Goal: Task Accomplishment & Management: Manage account settings

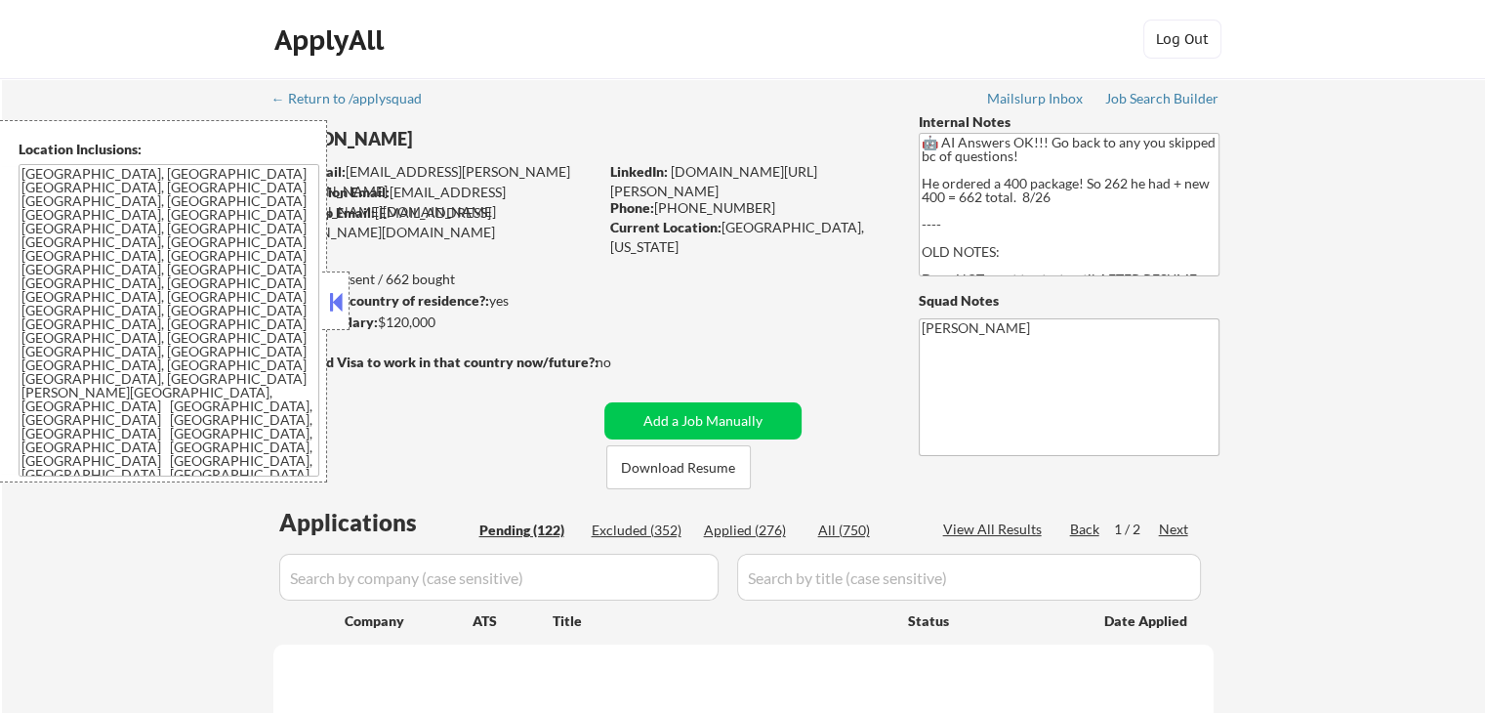
select select ""pending""
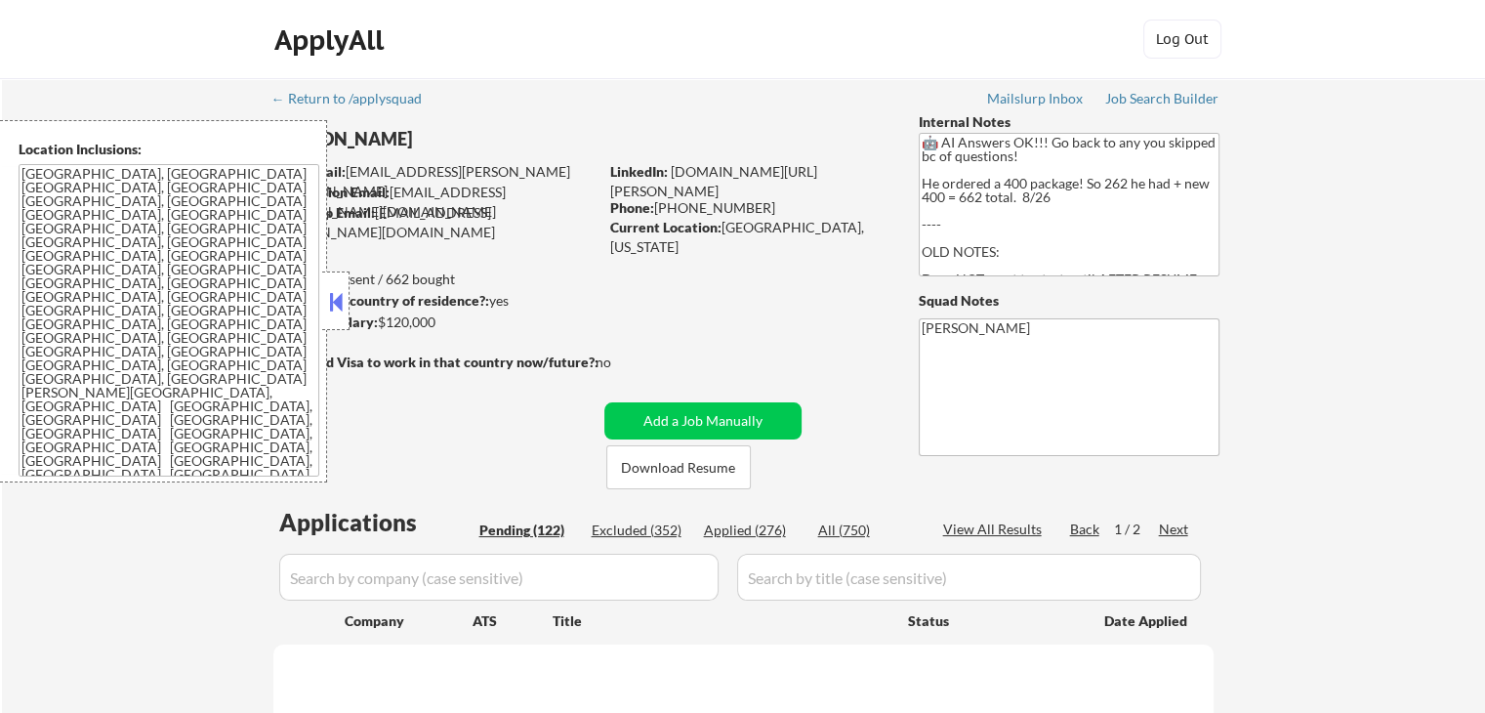
select select ""pending""
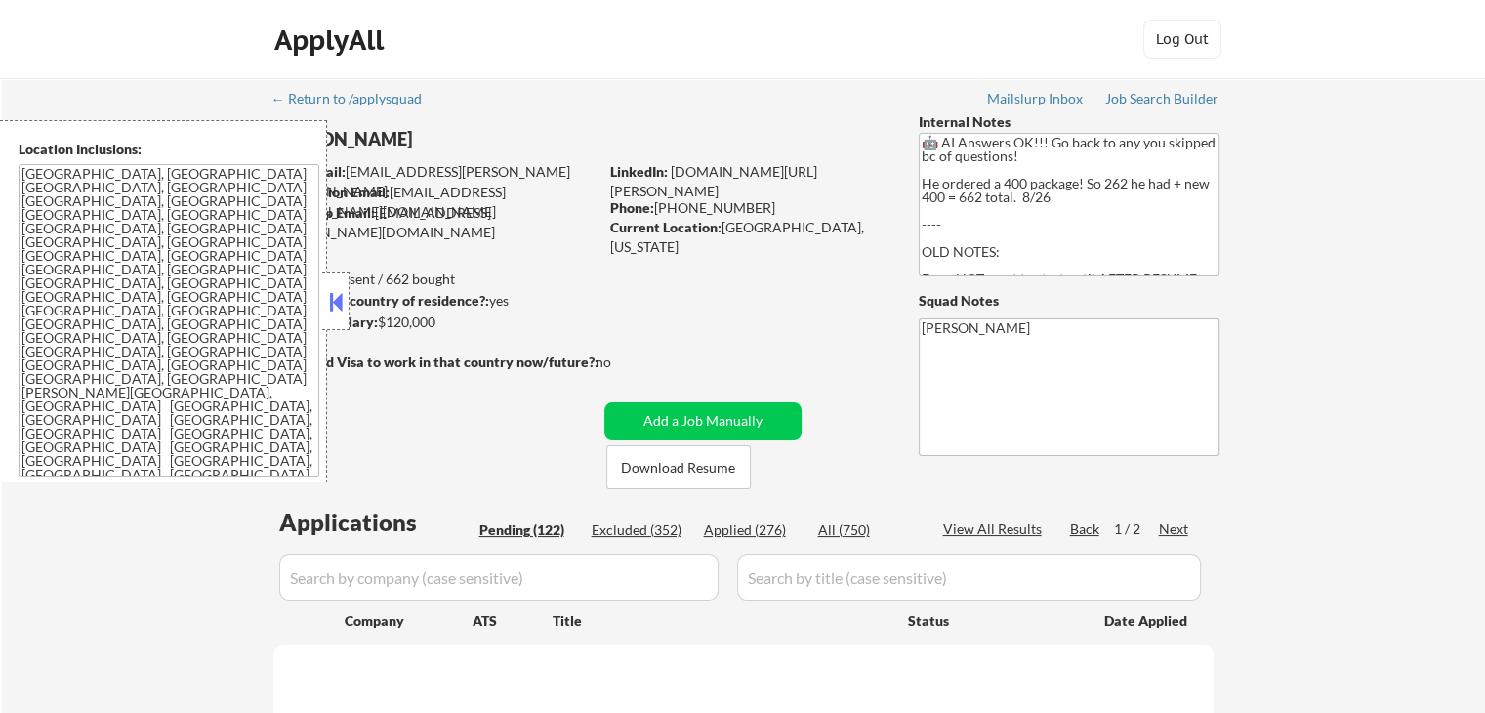
select select ""pending""
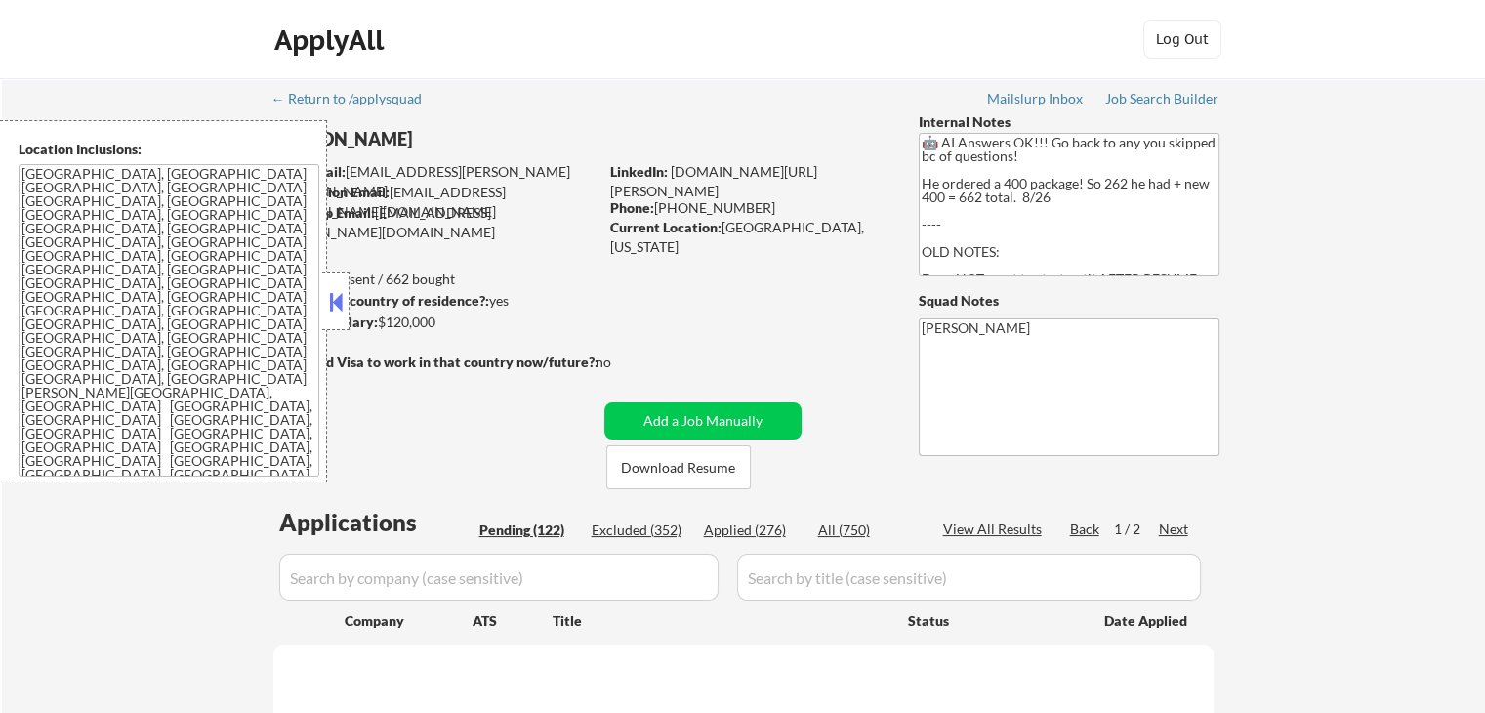
select select ""pending""
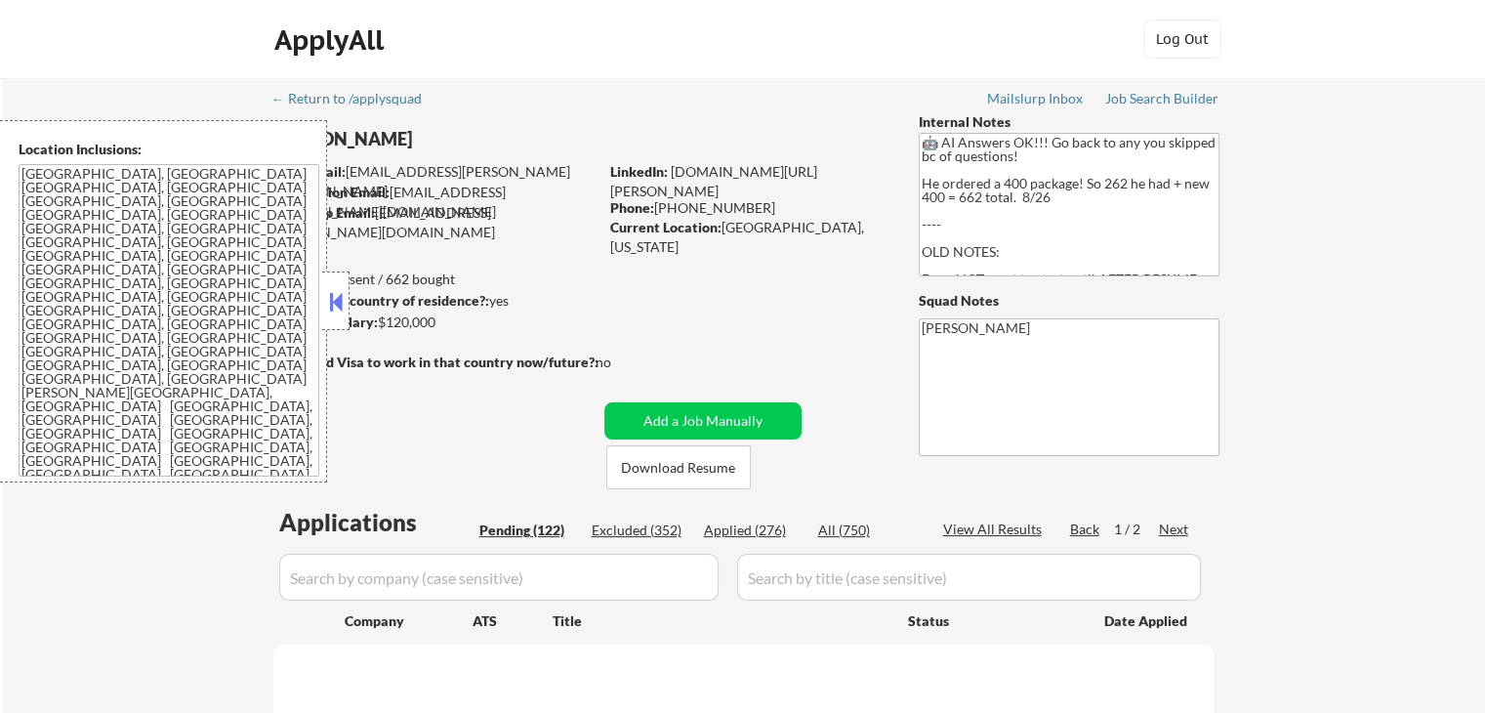
select select ""pending""
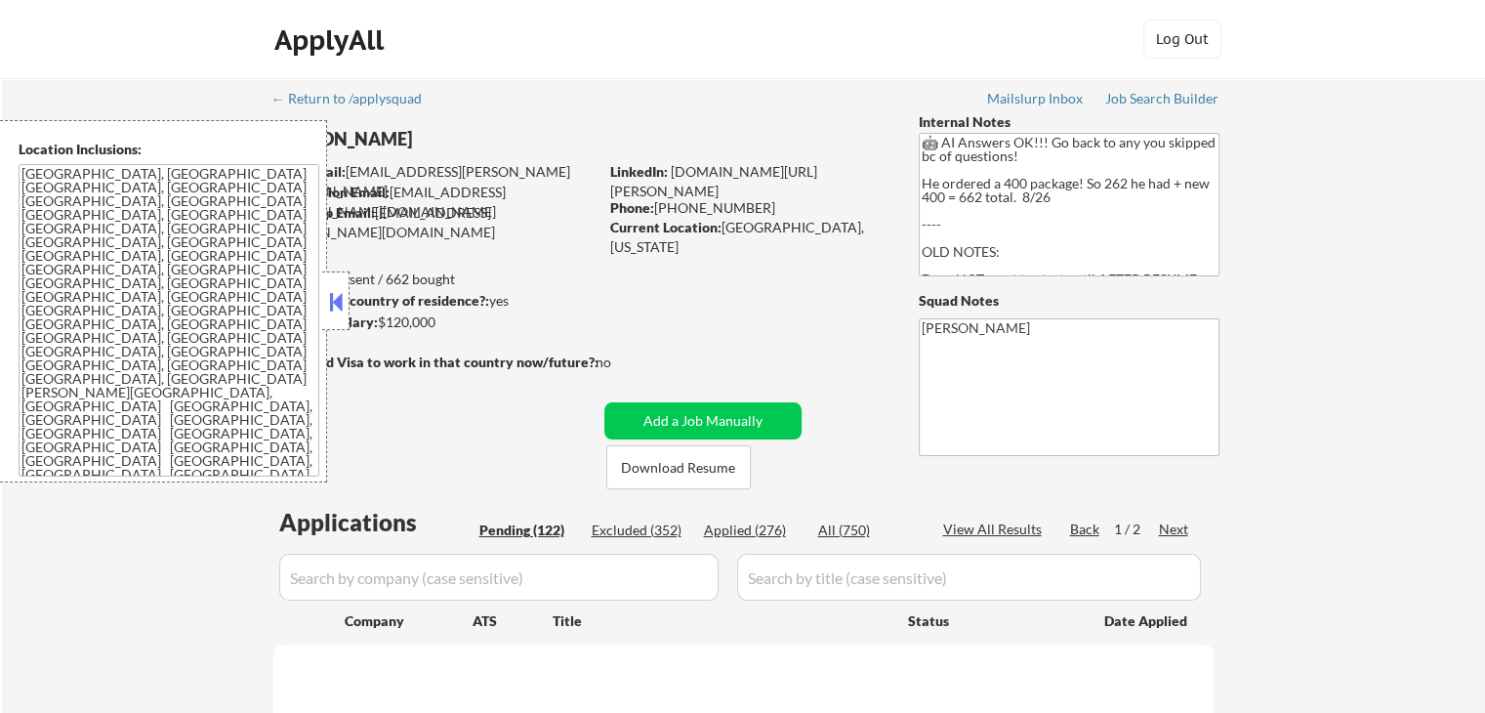
select select ""pending""
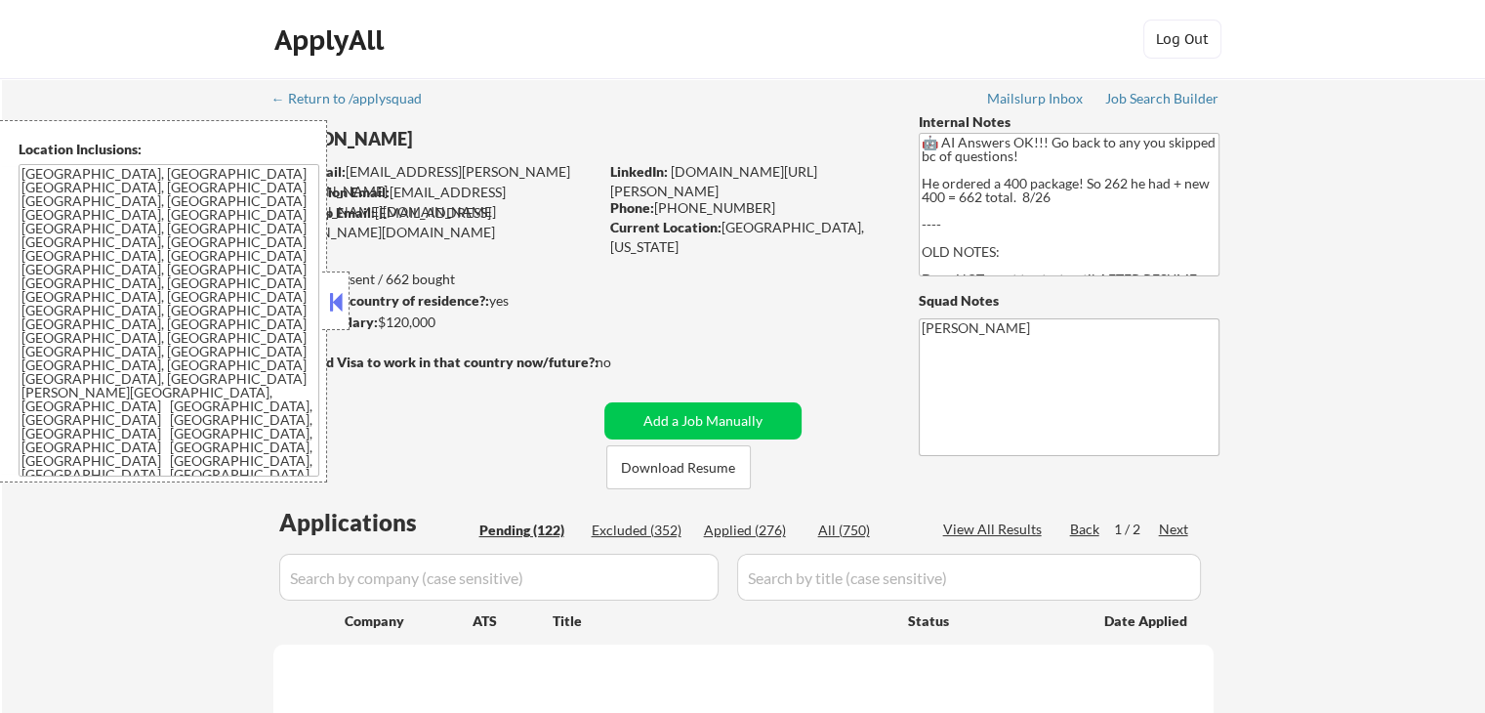
select select ""pending""
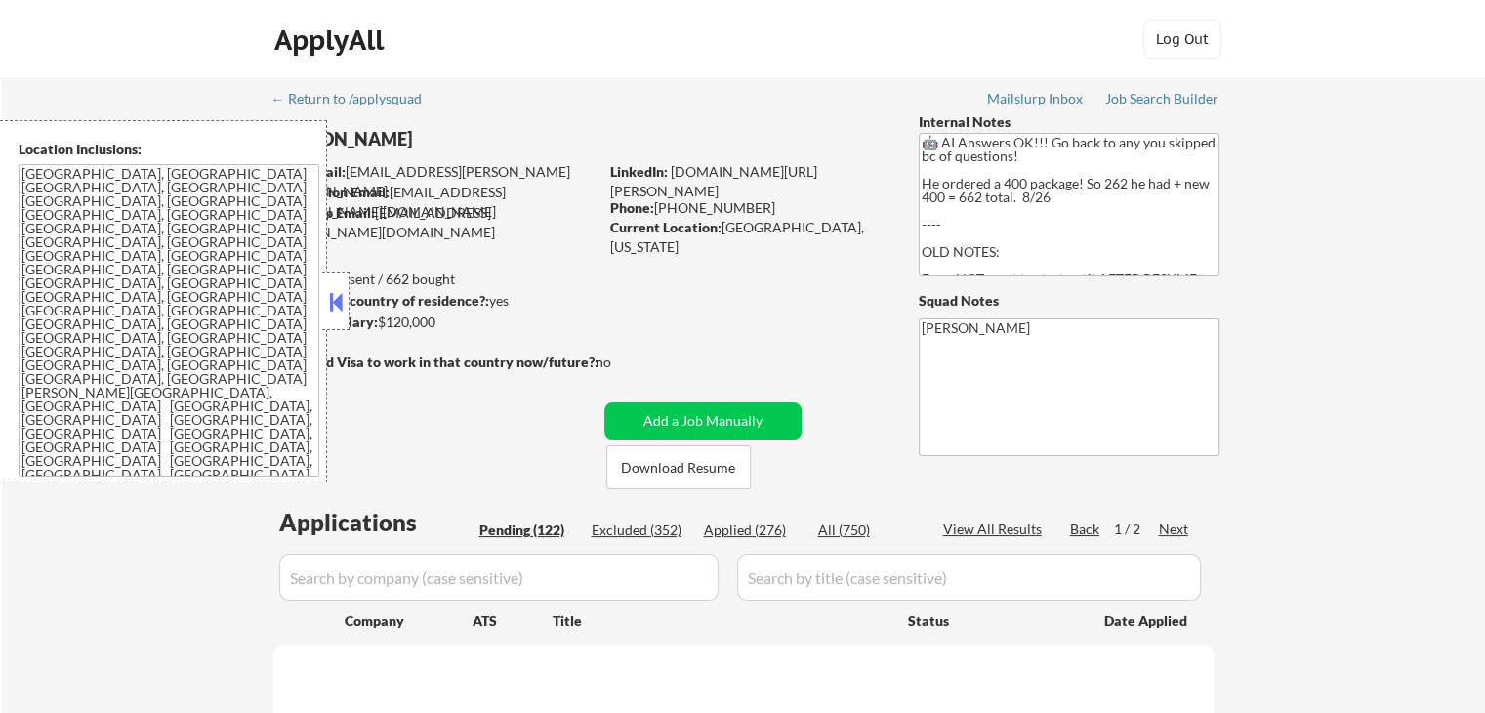
select select ""pending""
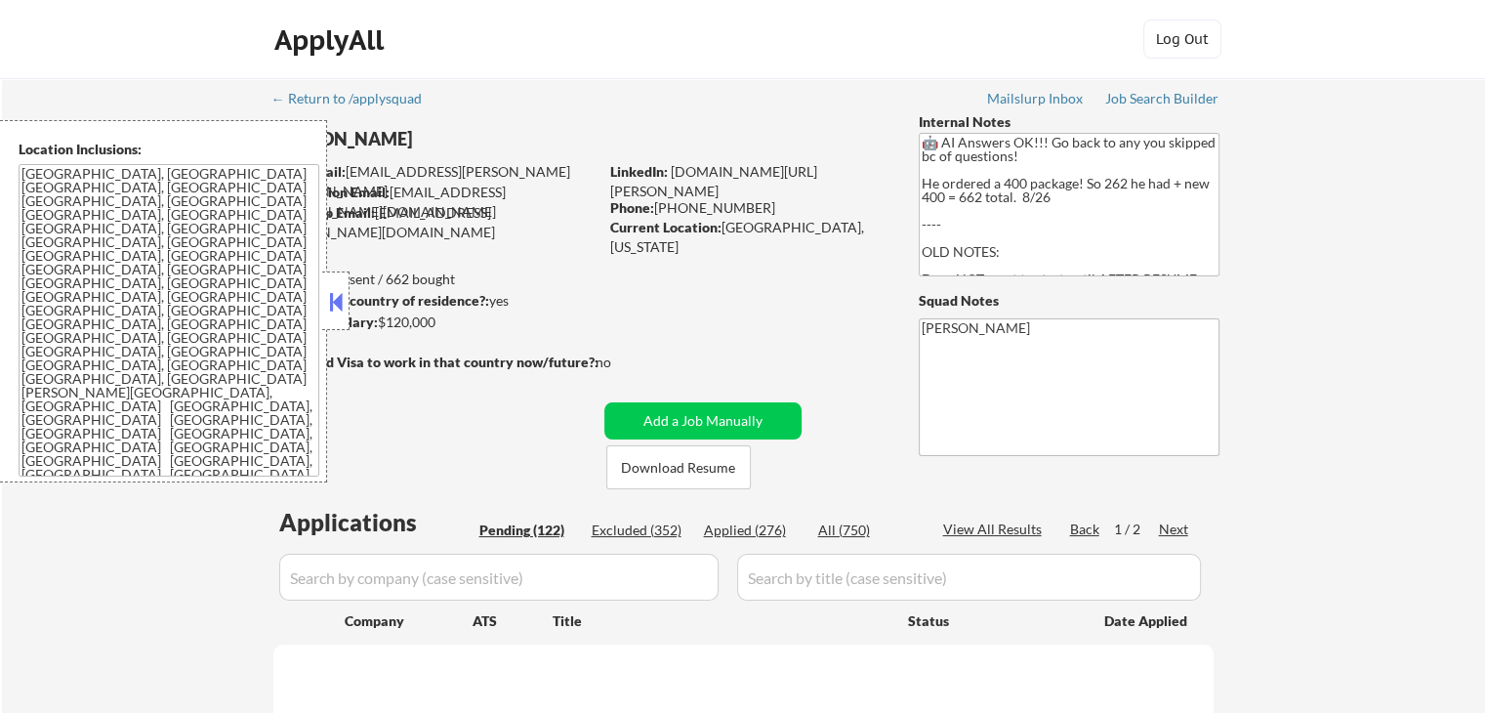
select select ""pending""
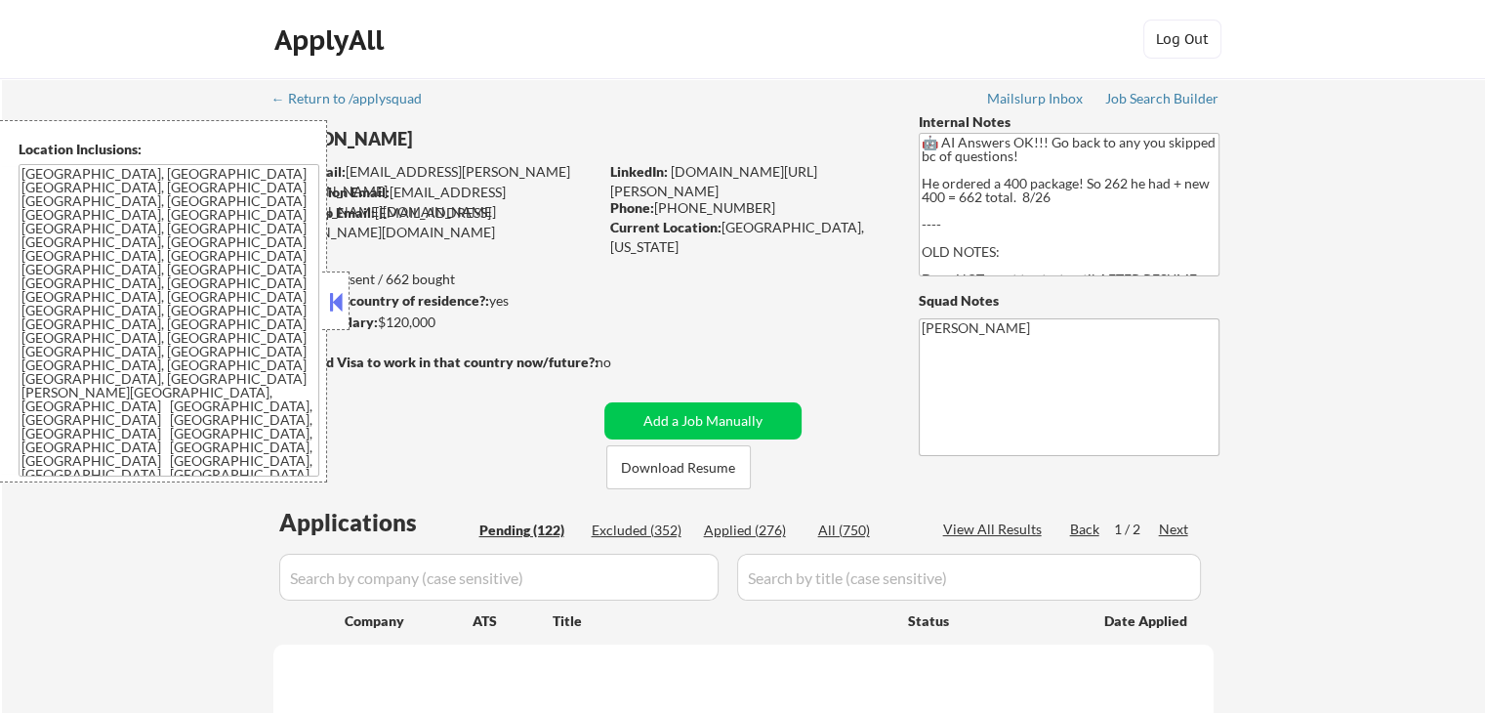
select select ""pending""
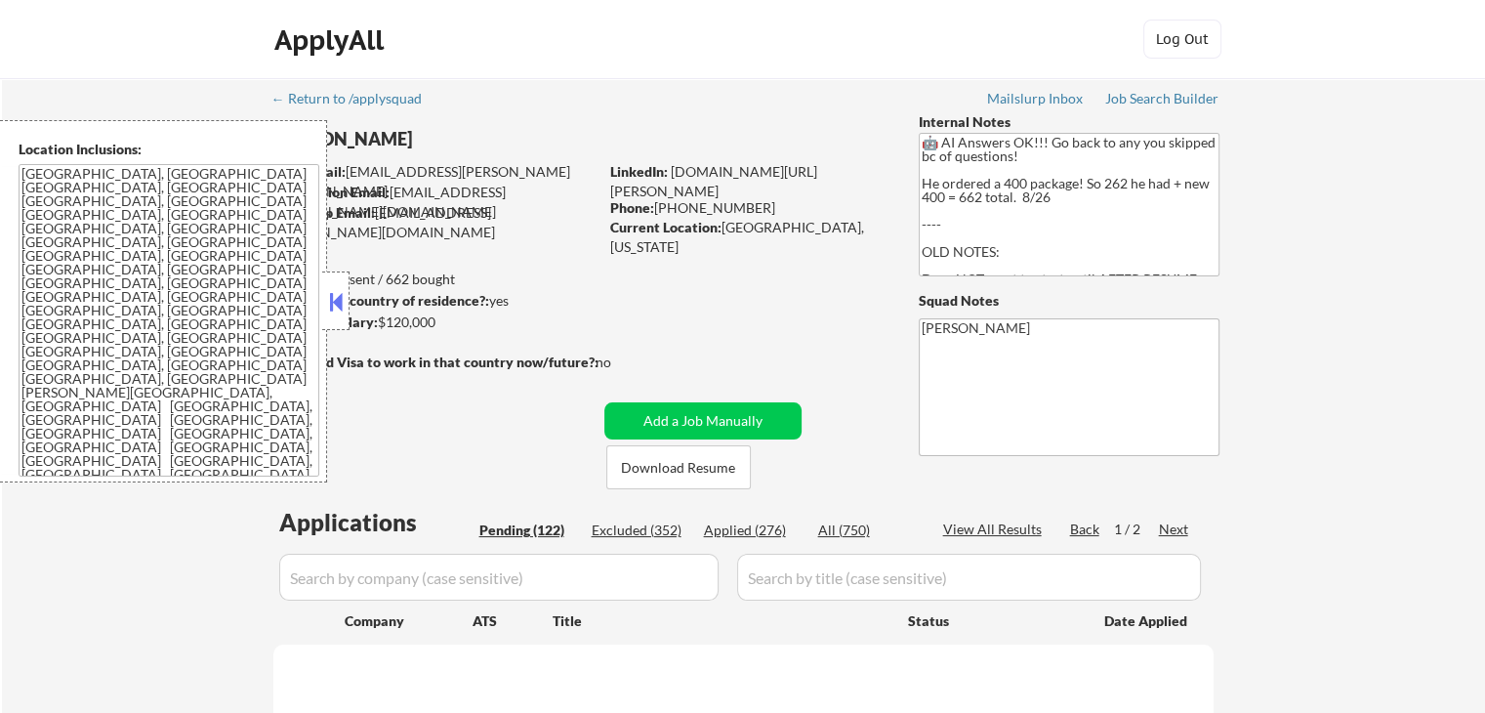
select select ""pending""
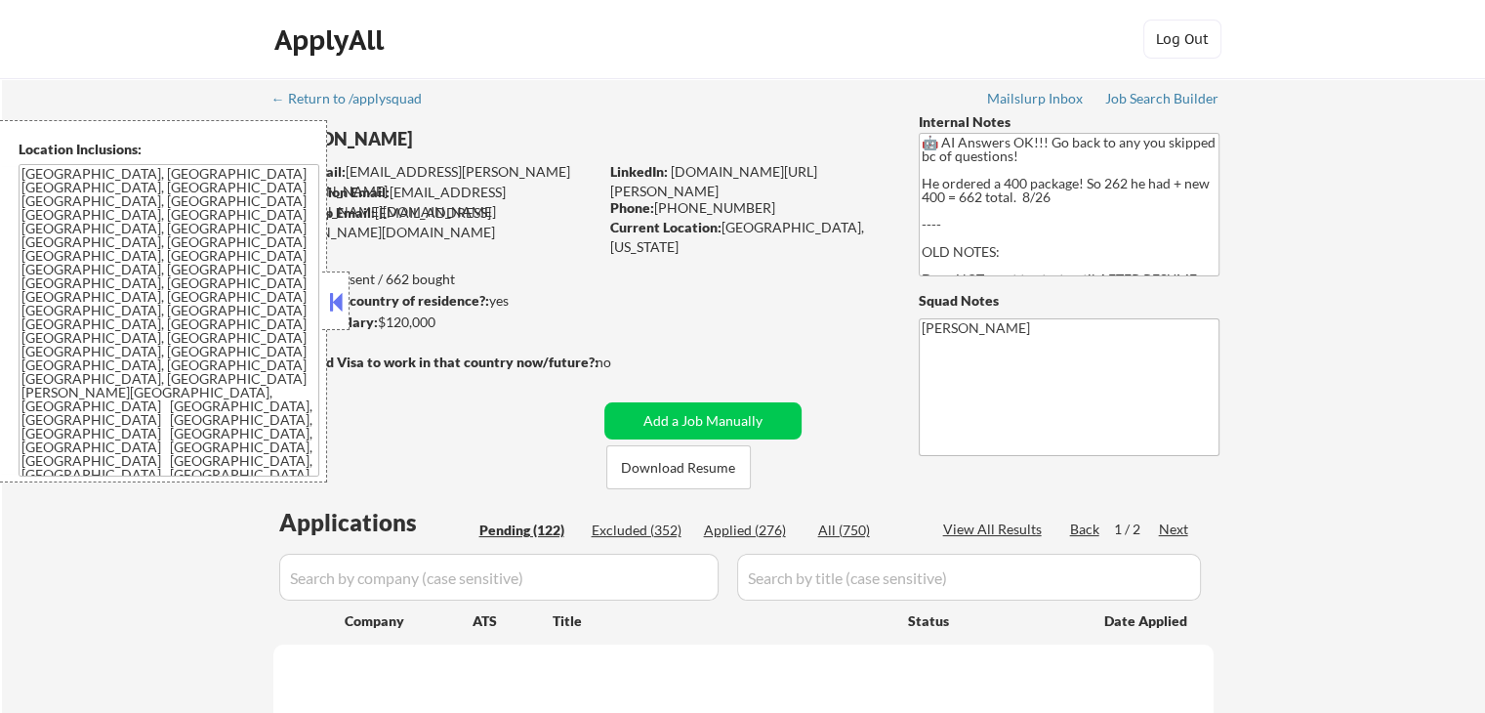
select select ""pending""
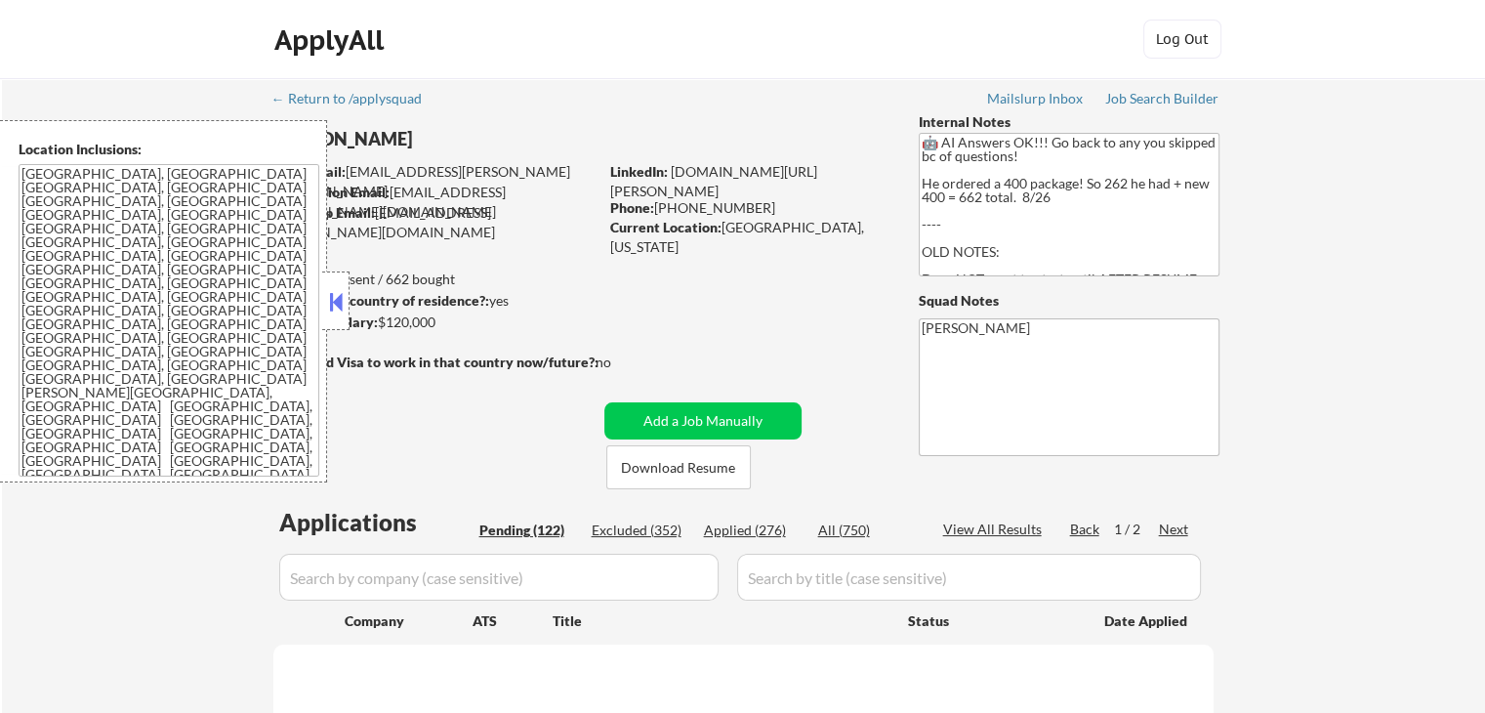
select select ""pending""
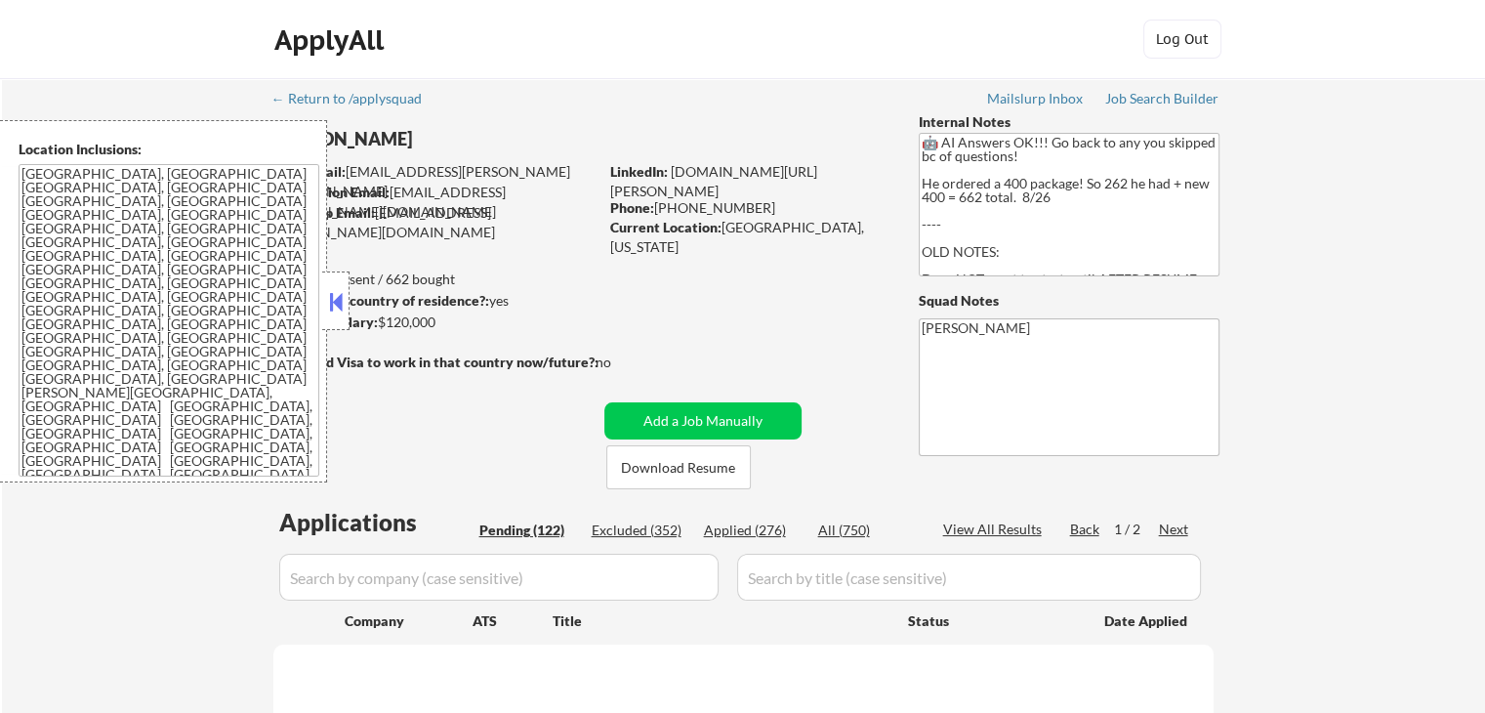
select select ""pending""
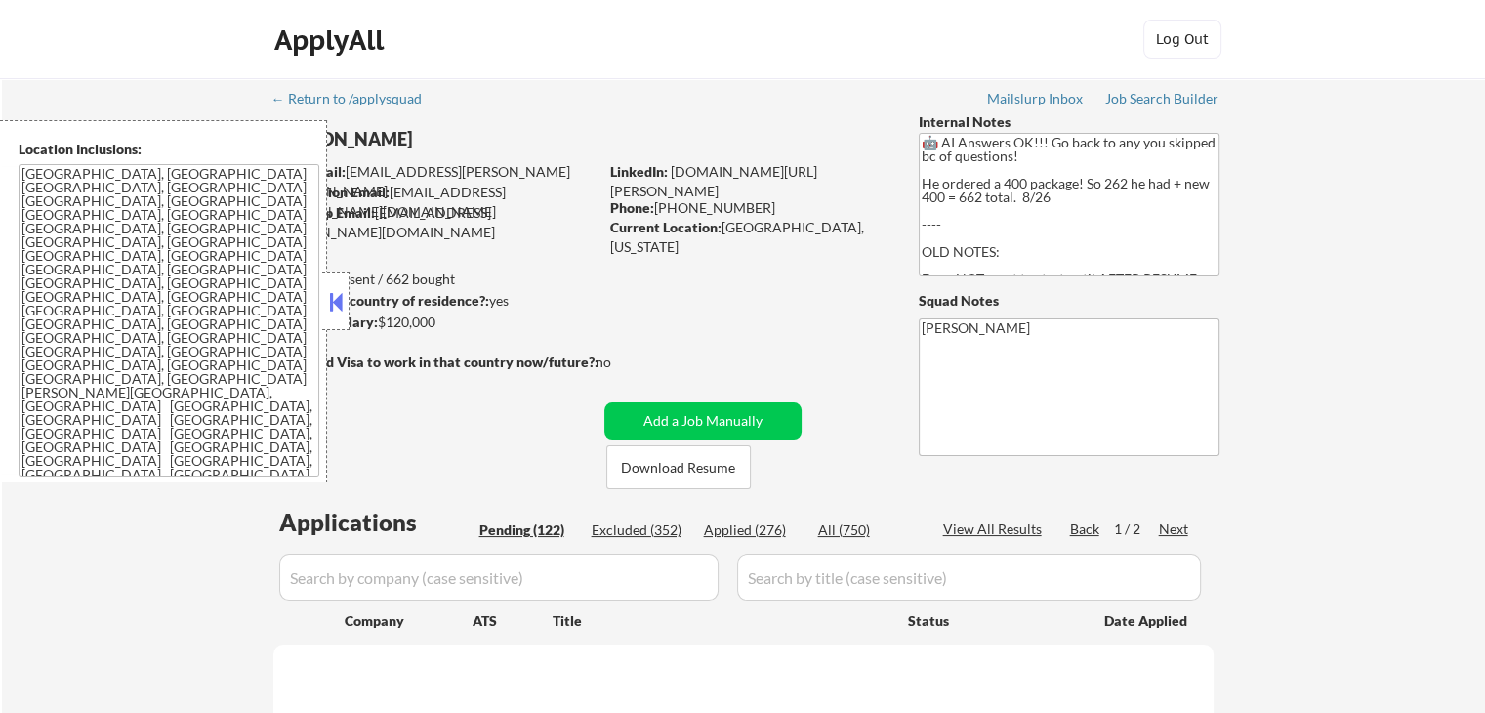
select select ""pending""
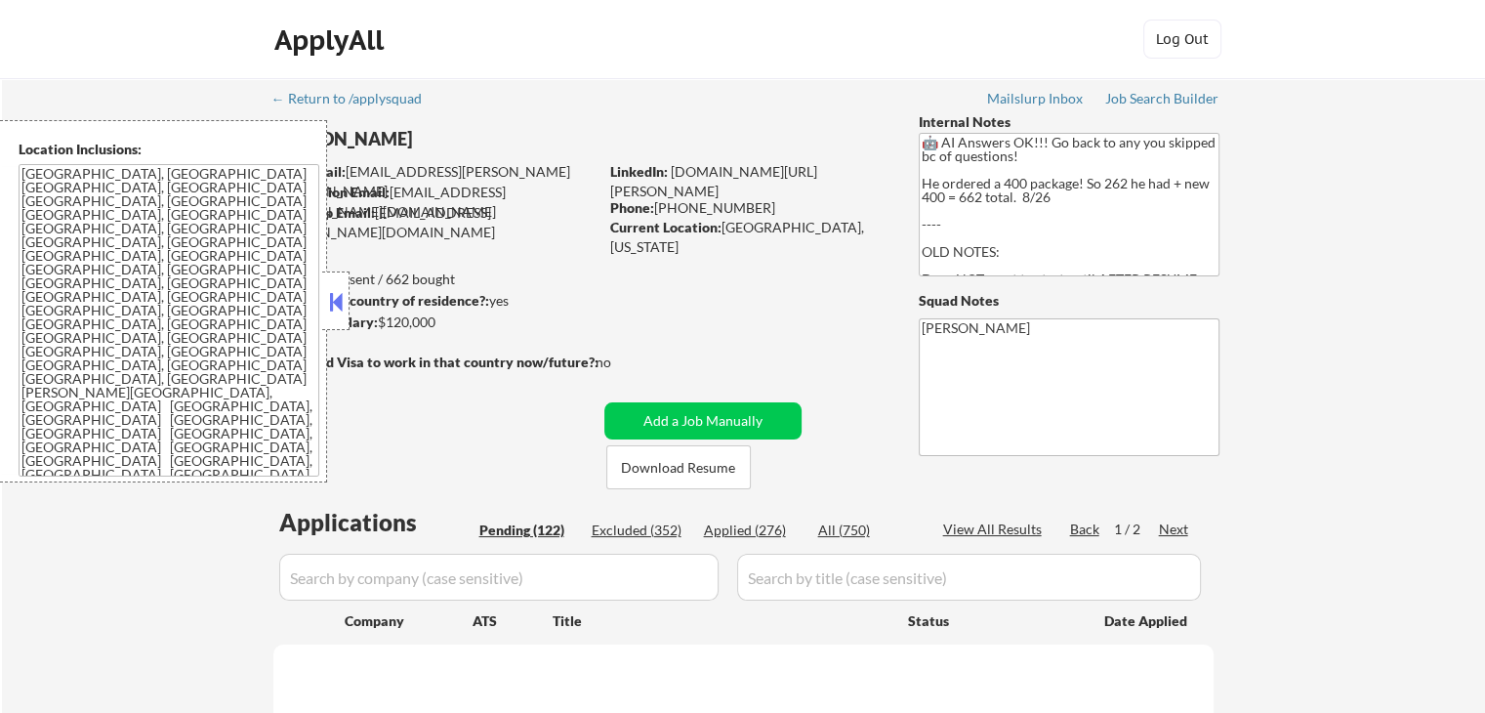
select select ""pending""
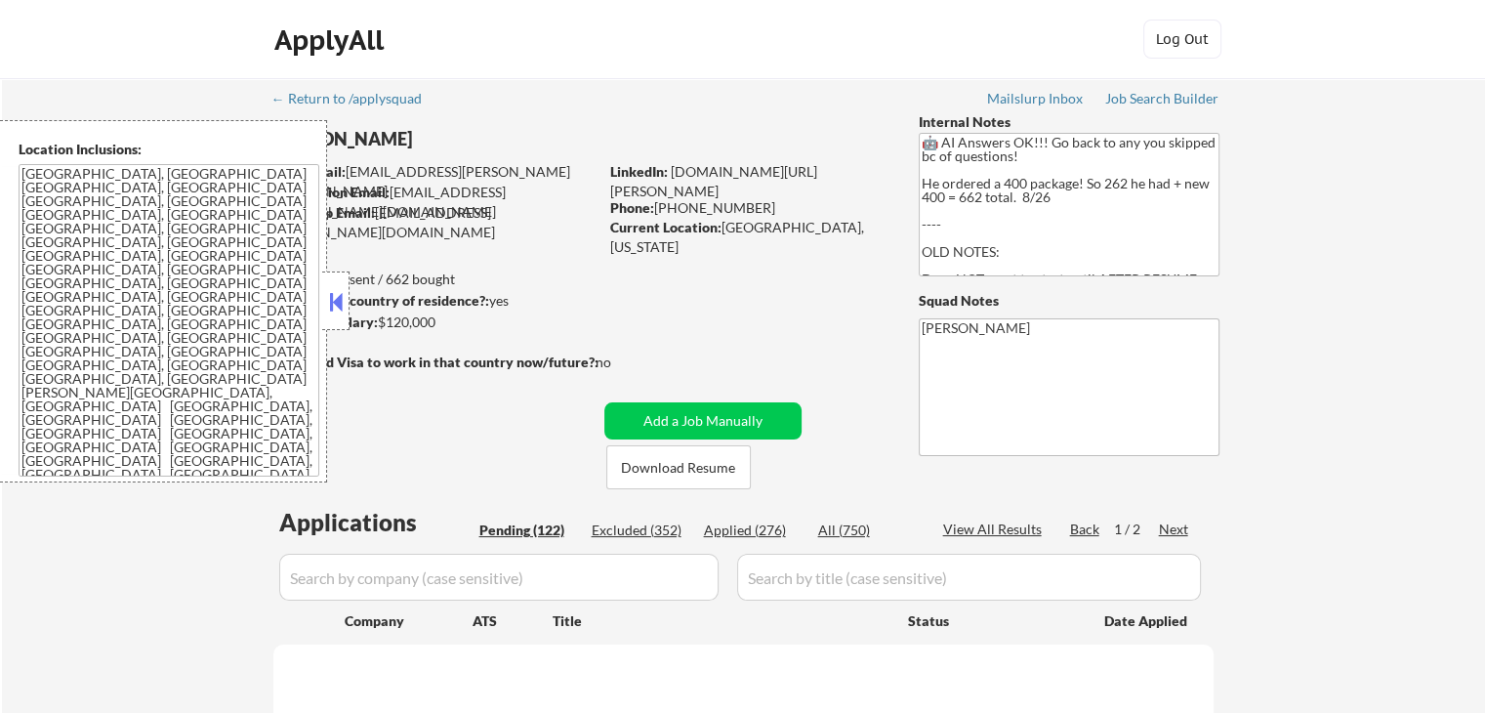
select select ""pending""
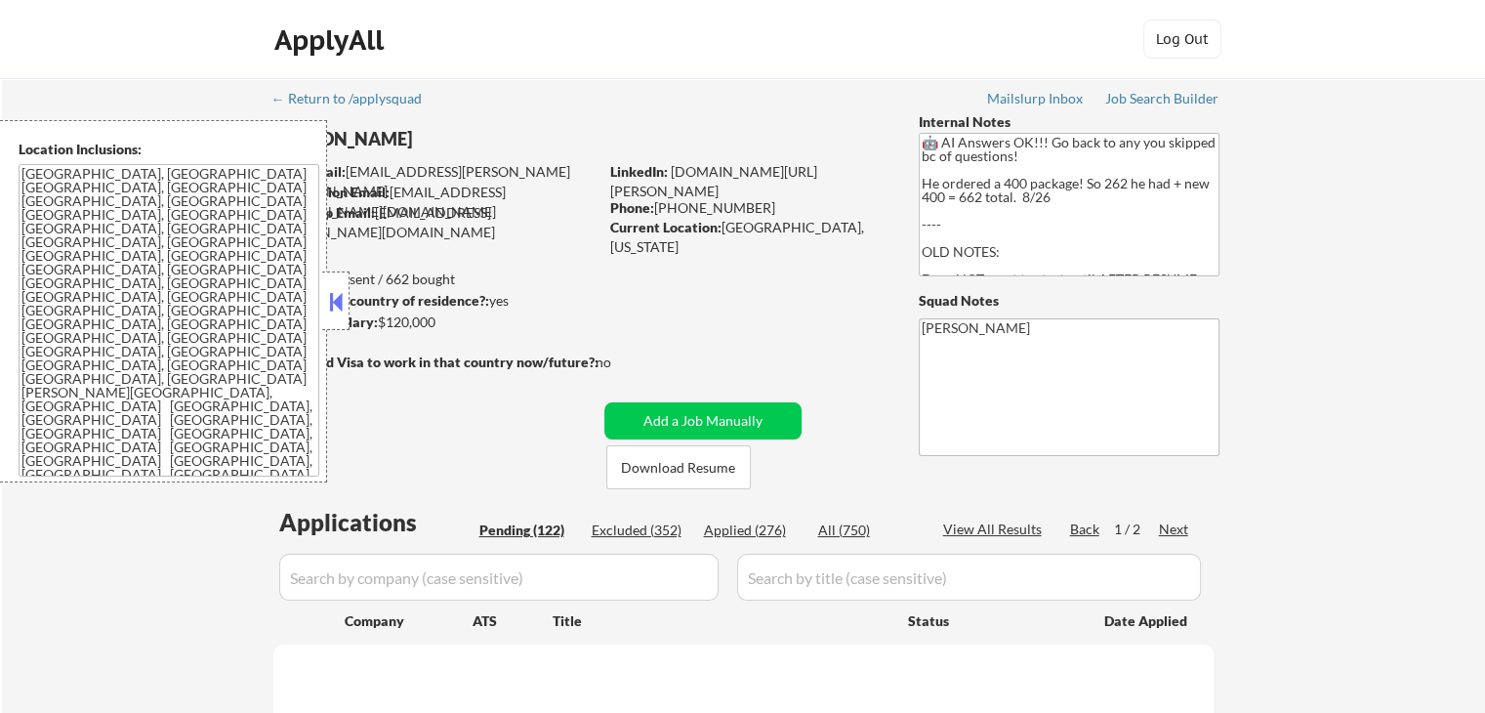
select select ""pending""
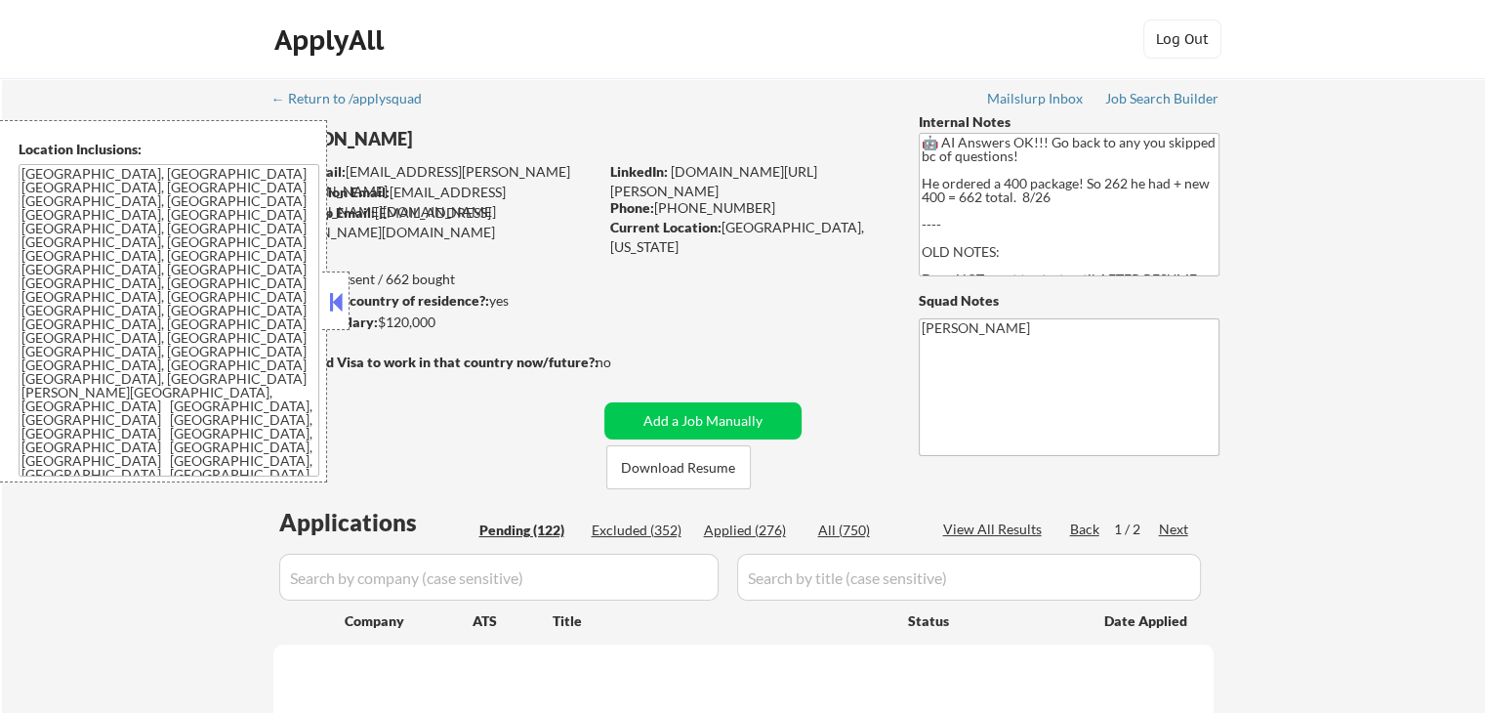
select select ""pending""
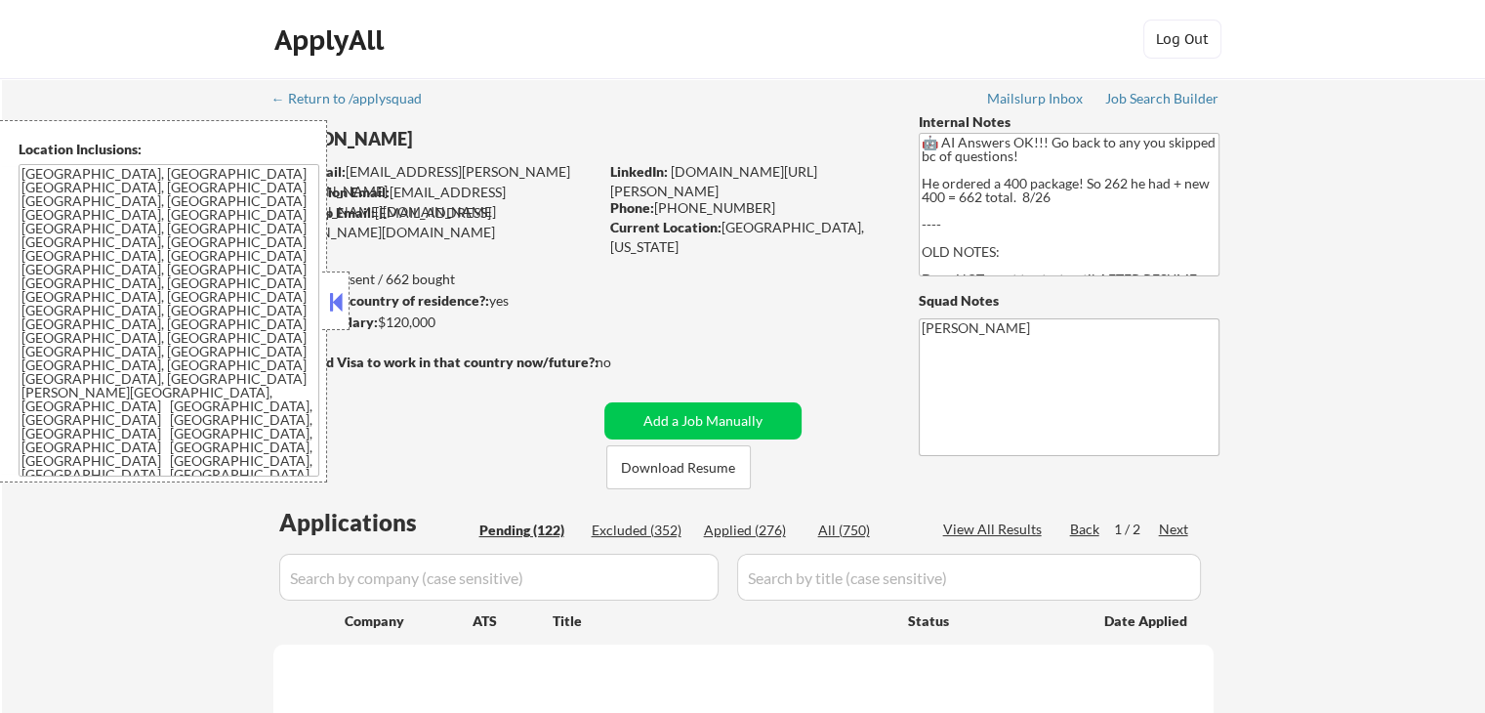
select select ""pending""
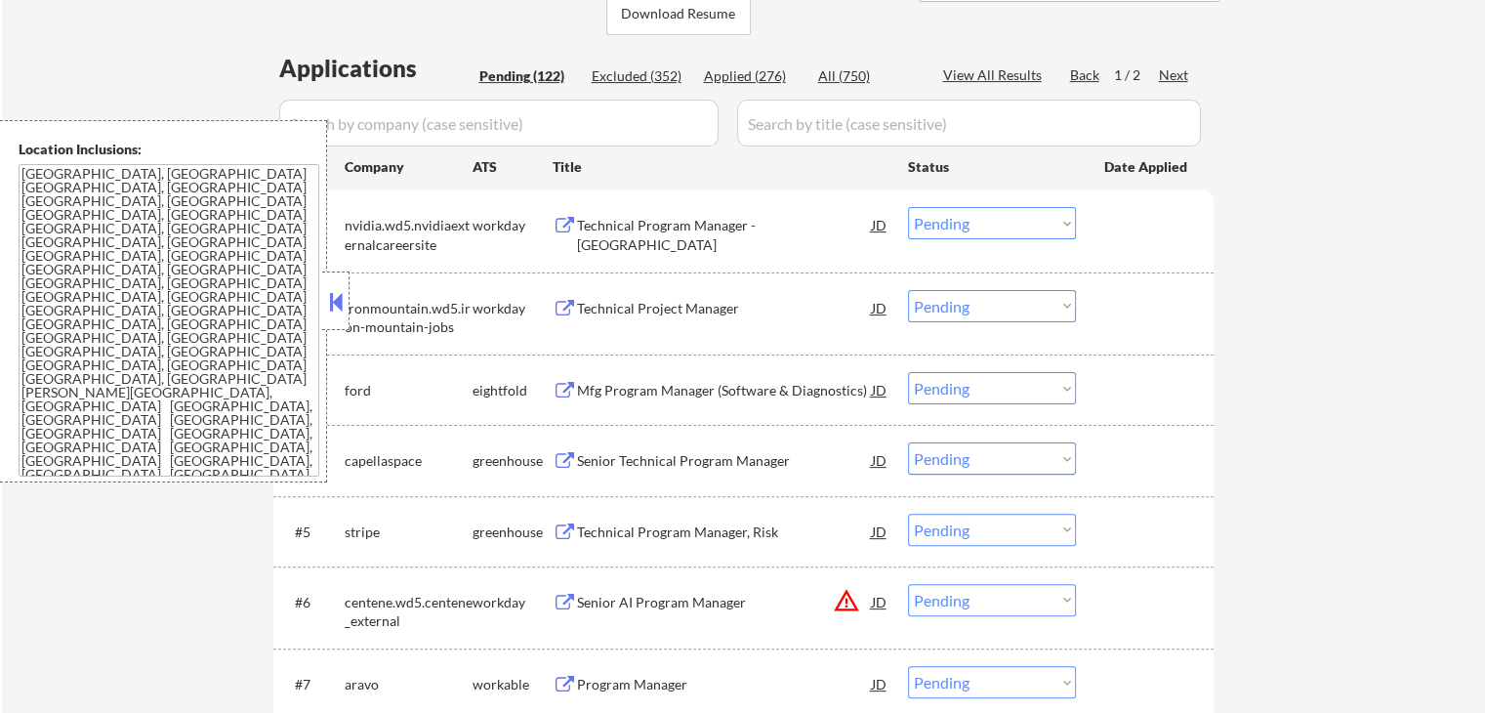
scroll to position [488, 0]
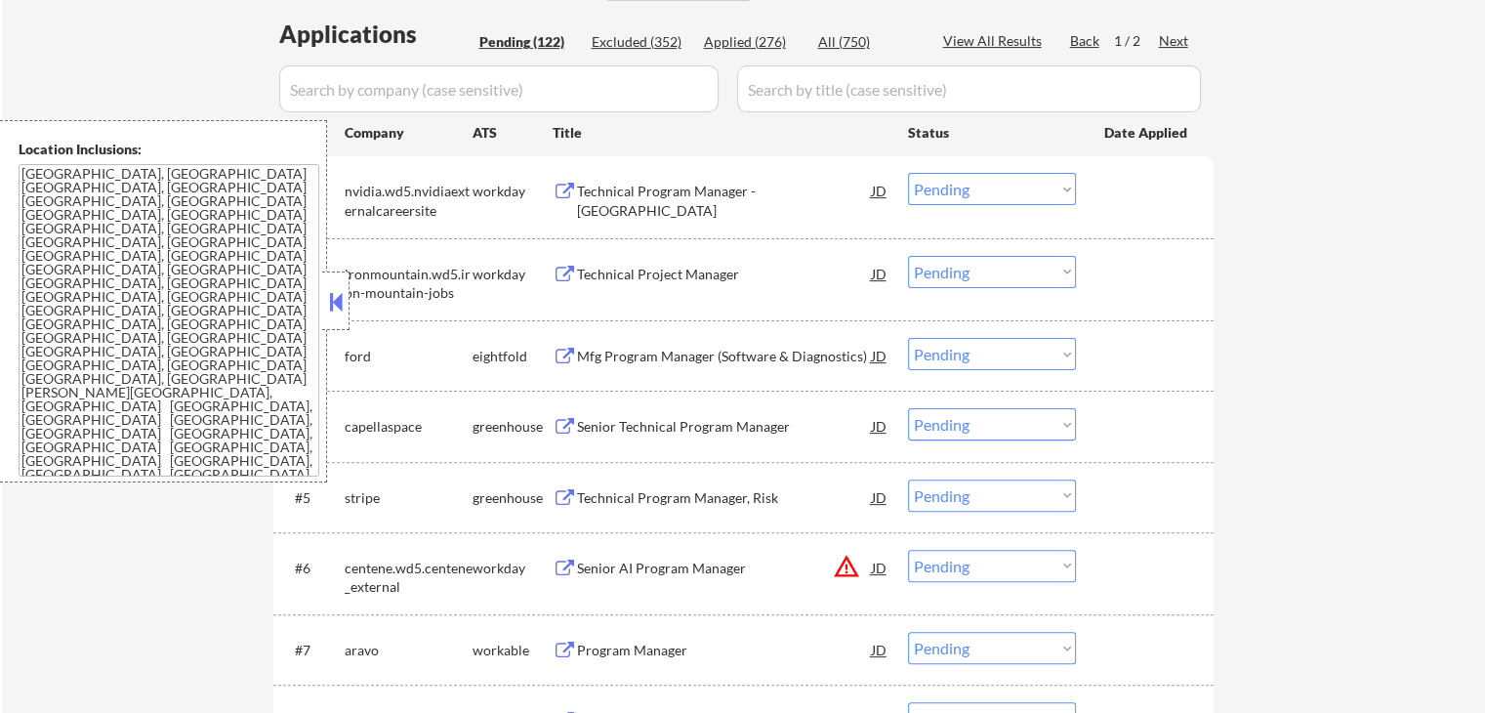
click at [560, 423] on button at bounding box center [565, 427] width 24 height 19
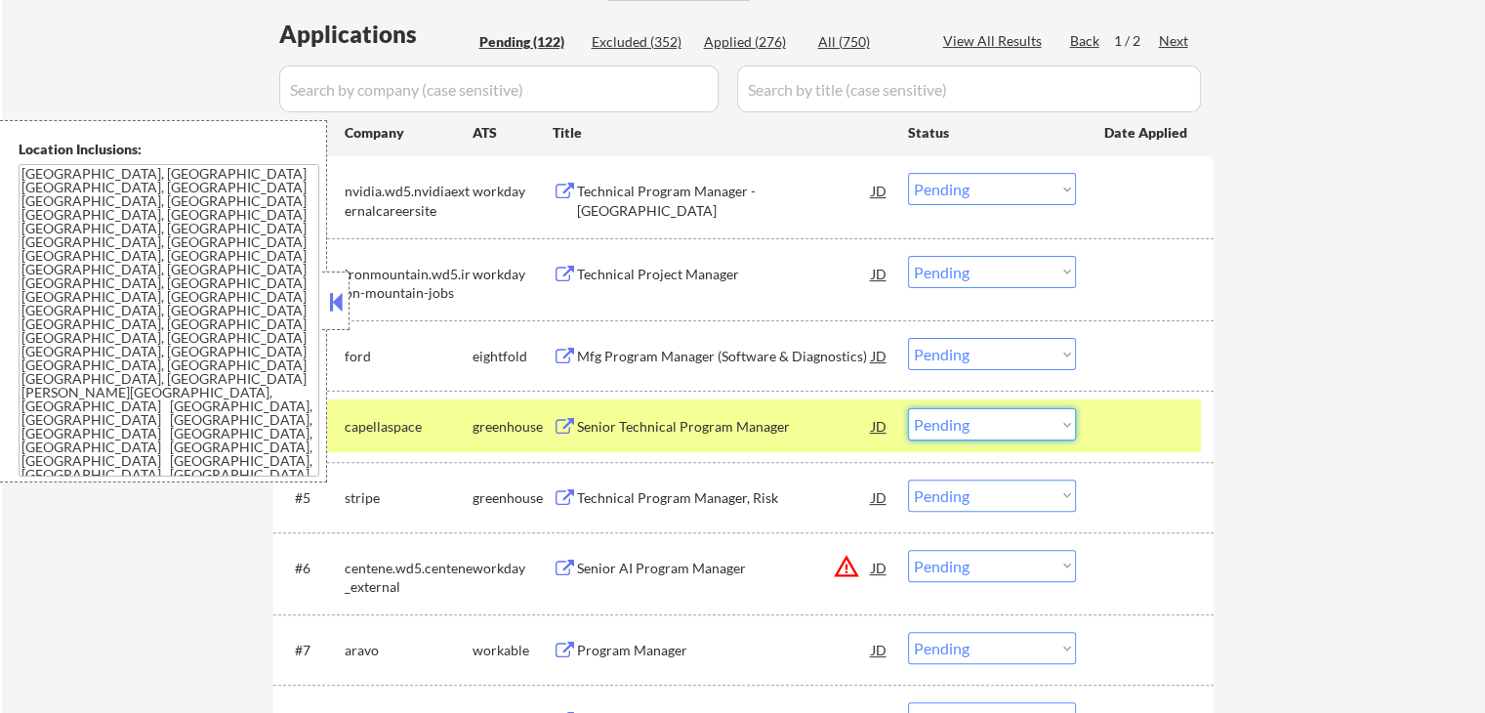
click at [984, 433] on select "Choose an option... Pending Applied Excluded (Questions) Excluded (Expired) Exc…" at bounding box center [992, 424] width 168 height 32
click at [908, 408] on select "Choose an option... Pending Applied Excluded (Questions) Excluded (Expired) Exc…" at bounding box center [992, 424] width 168 height 32
click at [559, 491] on button at bounding box center [565, 498] width 24 height 19
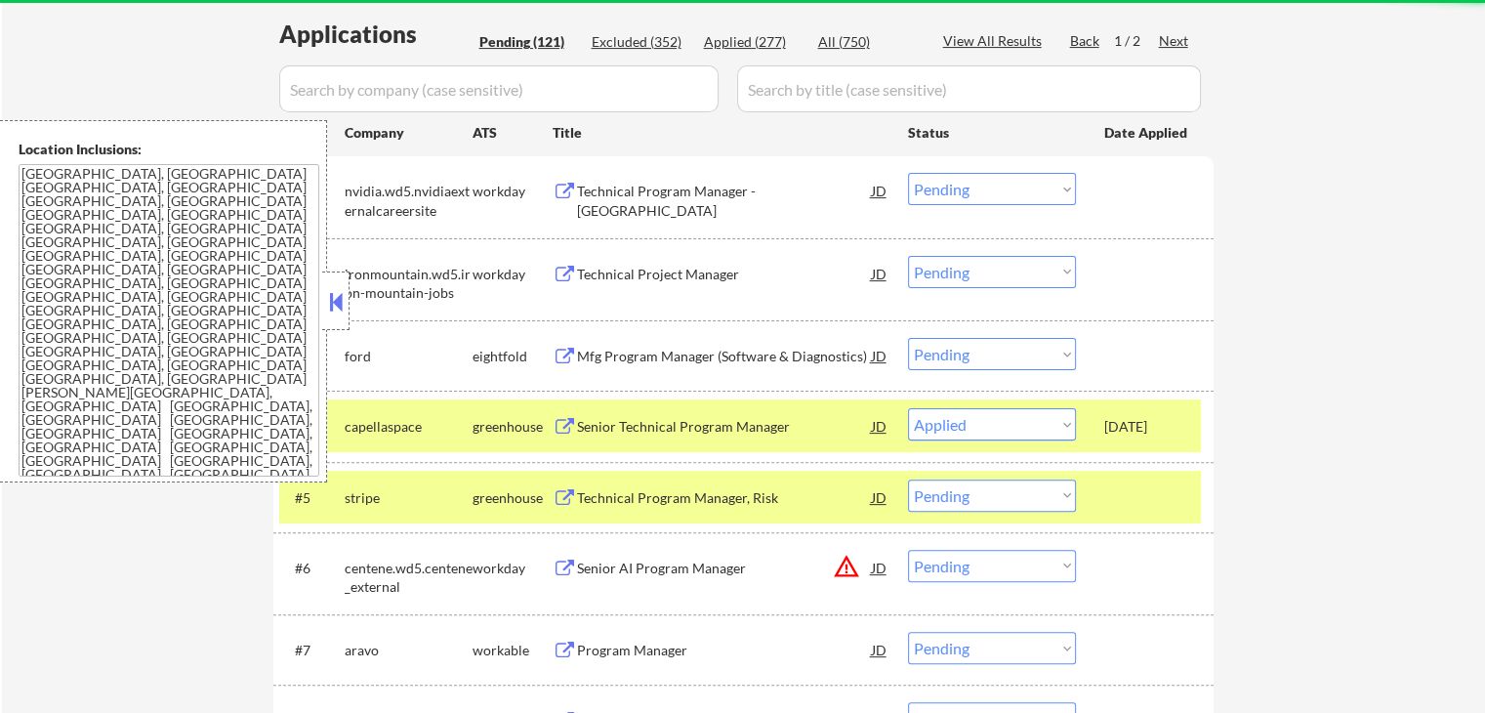
select select ""pending""
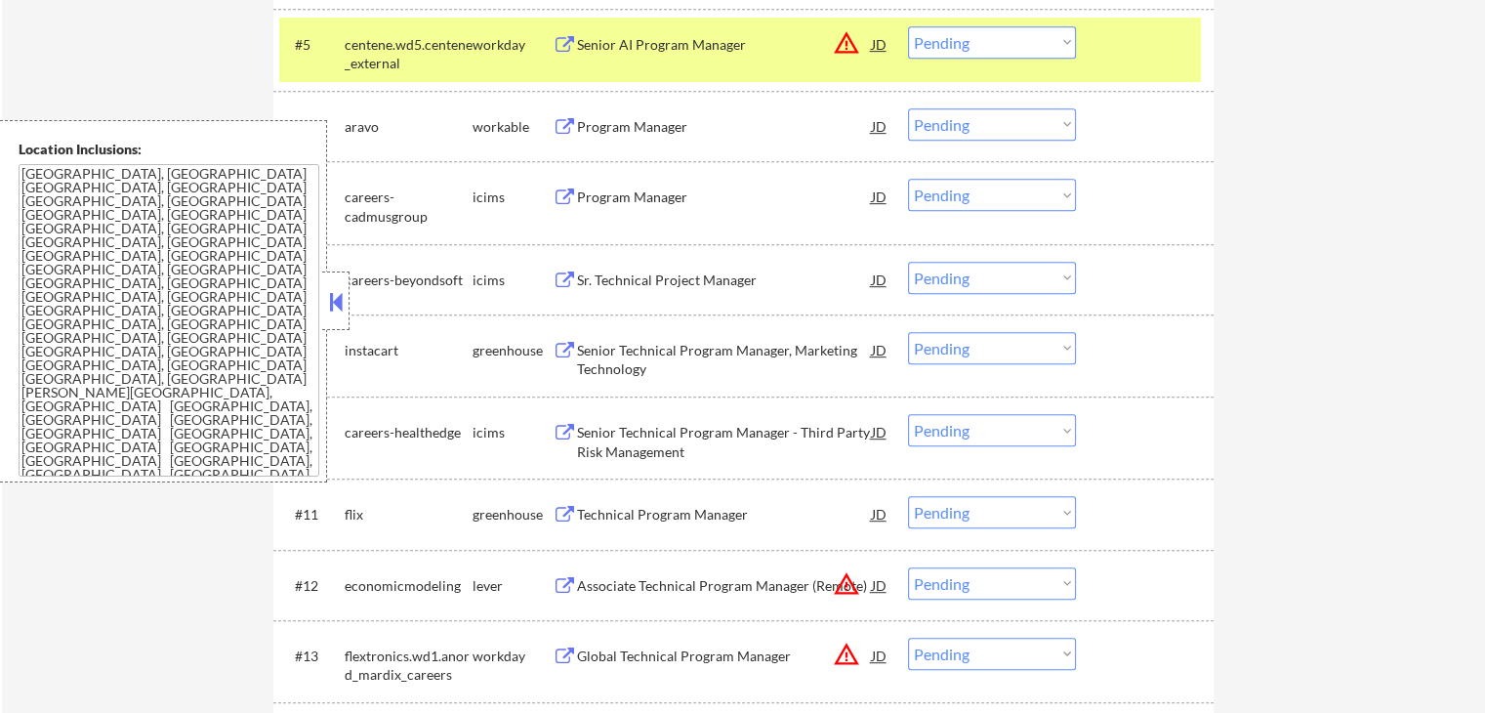
scroll to position [976, 0]
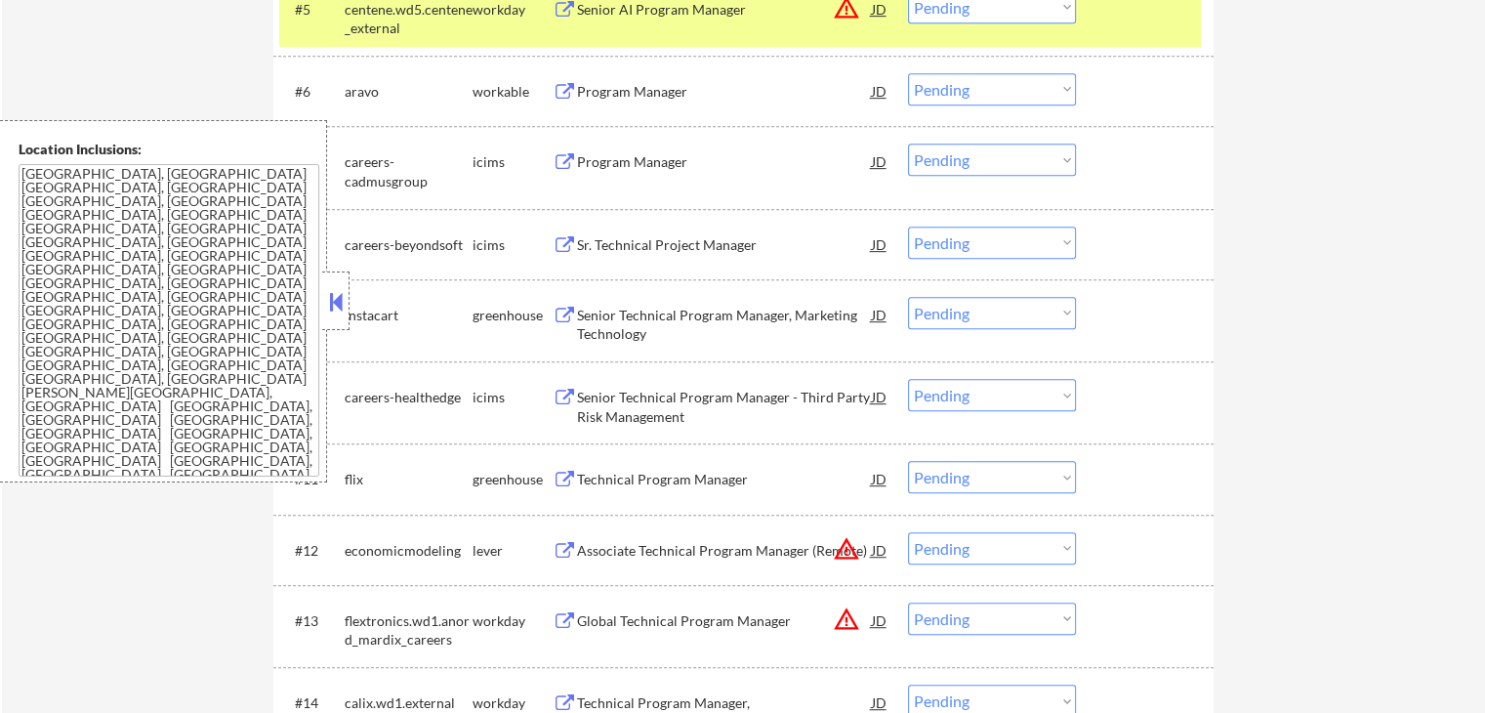
click at [566, 308] on button at bounding box center [565, 316] width 24 height 19
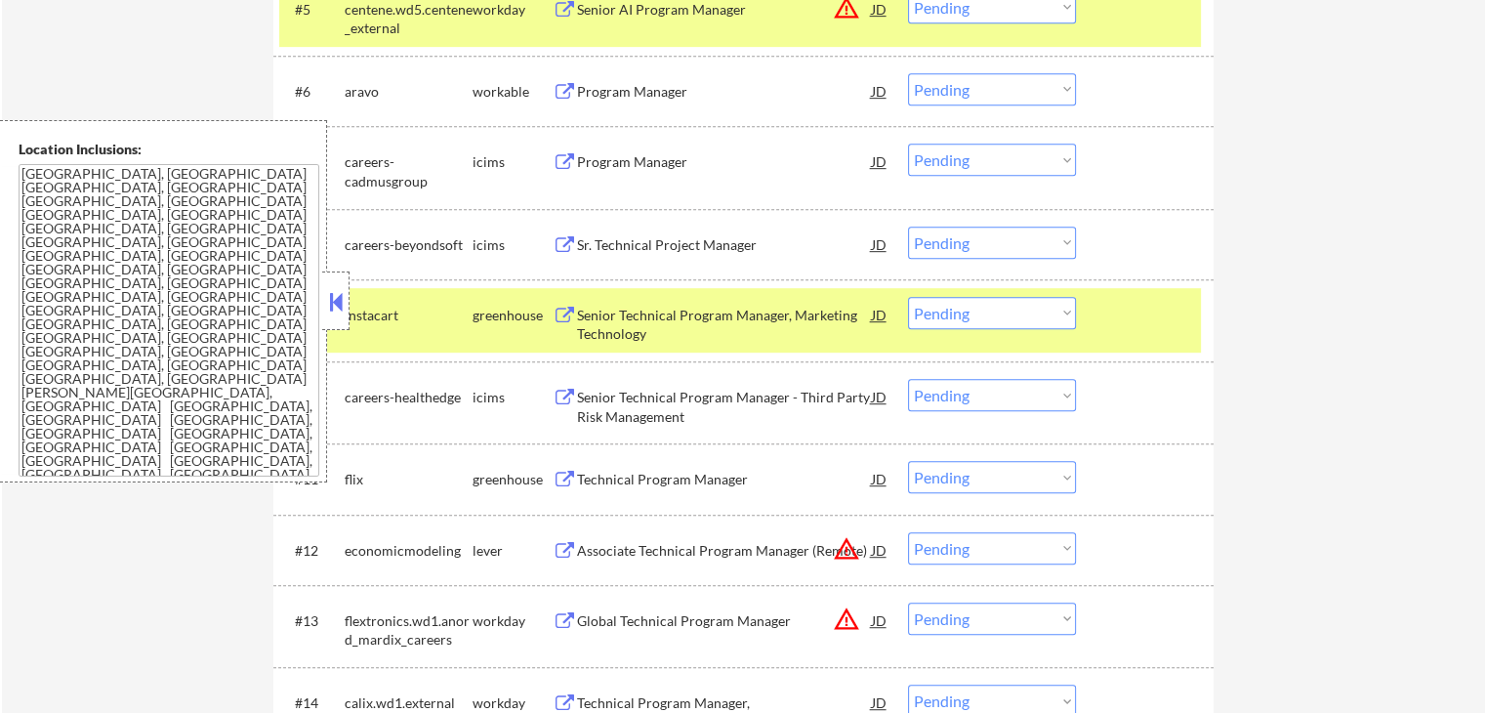
click at [923, 302] on select "Choose an option... Pending Applied Excluded (Questions) Excluded (Expired) Exc…" at bounding box center [992, 313] width 168 height 32
click at [908, 297] on select "Choose an option... Pending Applied Excluded (Questions) Excluded (Expired) Exc…" at bounding box center [992, 313] width 168 height 32
select select ""pending""
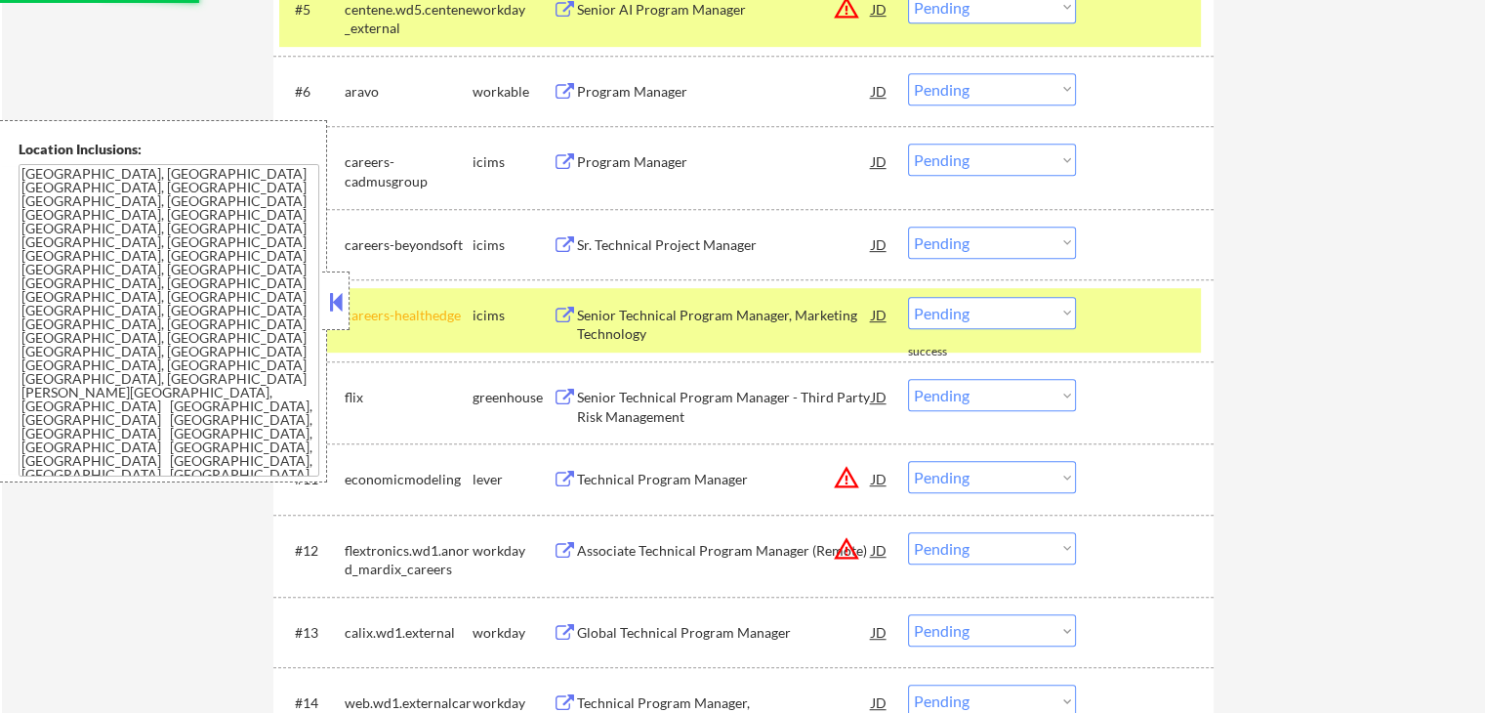
click at [567, 478] on button at bounding box center [565, 480] width 24 height 19
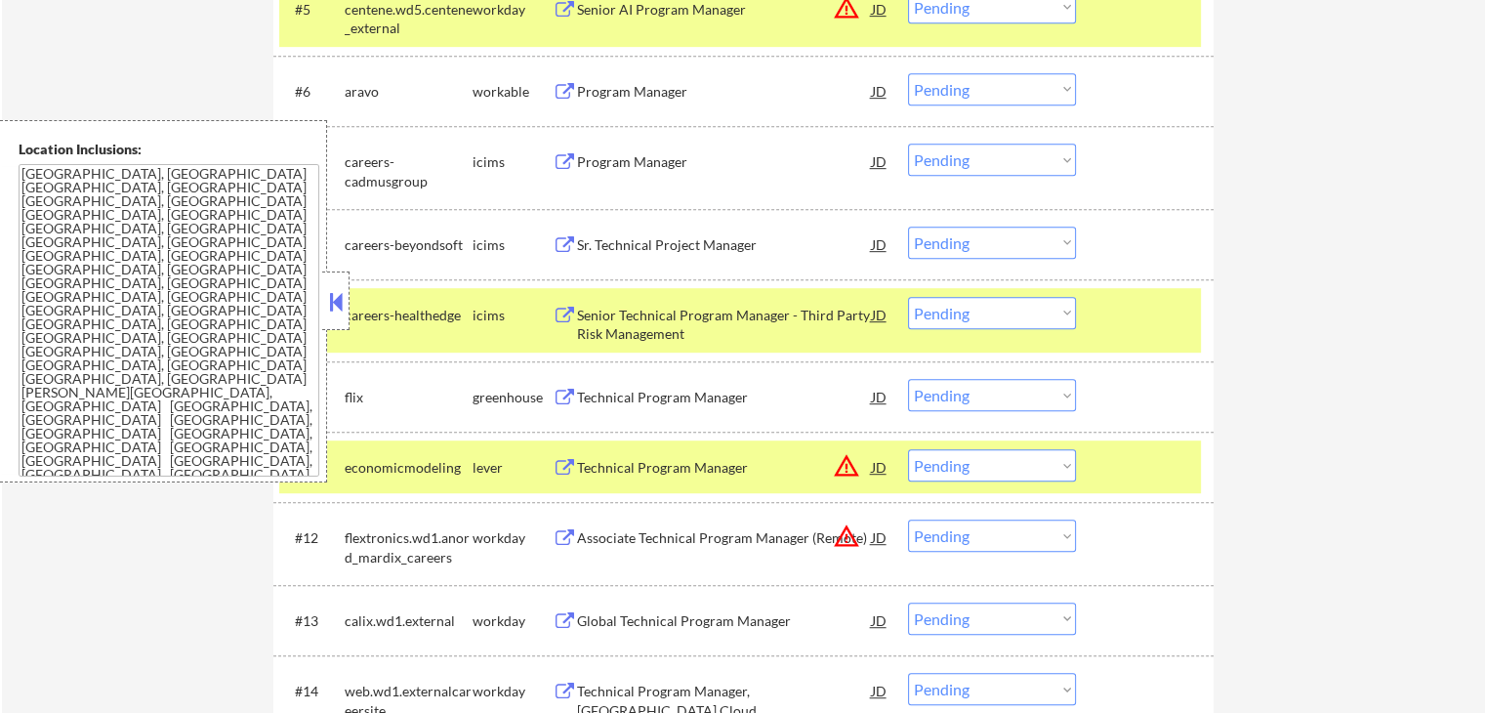
drag, startPoint x: 1278, startPoint y: 352, endPoint x: 1212, endPoint y: 359, distance: 66.9
click at [564, 390] on button at bounding box center [565, 398] width 24 height 19
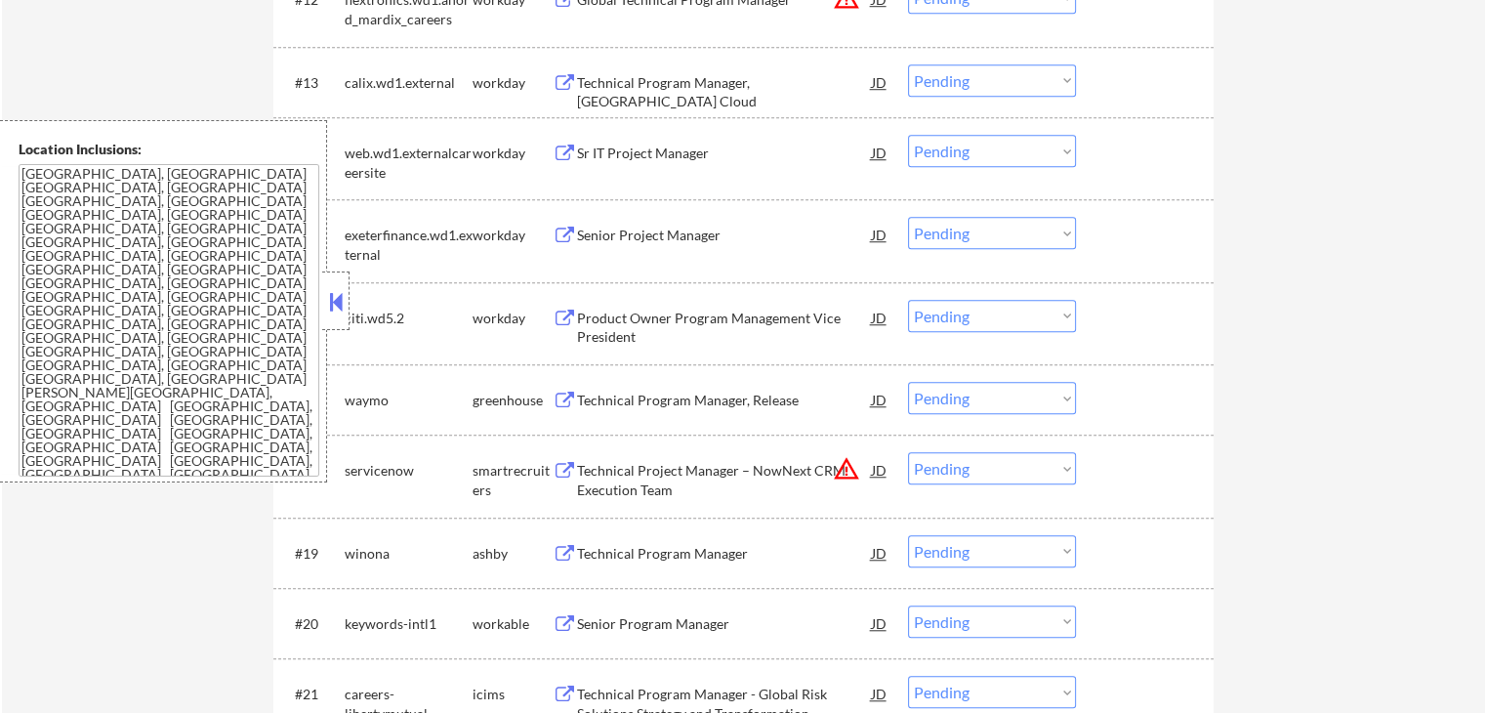
scroll to position [1562, 0]
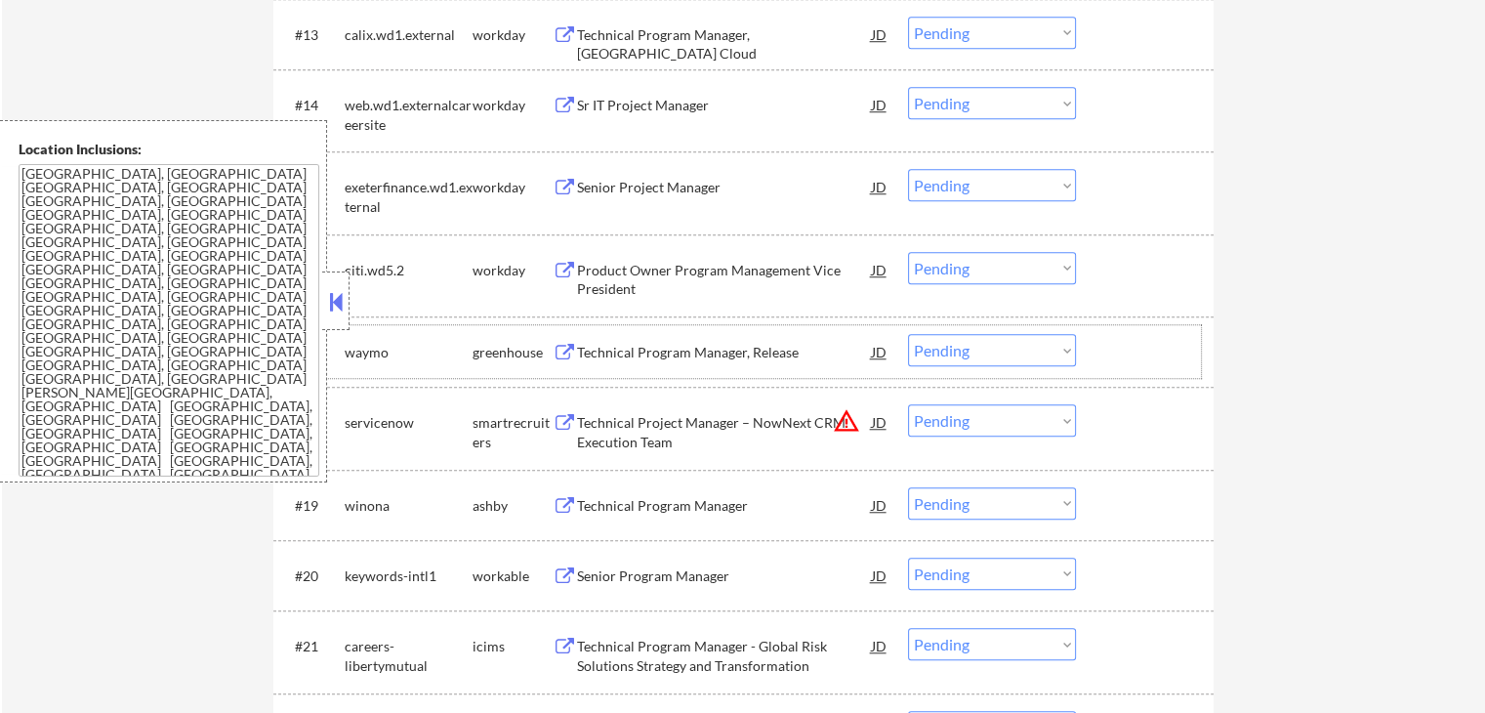
click at [551, 344] on div "greenhouse" at bounding box center [513, 353] width 80 height 20
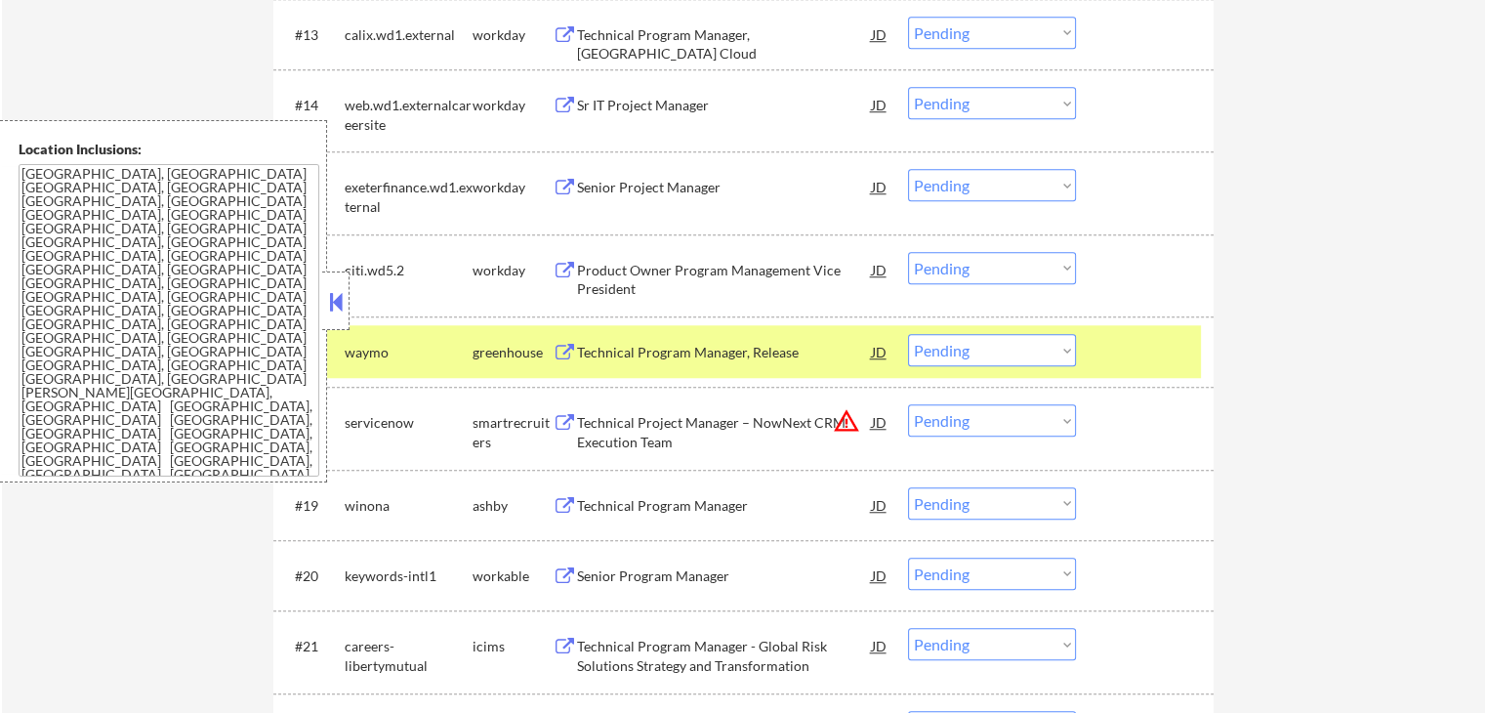
click at [554, 346] on button at bounding box center [565, 353] width 24 height 19
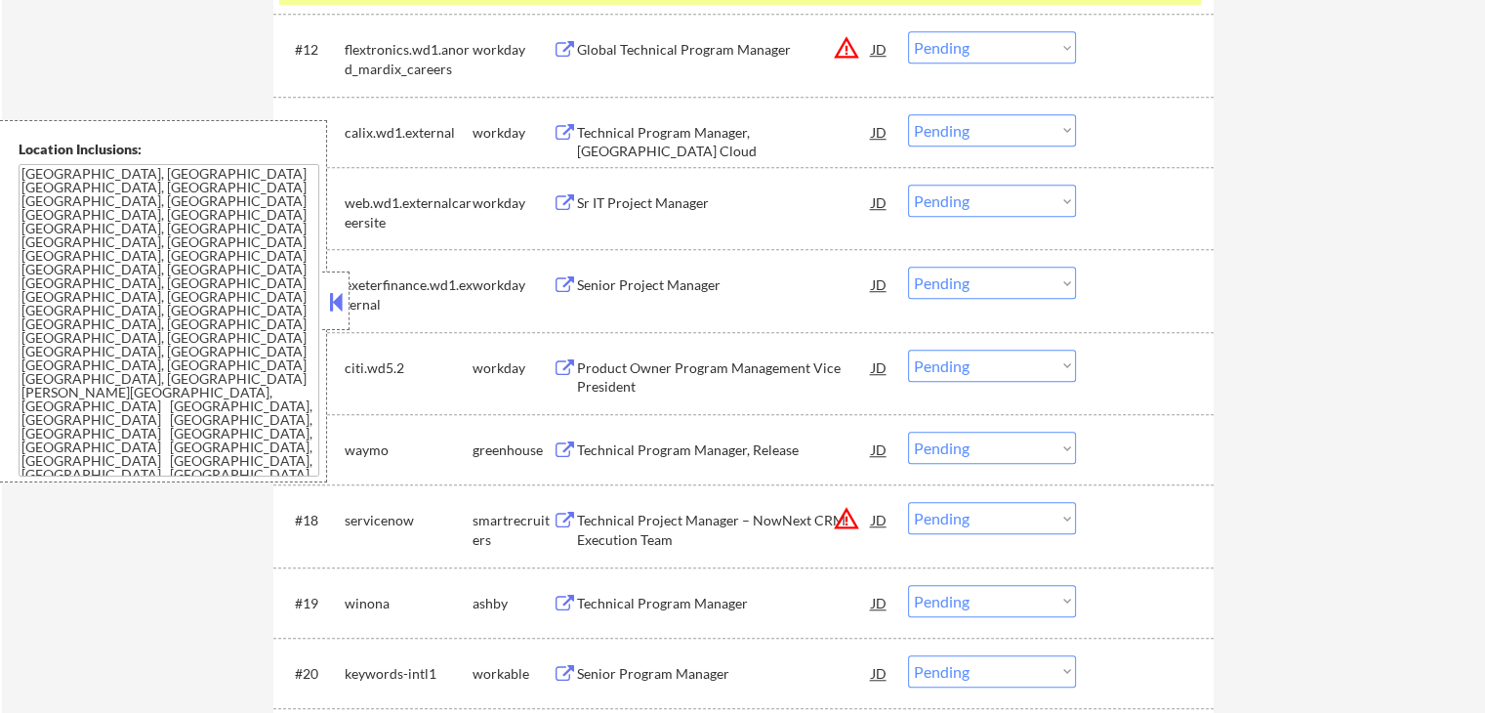
scroll to position [1367, 0]
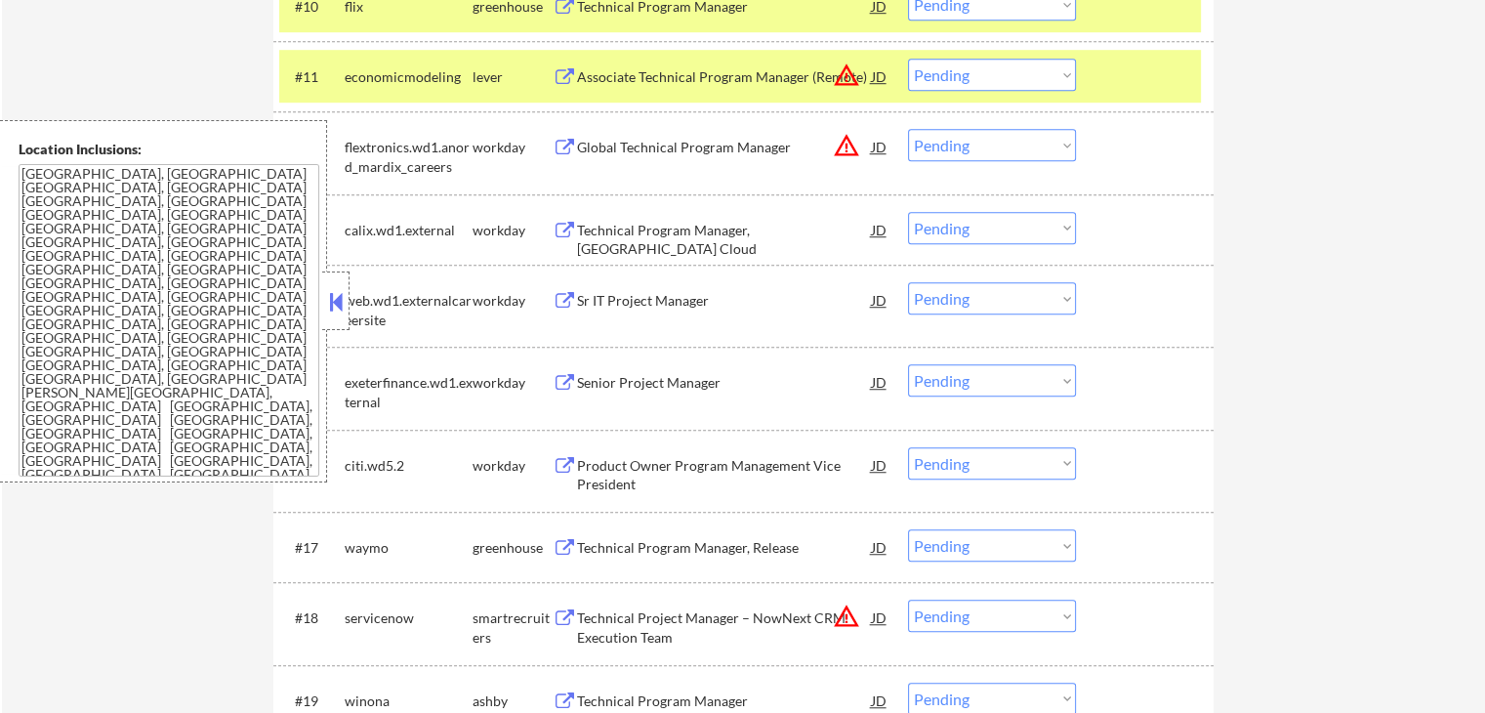
click at [566, 547] on button at bounding box center [565, 548] width 24 height 19
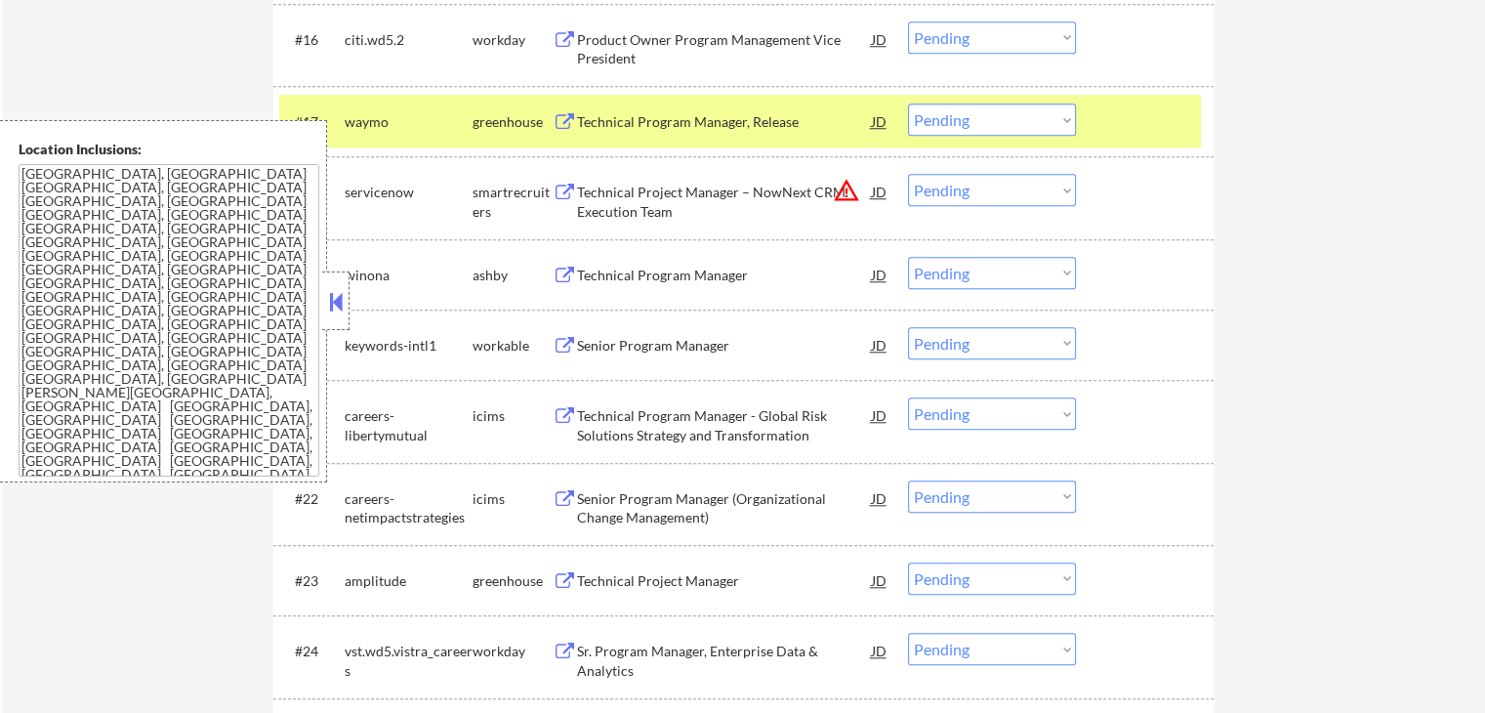
scroll to position [1855, 0]
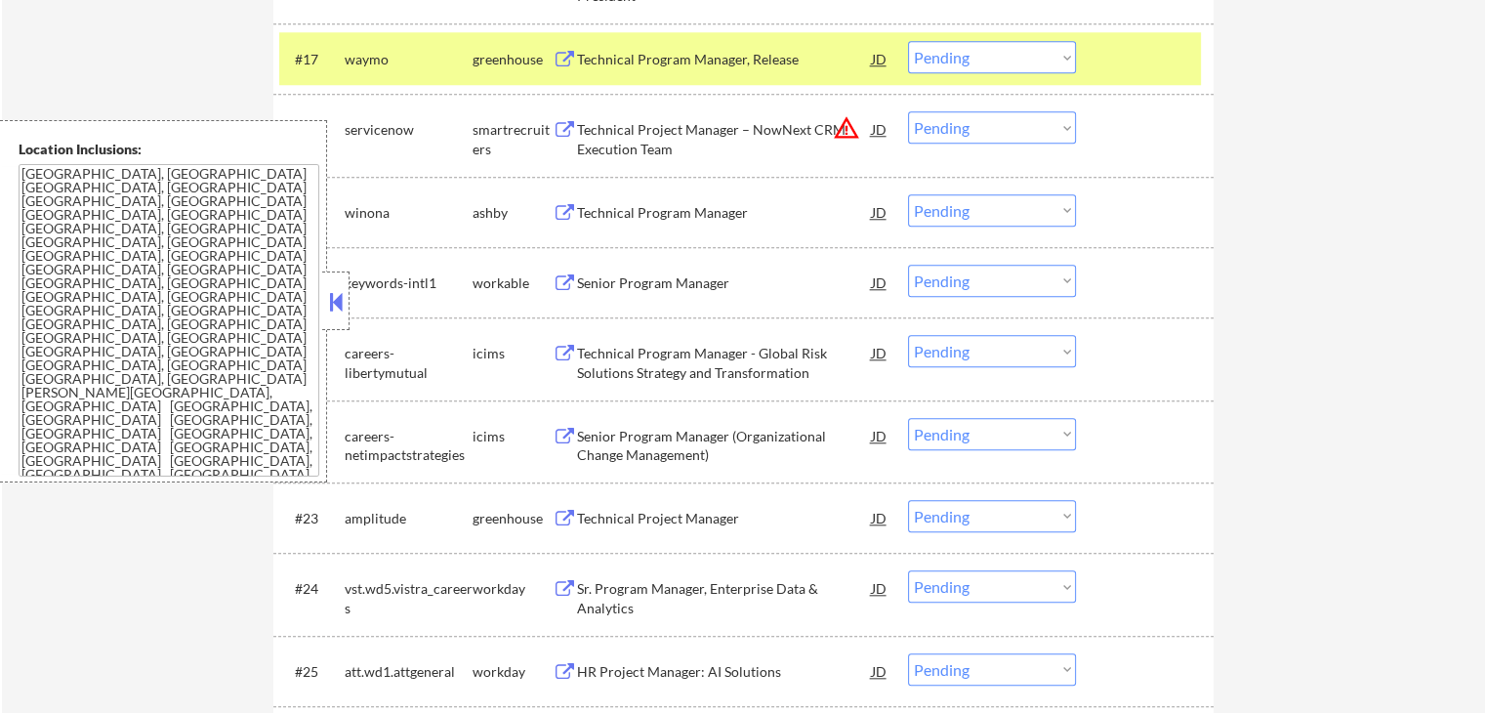
click at [566, 208] on button at bounding box center [565, 213] width 24 height 19
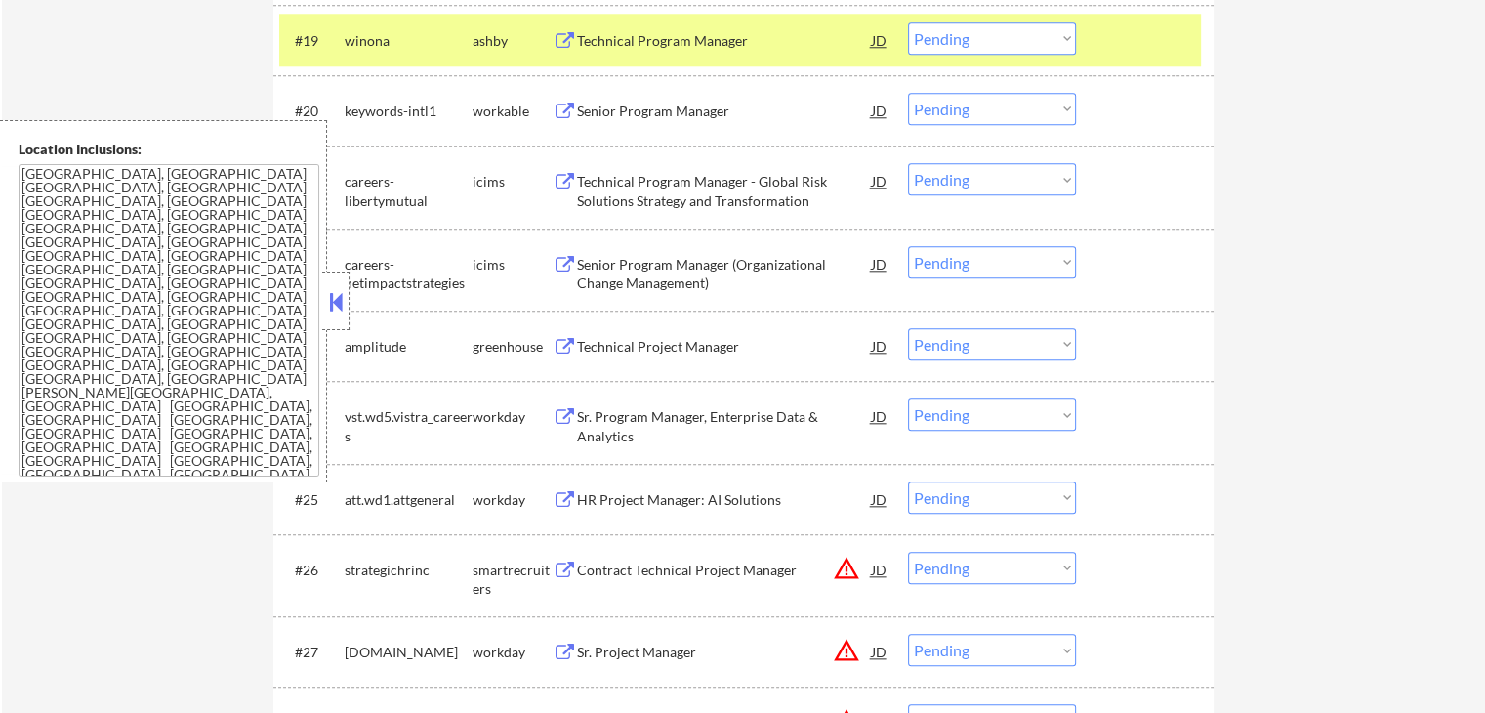
scroll to position [1983, 0]
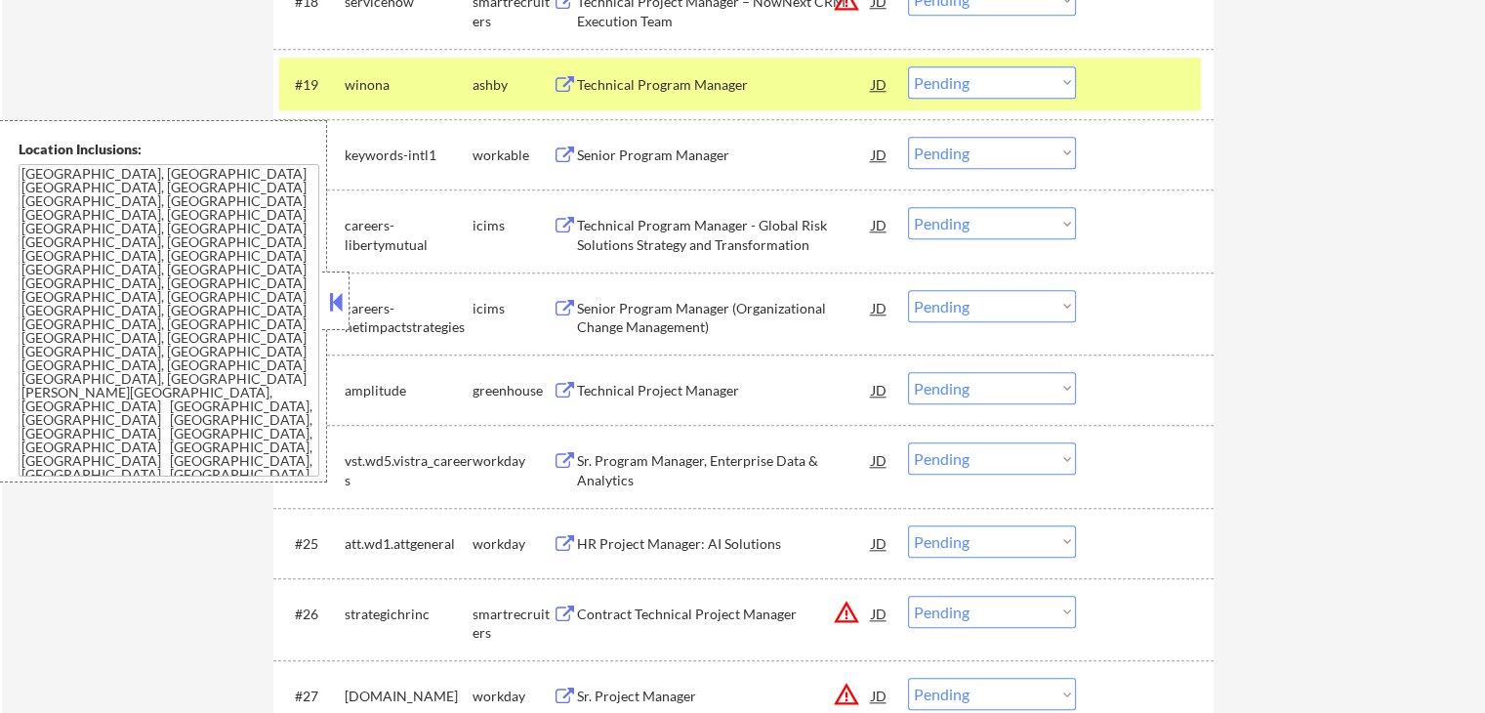
click at [561, 386] on button at bounding box center [565, 391] width 24 height 19
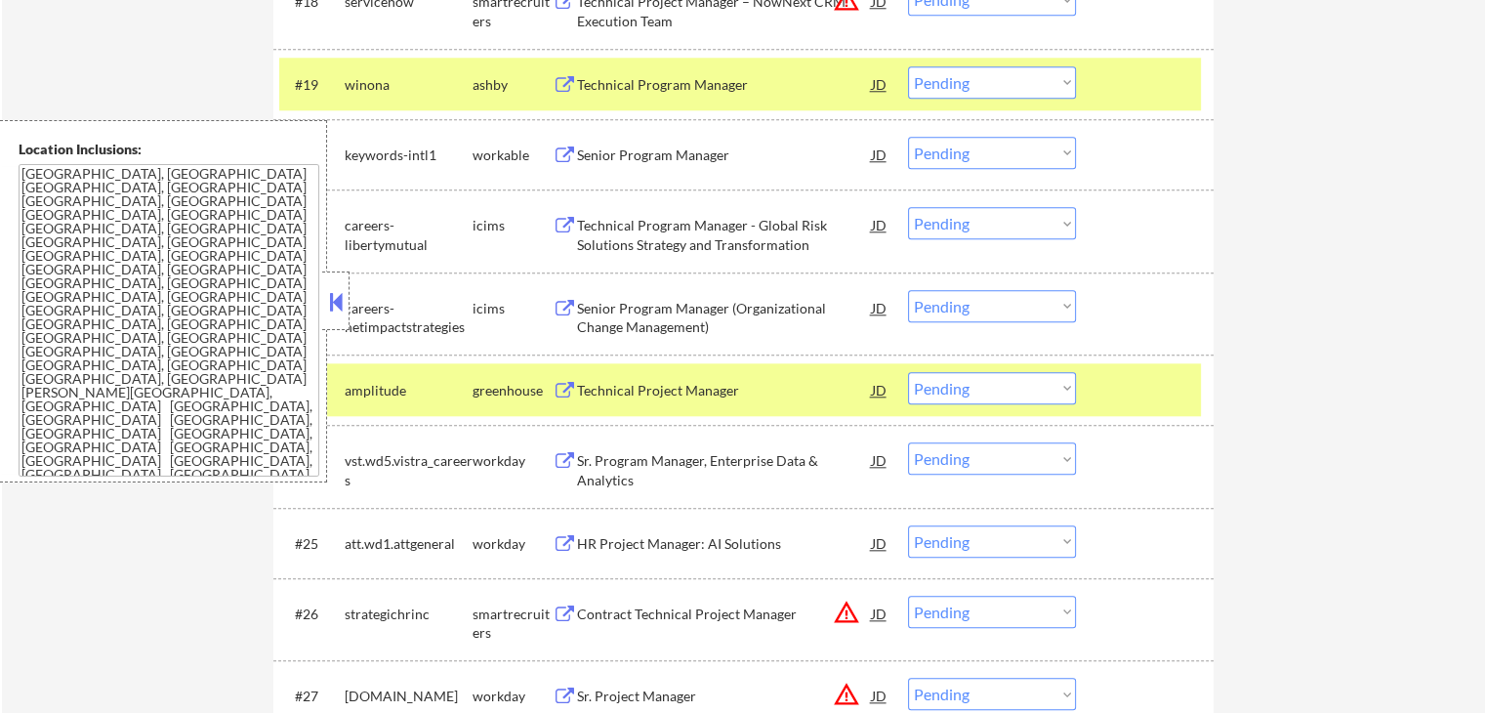
click at [959, 392] on select "Choose an option... Pending Applied Excluded (Questions) Excluded (Expired) Exc…" at bounding box center [992, 388] width 168 height 32
click at [908, 372] on select "Choose an option... Pending Applied Excluded (Questions) Excluded (Expired) Exc…" at bounding box center [992, 388] width 168 height 32
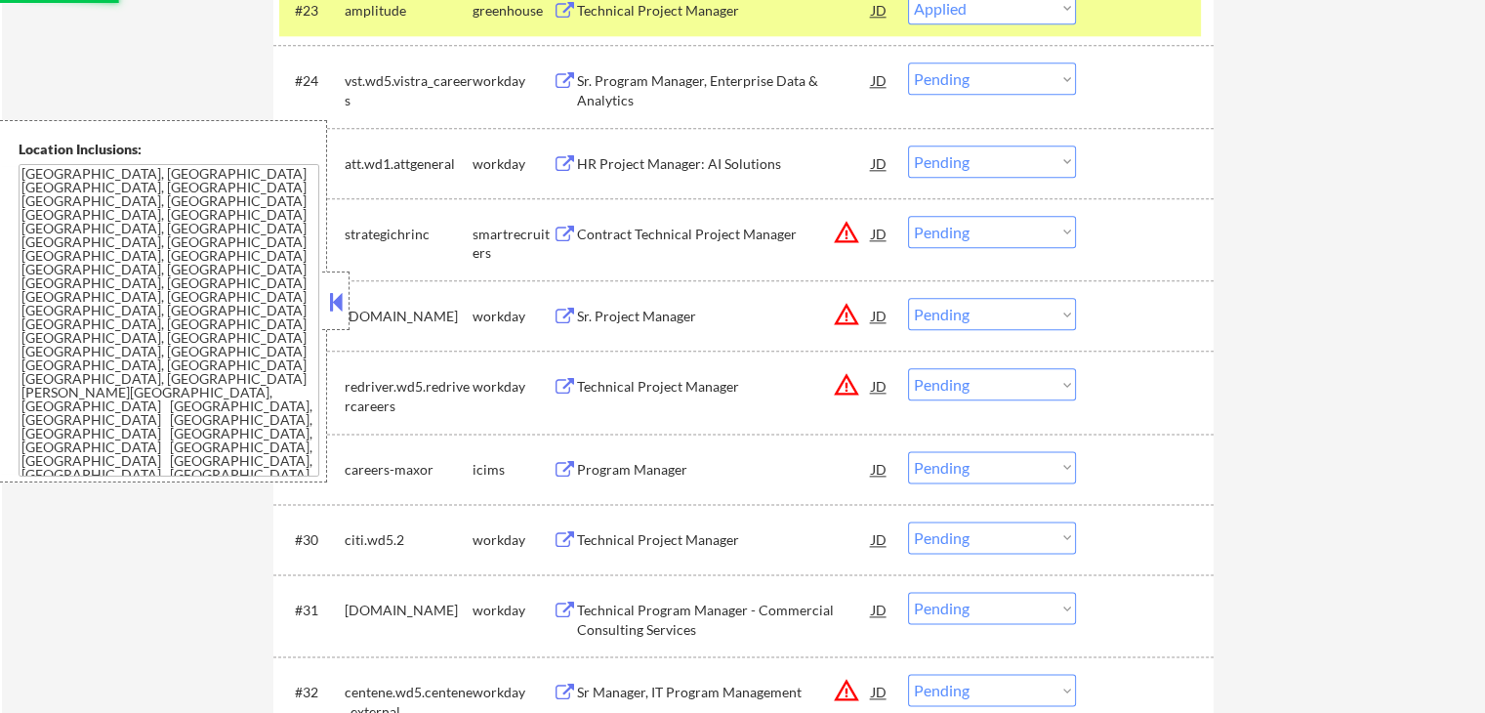
scroll to position [2374, 0]
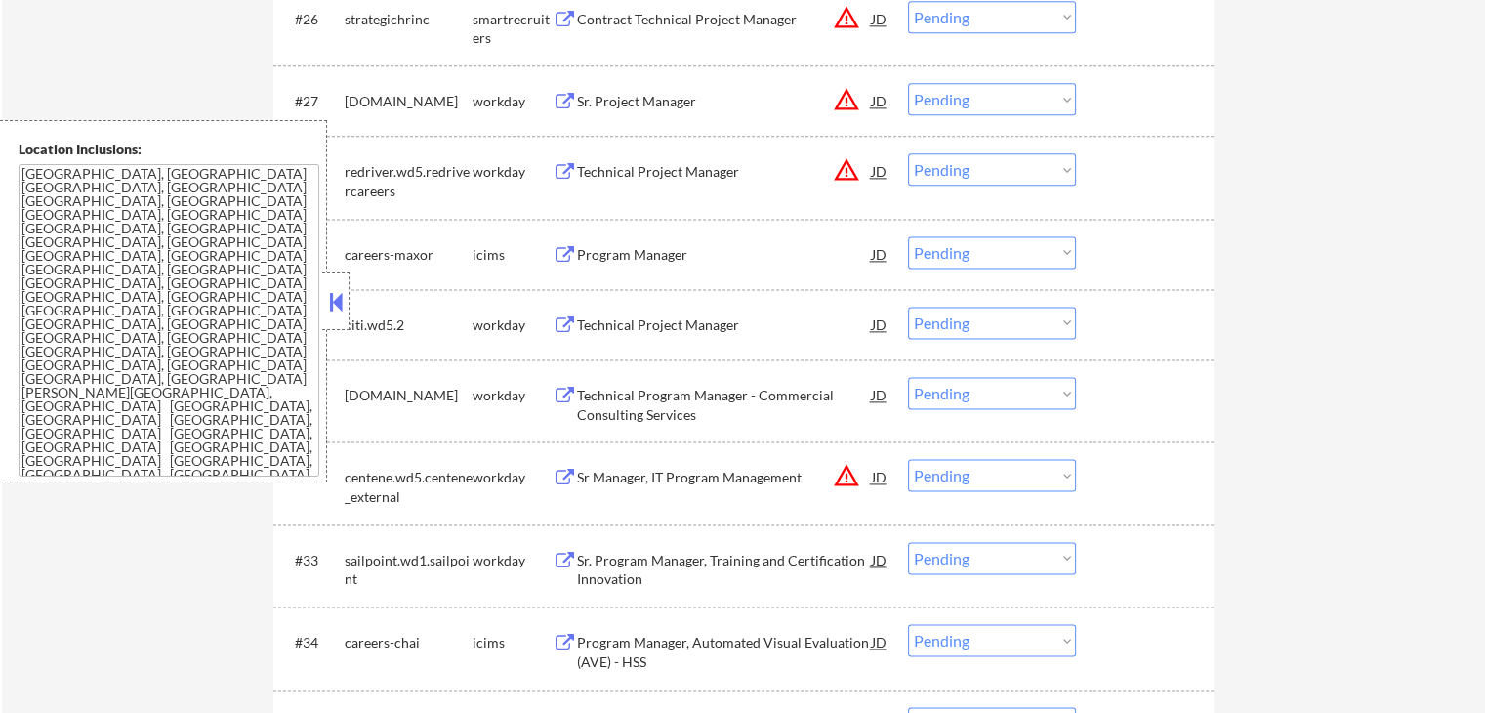
select select ""pending""
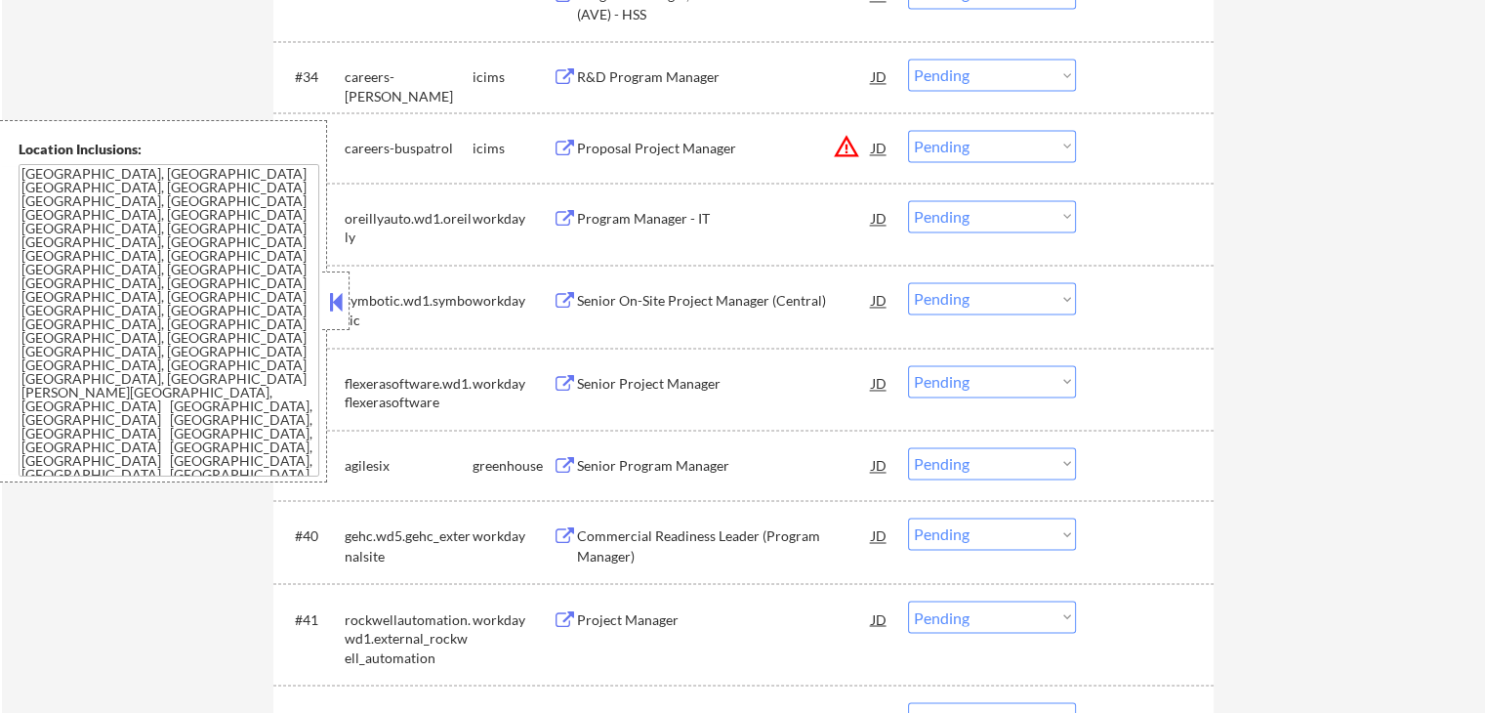
scroll to position [3253, 0]
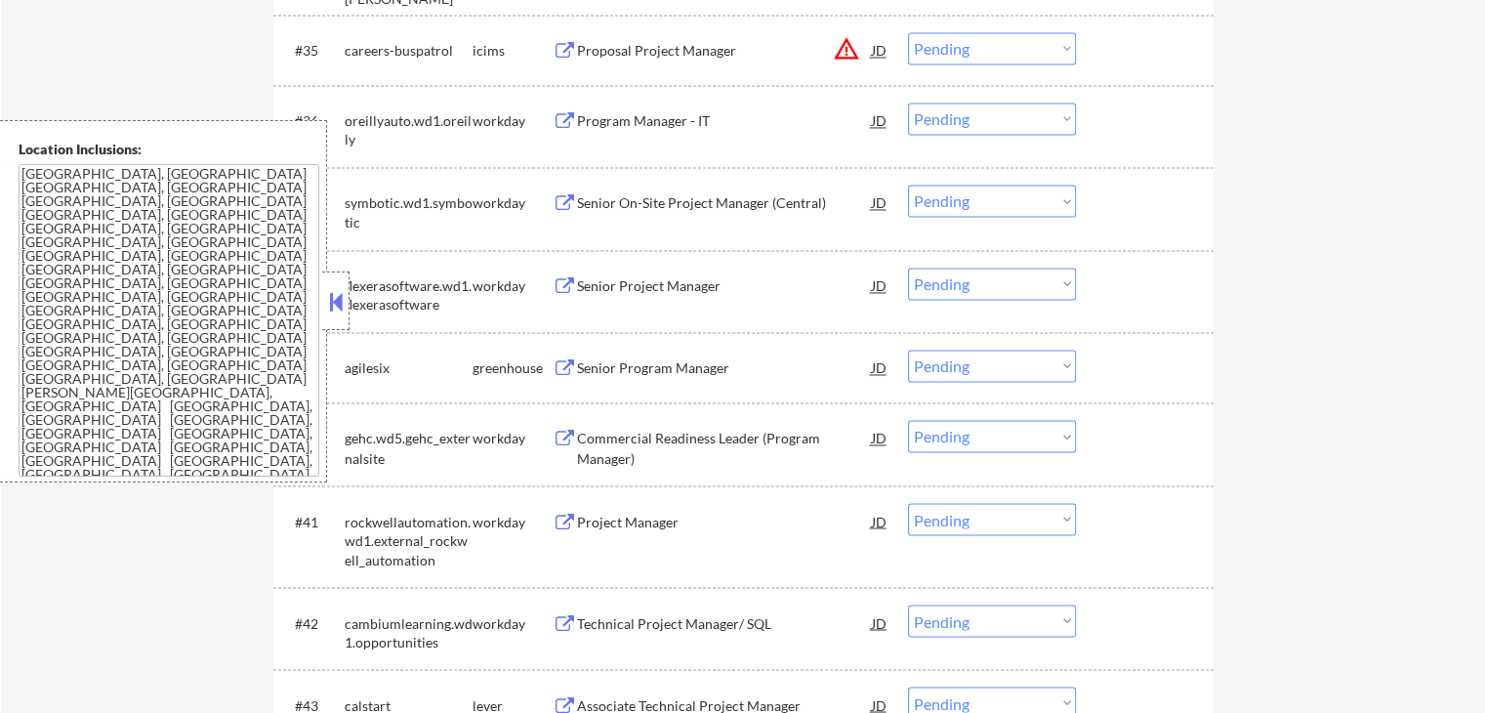
click at [572, 367] on button at bounding box center [565, 368] width 24 height 19
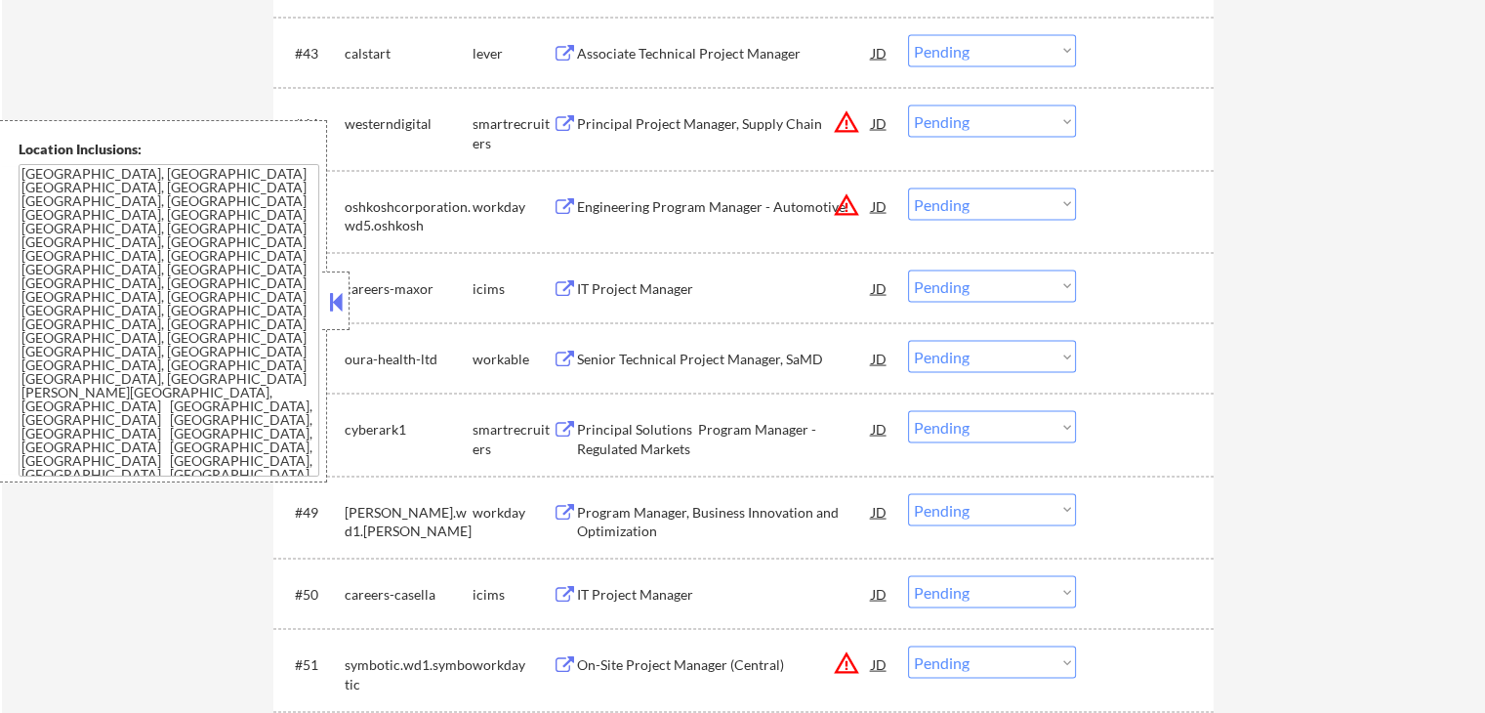
scroll to position [3936, 0]
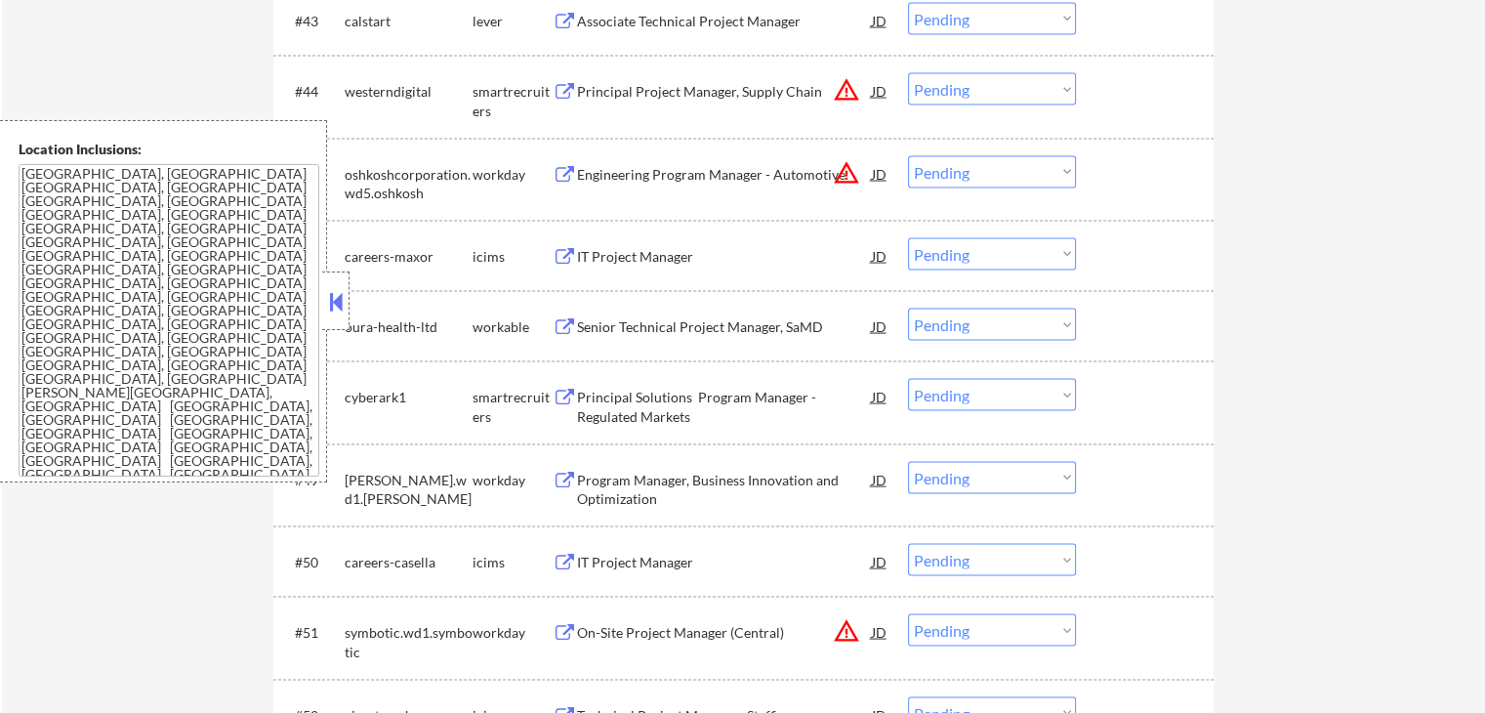
click at [560, 393] on button at bounding box center [565, 398] width 24 height 19
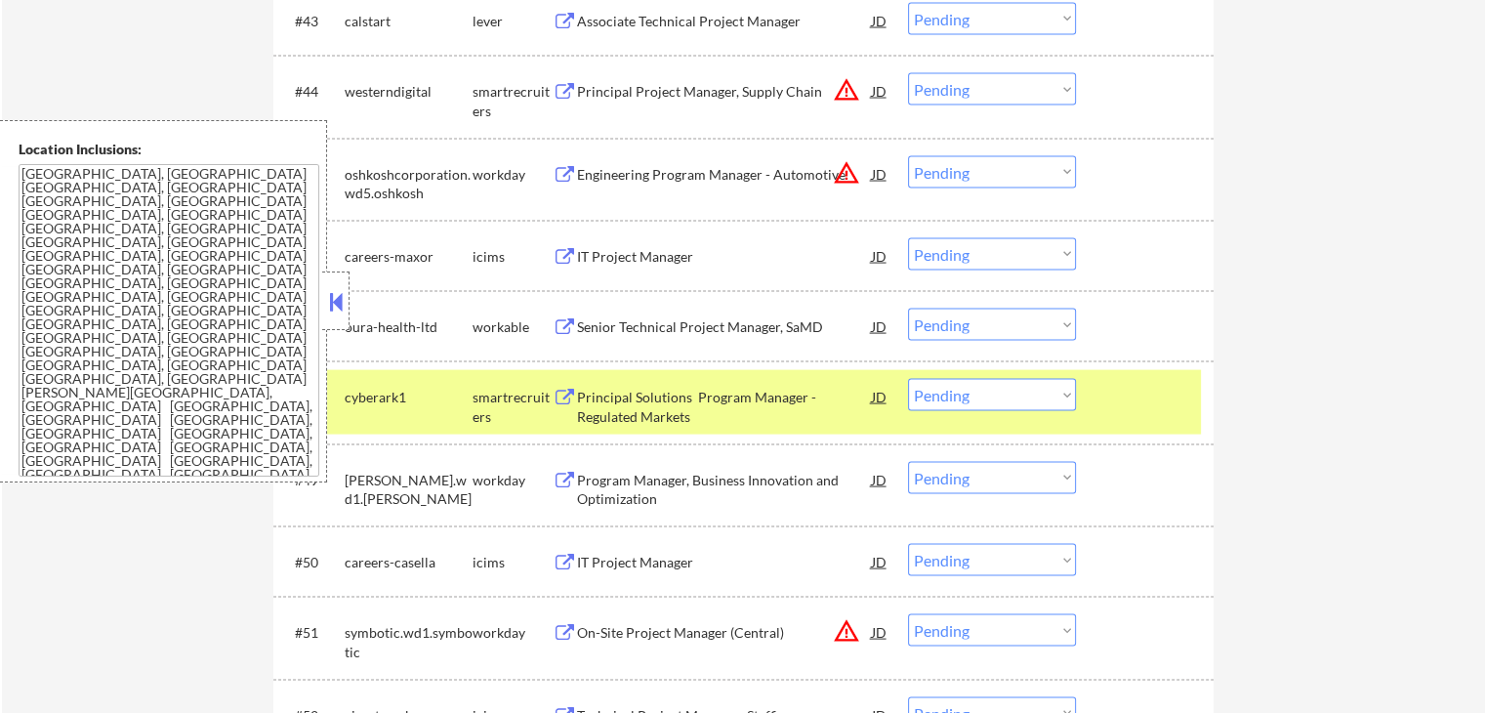
click at [961, 392] on select "Choose an option... Pending Applied Excluded (Questions) Excluded (Expired) Exc…" at bounding box center [992, 395] width 168 height 32
click at [908, 379] on select "Choose an option... Pending Applied Excluded (Questions) Excluded (Expired) Exc…" at bounding box center [992, 395] width 168 height 32
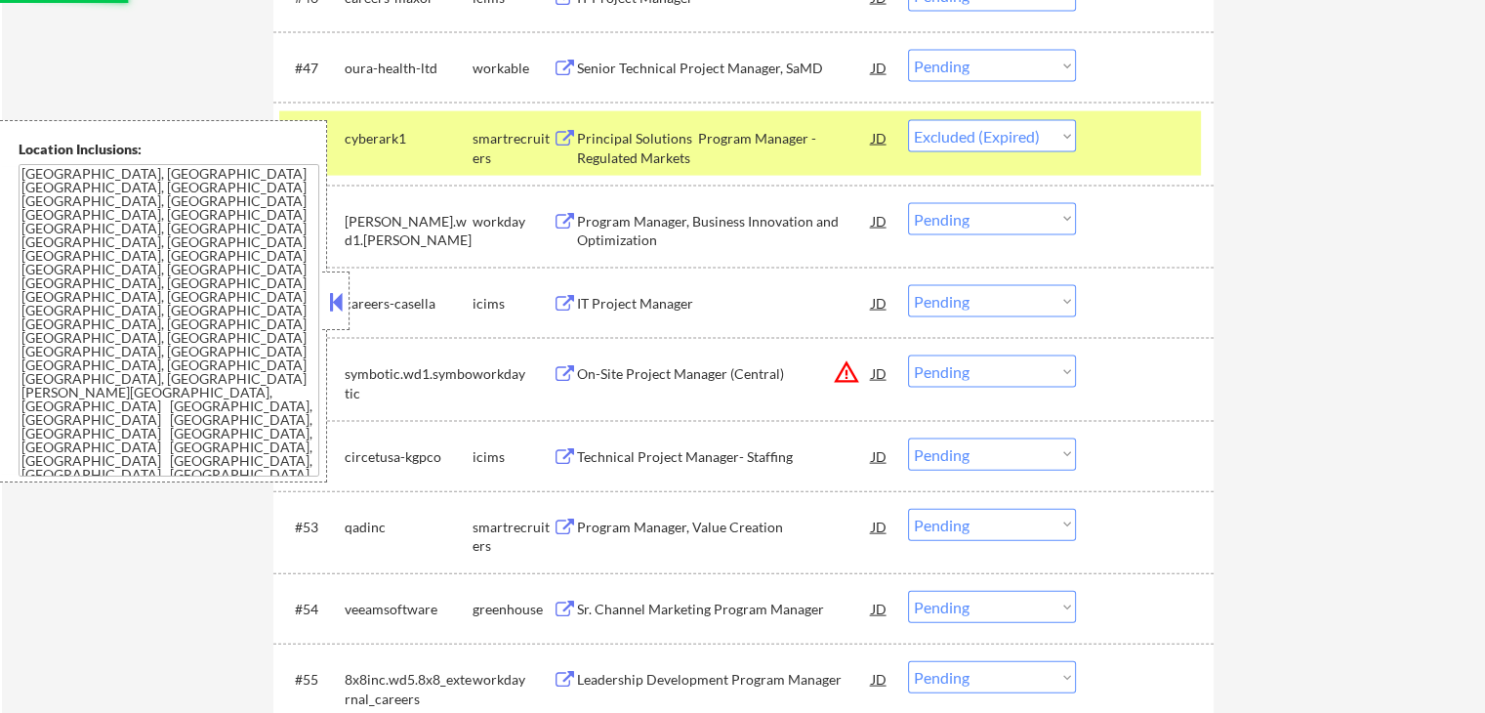
scroll to position [4229, 0]
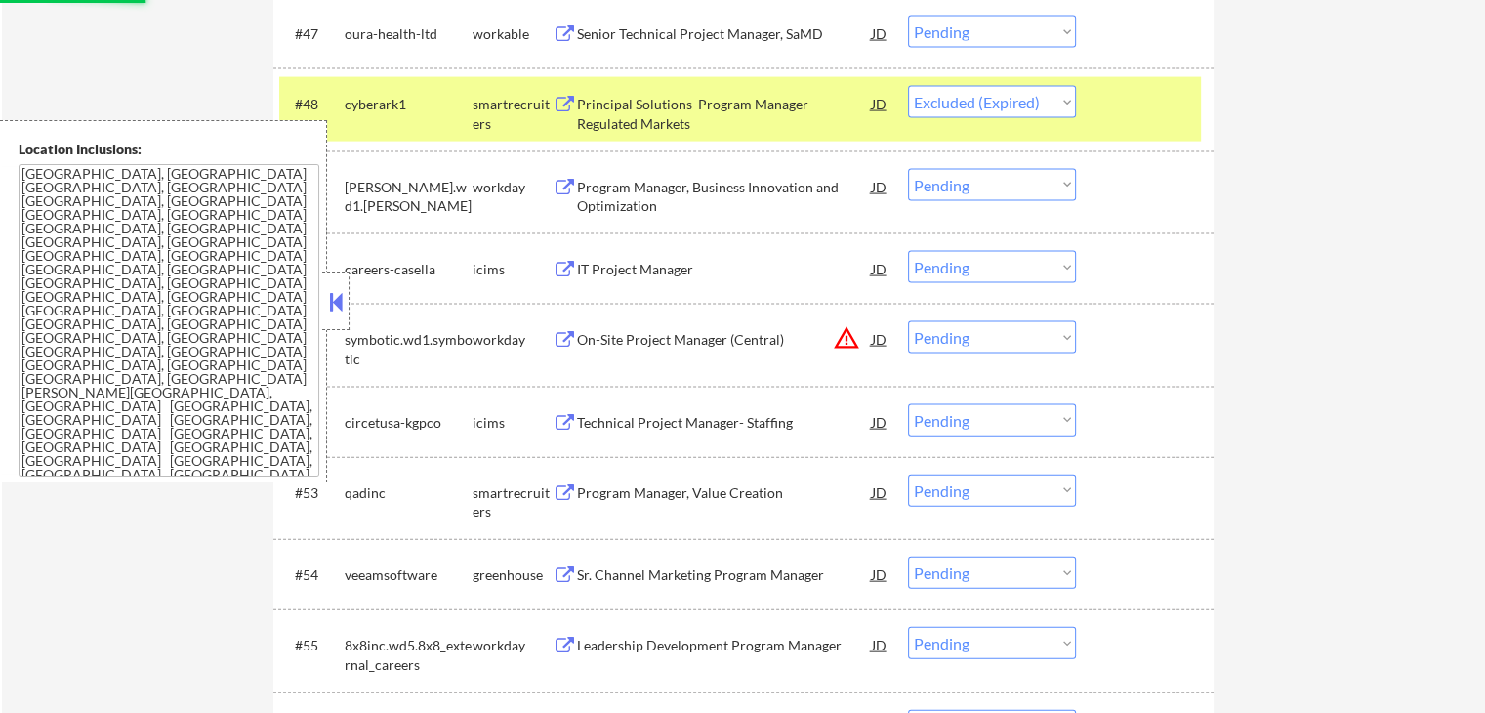
click at [558, 488] on button at bounding box center [565, 493] width 24 height 19
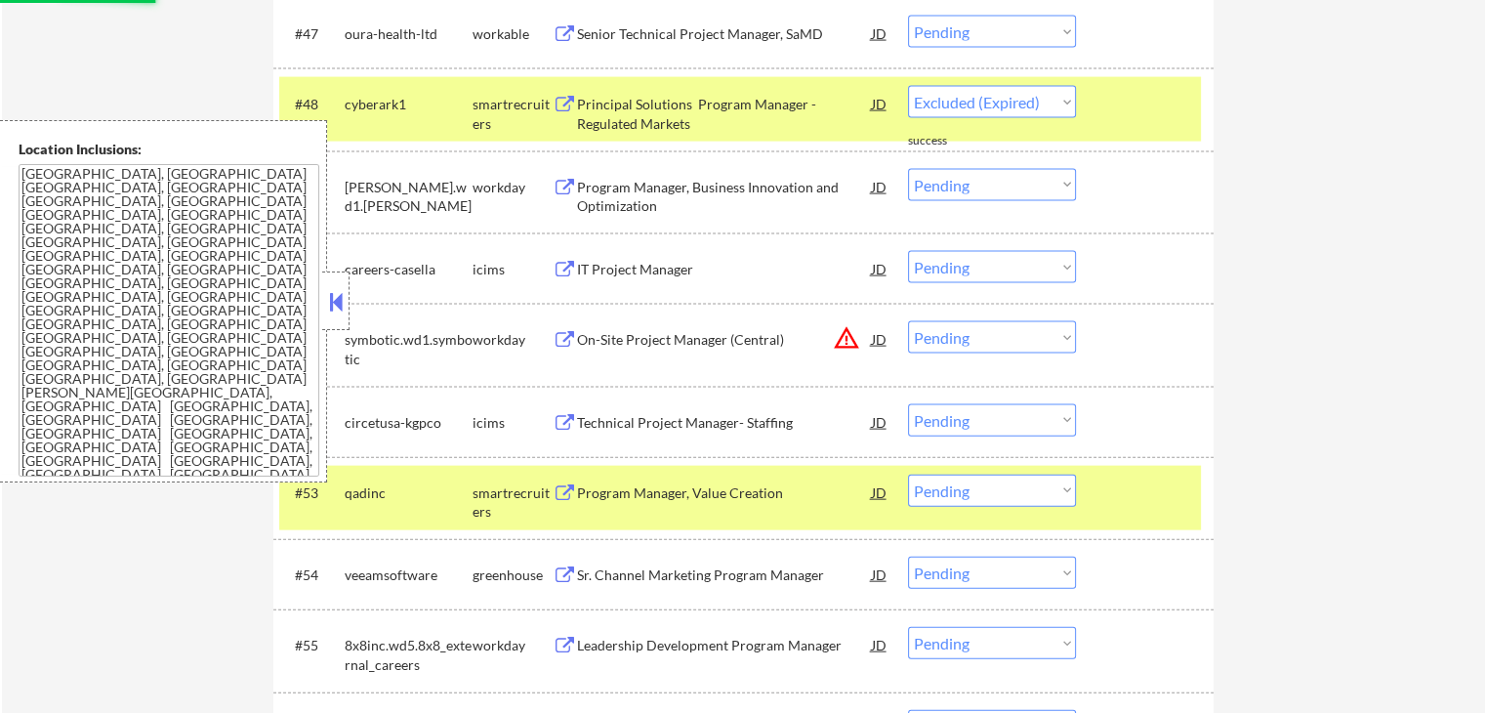
select select ""pending""
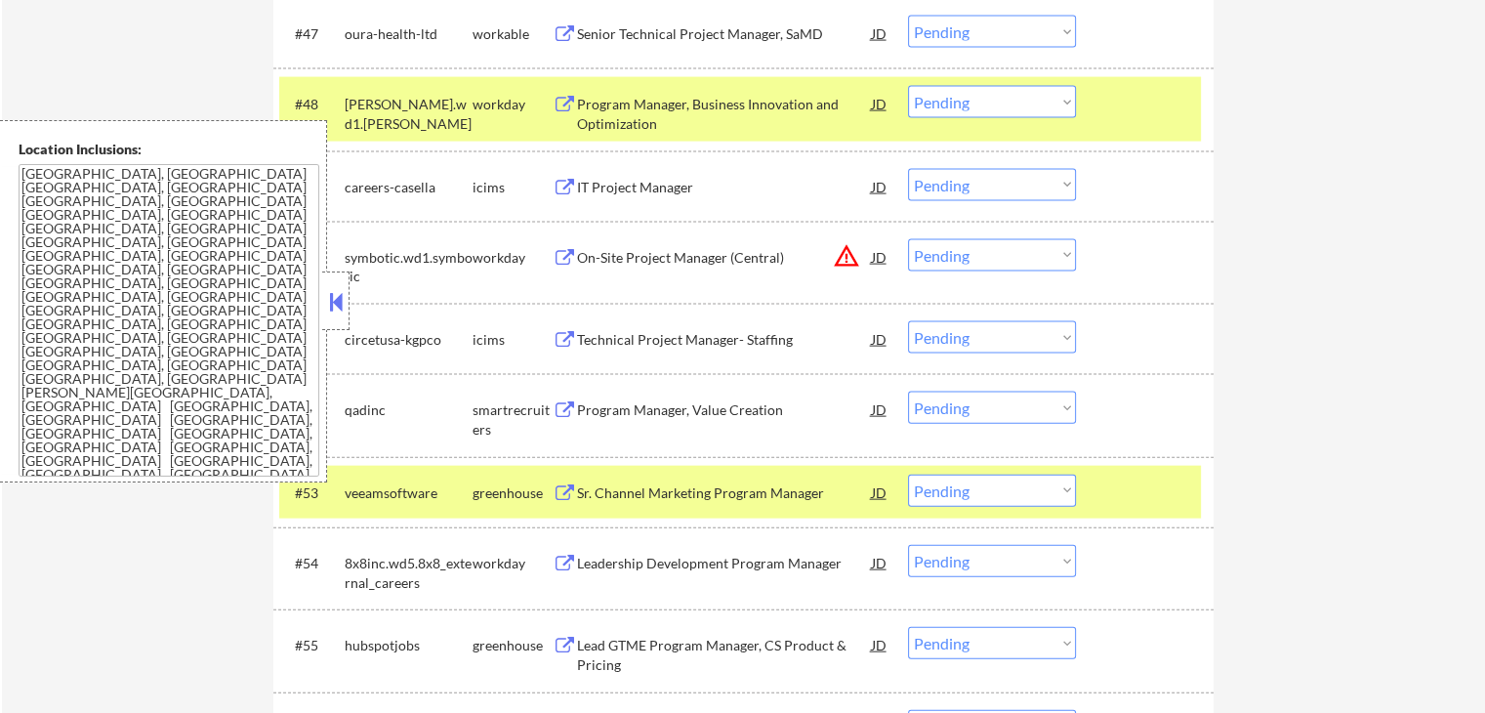
click at [1002, 399] on select "Choose an option... Pending Applied Excluded (Questions) Excluded (Expired) Exc…" at bounding box center [992, 408] width 168 height 32
click at [908, 392] on select "Choose an option... Pending Applied Excluded (Questions) Excluded (Expired) Exc…" at bounding box center [992, 408] width 168 height 32
click at [555, 494] on button at bounding box center [565, 493] width 24 height 19
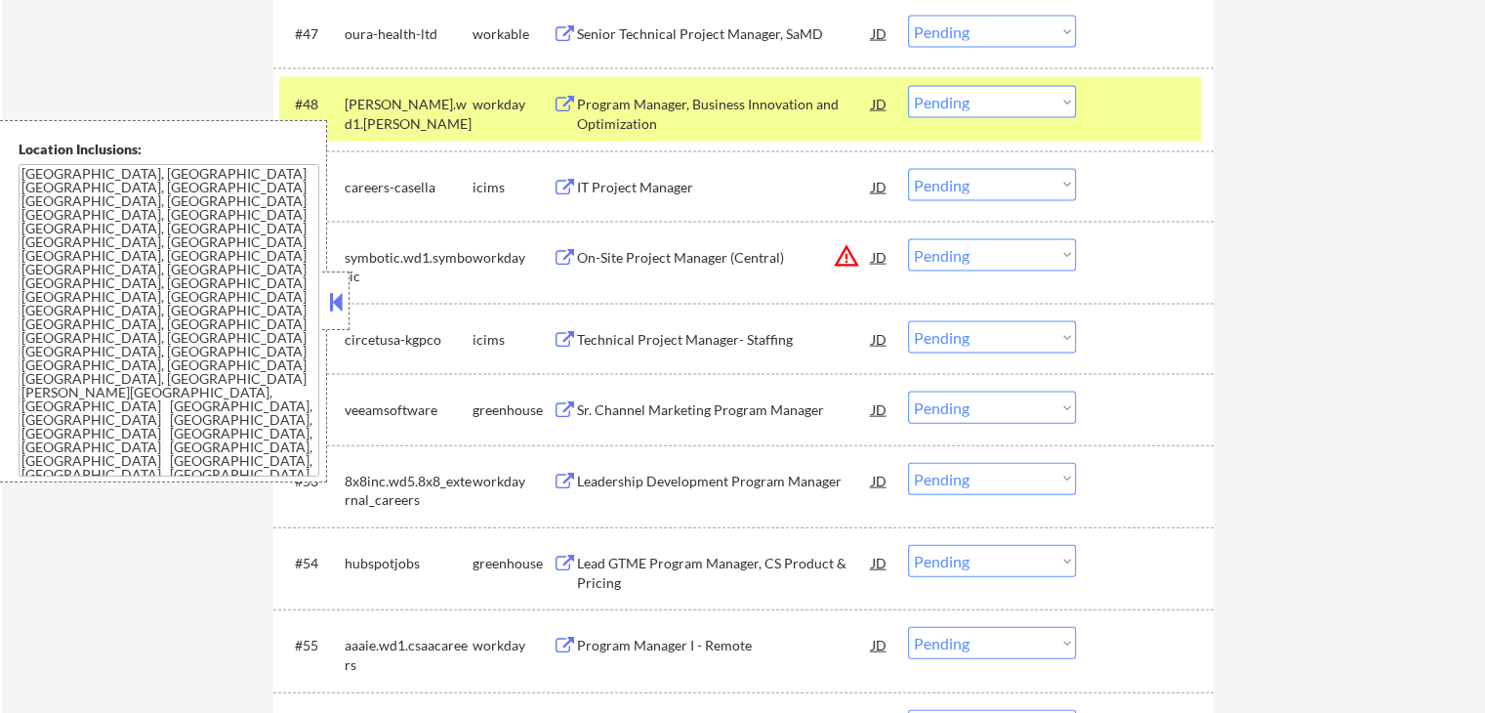
click at [1026, 402] on select "Choose an option... Pending Applied Excluded (Questions) Excluded (Expired) Exc…" at bounding box center [992, 408] width 168 height 32
click at [908, 392] on select "Choose an option... Pending Applied Excluded (Questions) Excluded (Expired) Exc…" at bounding box center [992, 408] width 168 height 32
select select ""pending""
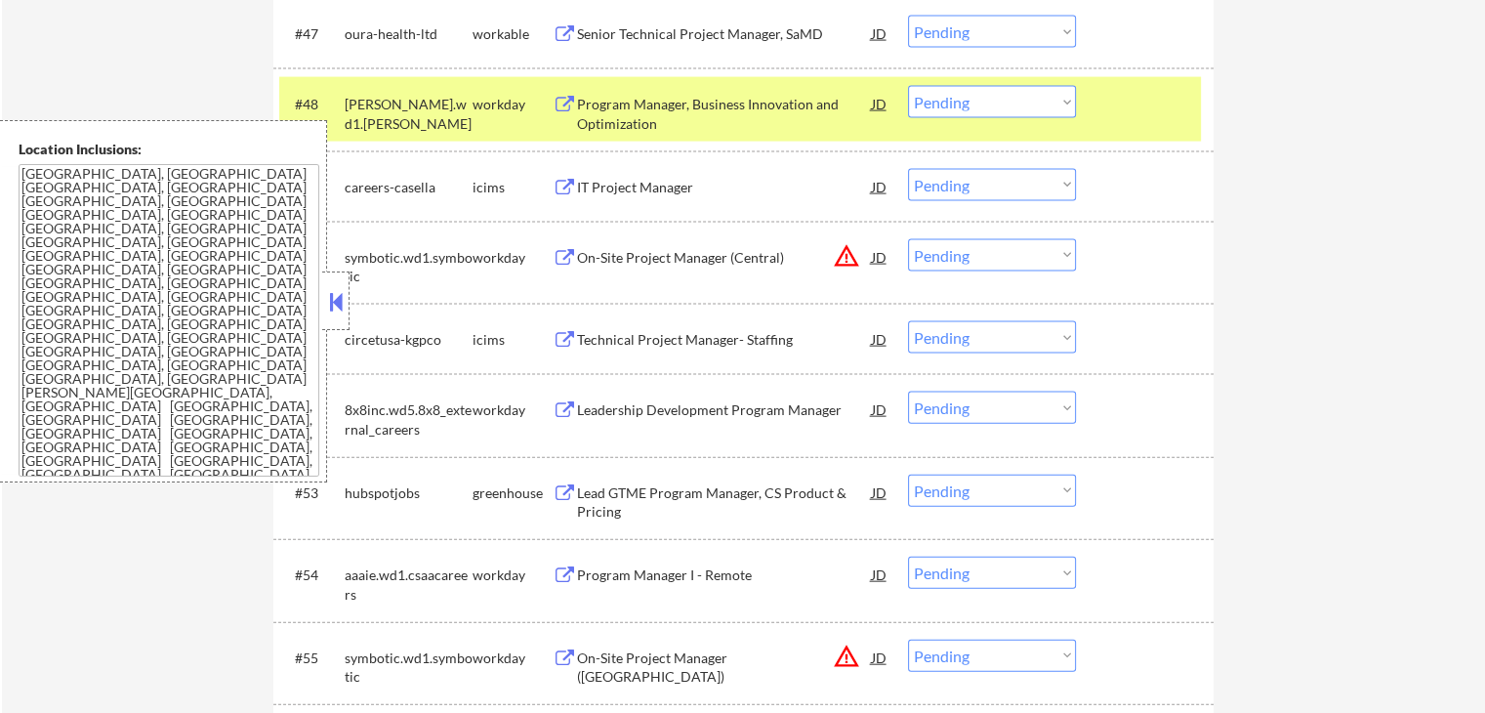
click at [567, 485] on button at bounding box center [565, 493] width 24 height 19
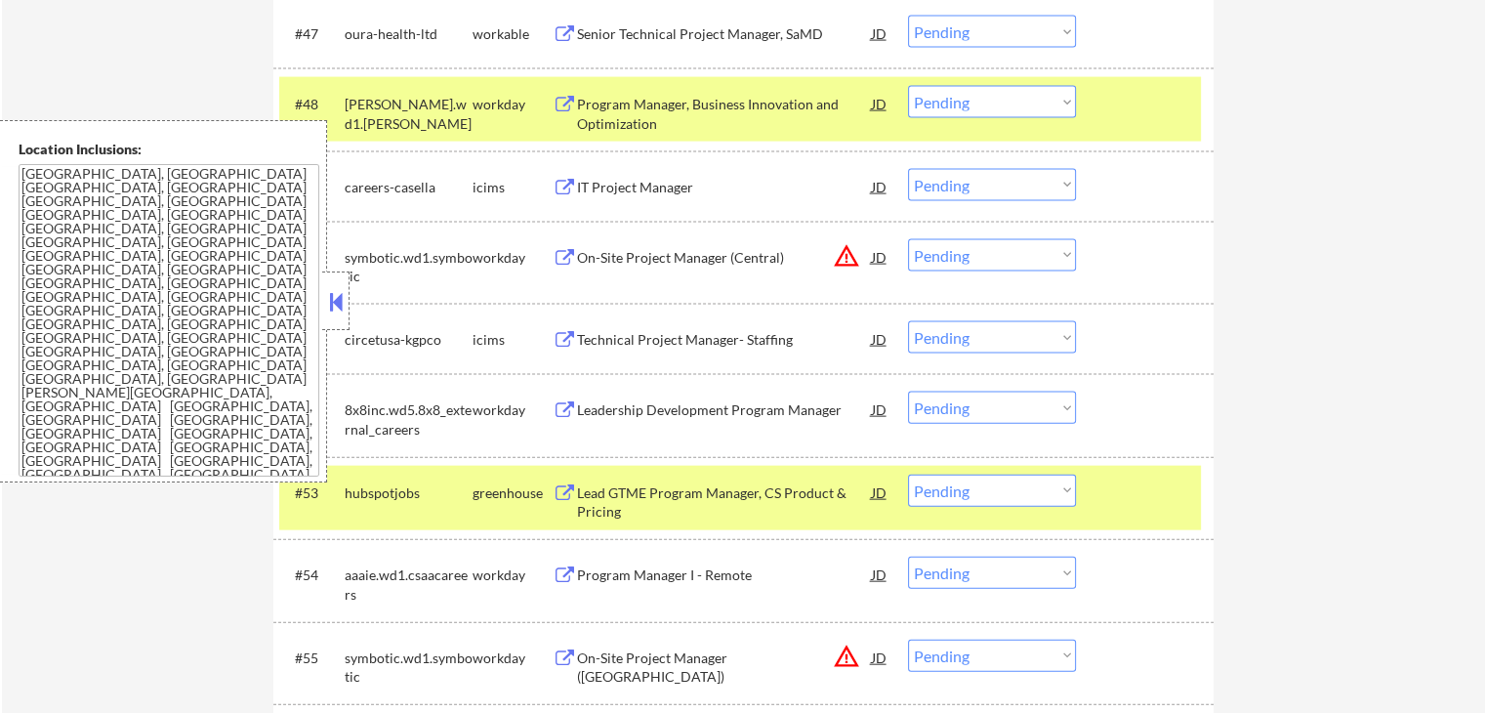
click at [1009, 483] on select "Choose an option... Pending Applied Excluded (Questions) Excluded (Expired) Exc…" at bounding box center [992, 491] width 168 height 32
click at [908, 475] on select "Choose an option... Pending Applied Excluded (Questions) Excluded (Expired) Exc…" at bounding box center [992, 491] width 168 height 32
select select ""pending""
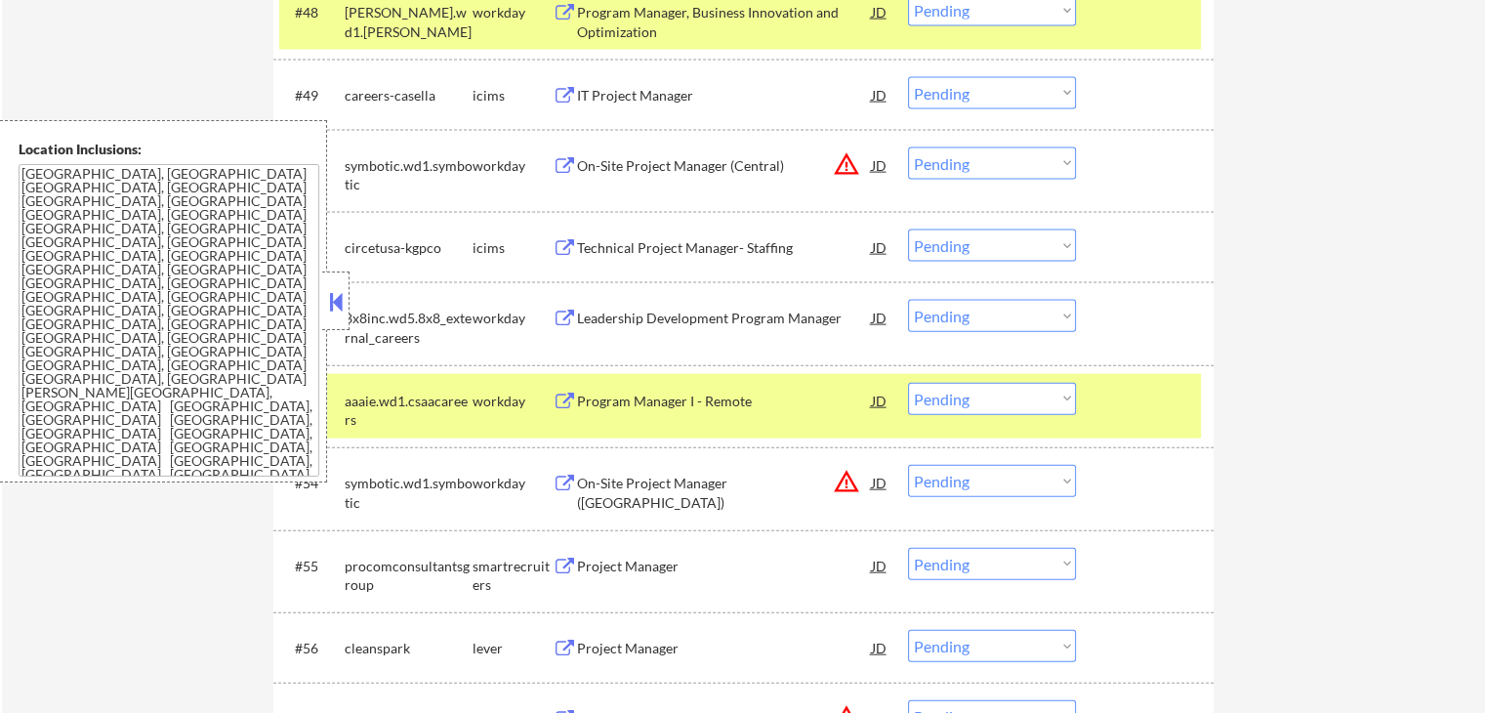
scroll to position [4424, 0]
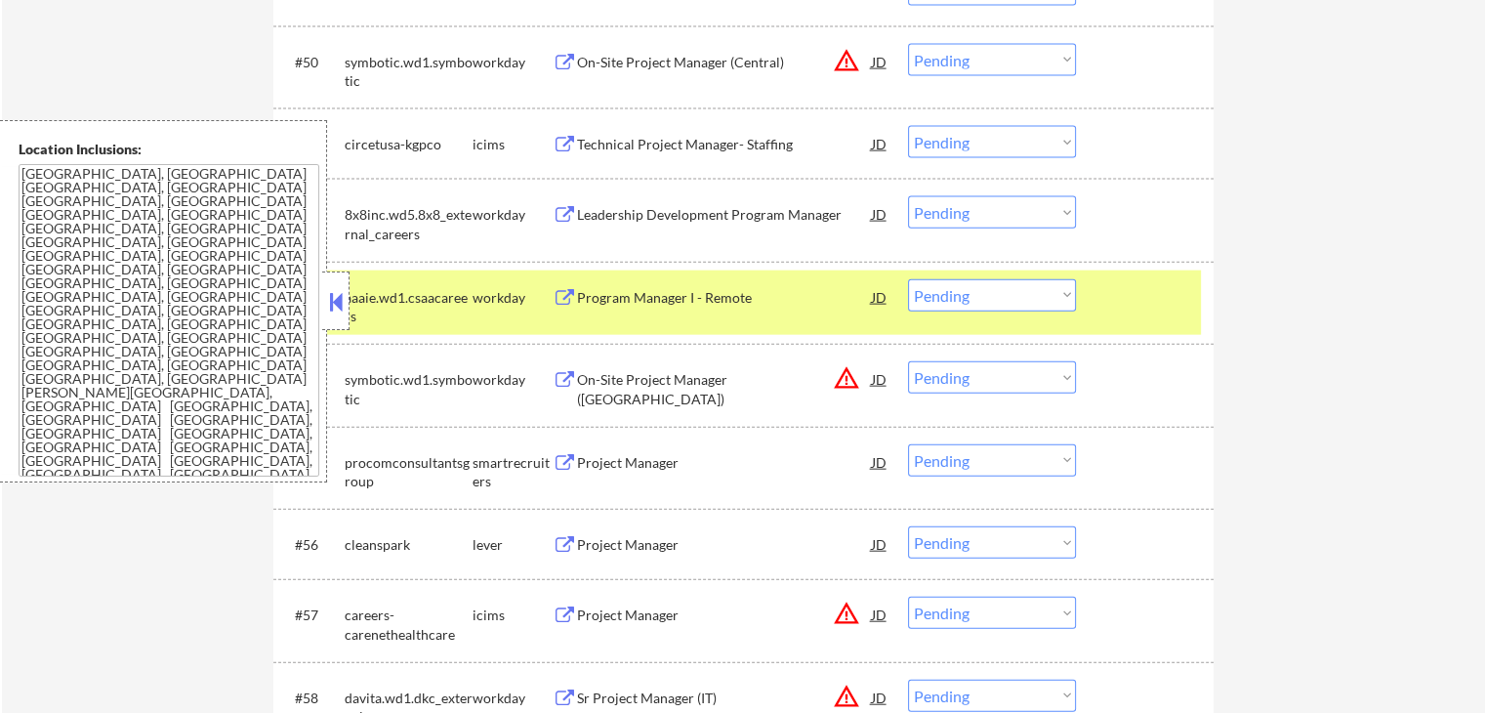
click at [562, 462] on button at bounding box center [565, 463] width 24 height 19
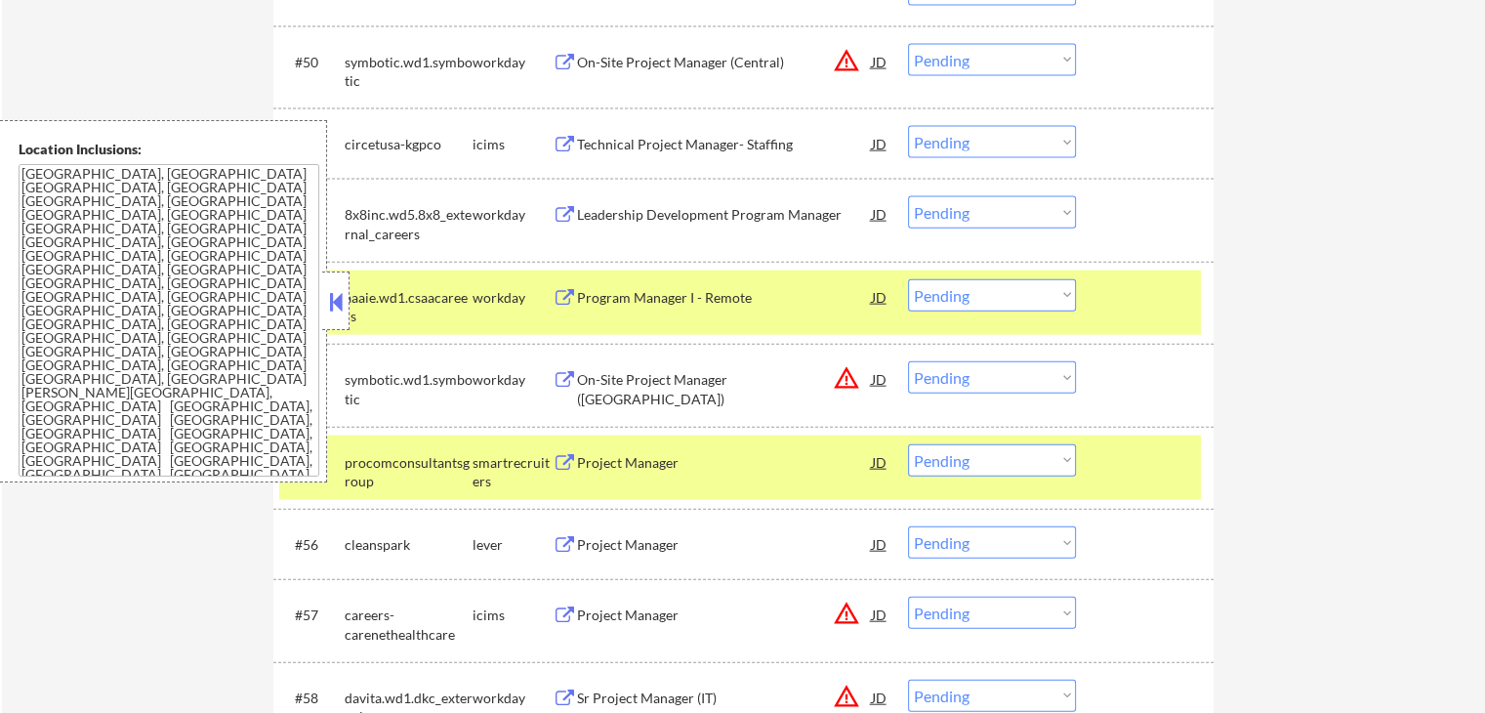
click at [1003, 458] on select "Choose an option... Pending Applied Excluded (Questions) Excluded (Expired) Exc…" at bounding box center [992, 460] width 168 height 32
click at [908, 444] on select "Choose an option... Pending Applied Excluded (Questions) Excluded (Expired) Exc…" at bounding box center [992, 460] width 168 height 32
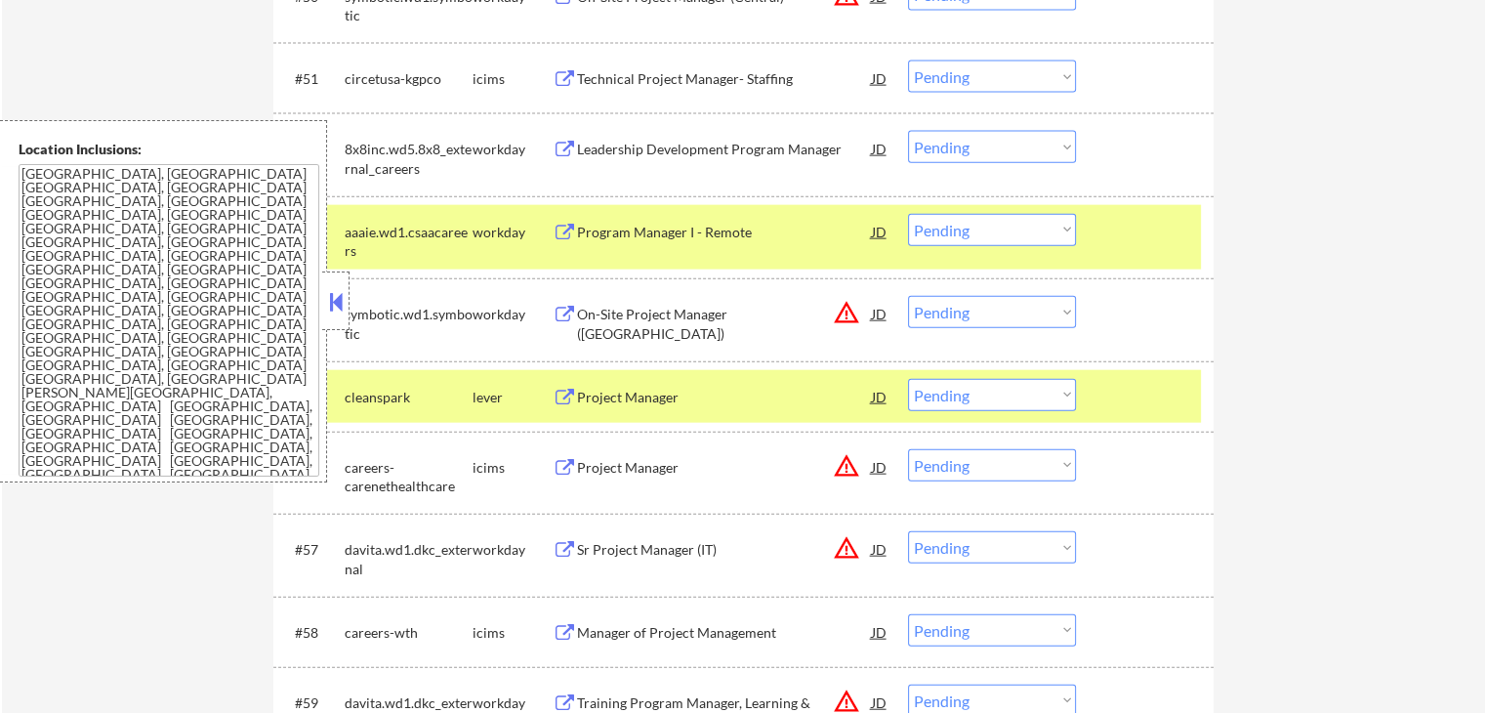
scroll to position [4522, 0]
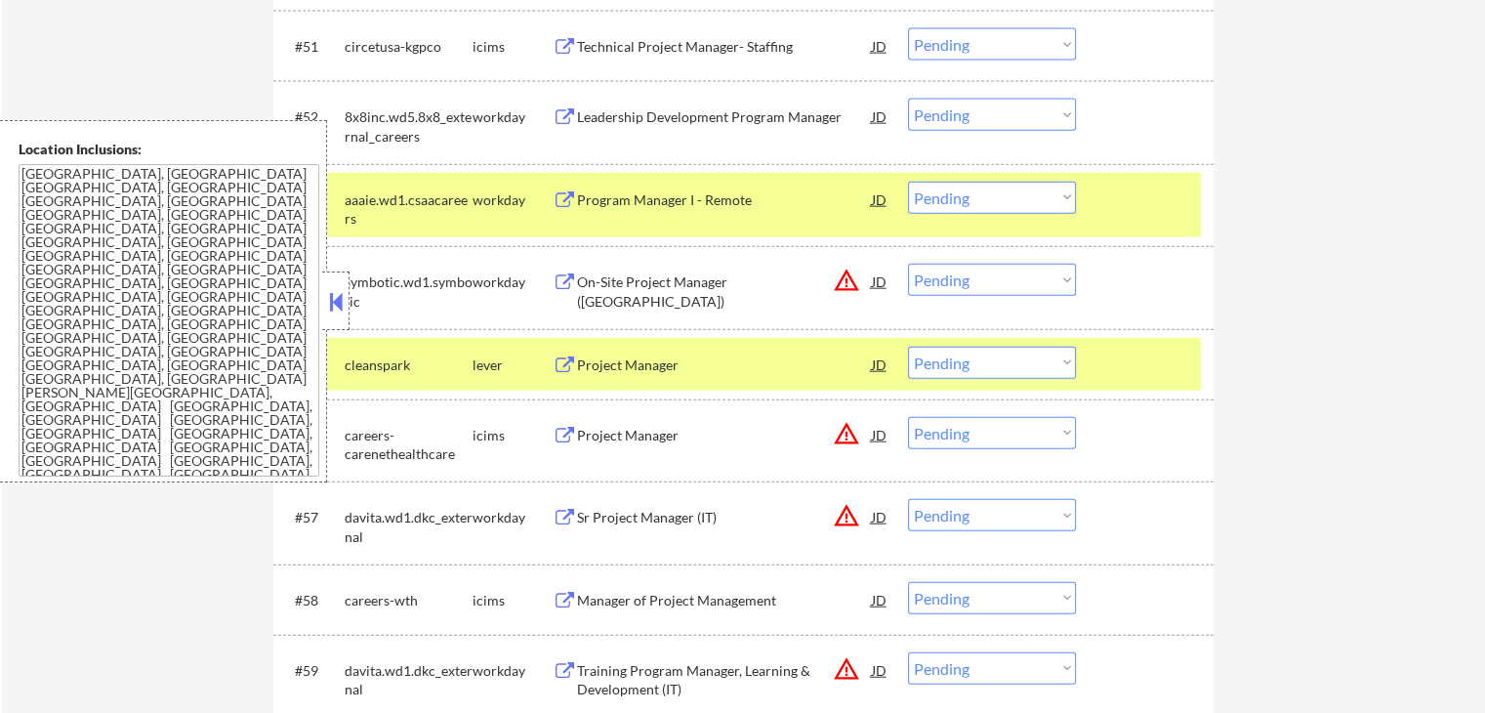
click at [564, 356] on button at bounding box center [565, 365] width 24 height 19
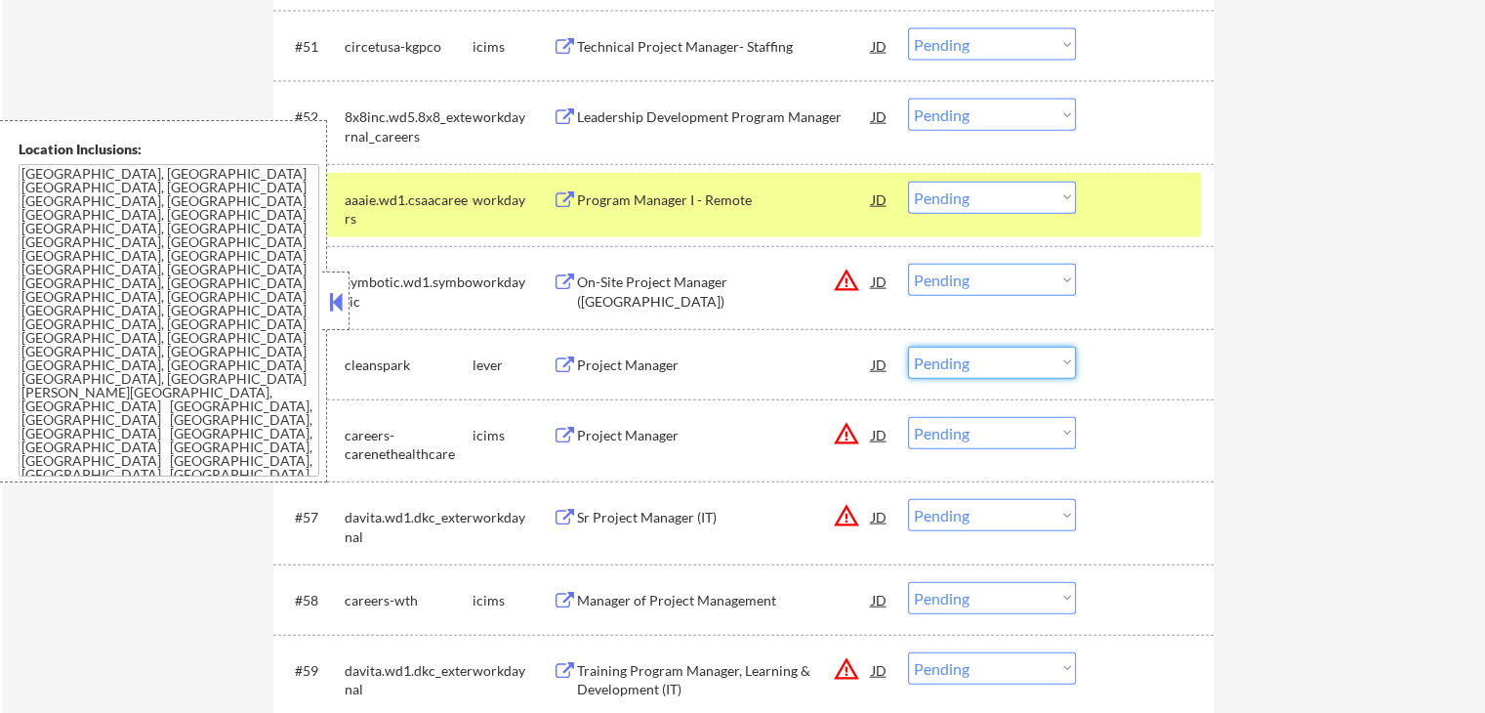
click at [932, 359] on select "Choose an option... Pending Applied Excluded (Questions) Excluded (Expired) Exc…" at bounding box center [992, 363] width 168 height 32
click at [908, 347] on select "Choose an option... Pending Applied Excluded (Questions) Excluded (Expired) Exc…" at bounding box center [992, 363] width 168 height 32
select select ""pending""
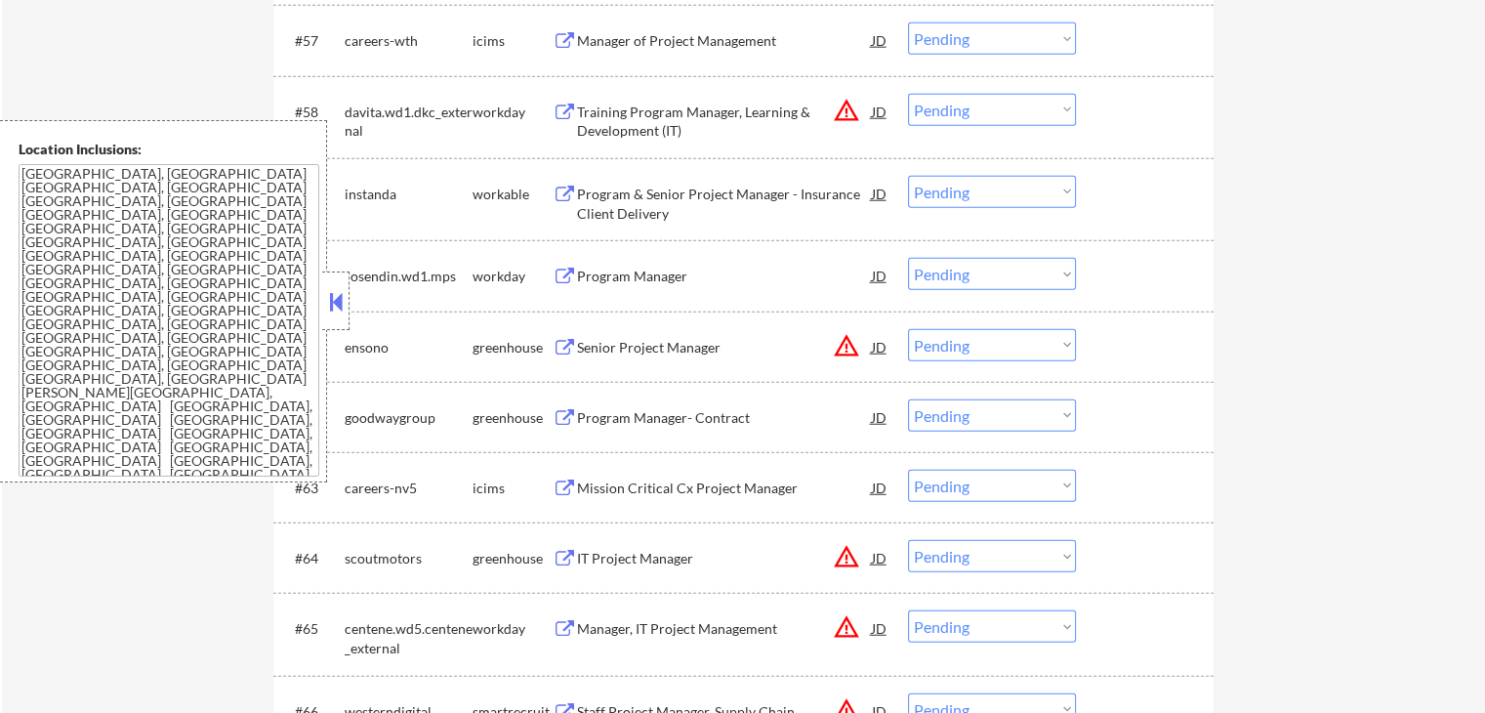
scroll to position [5108, 0]
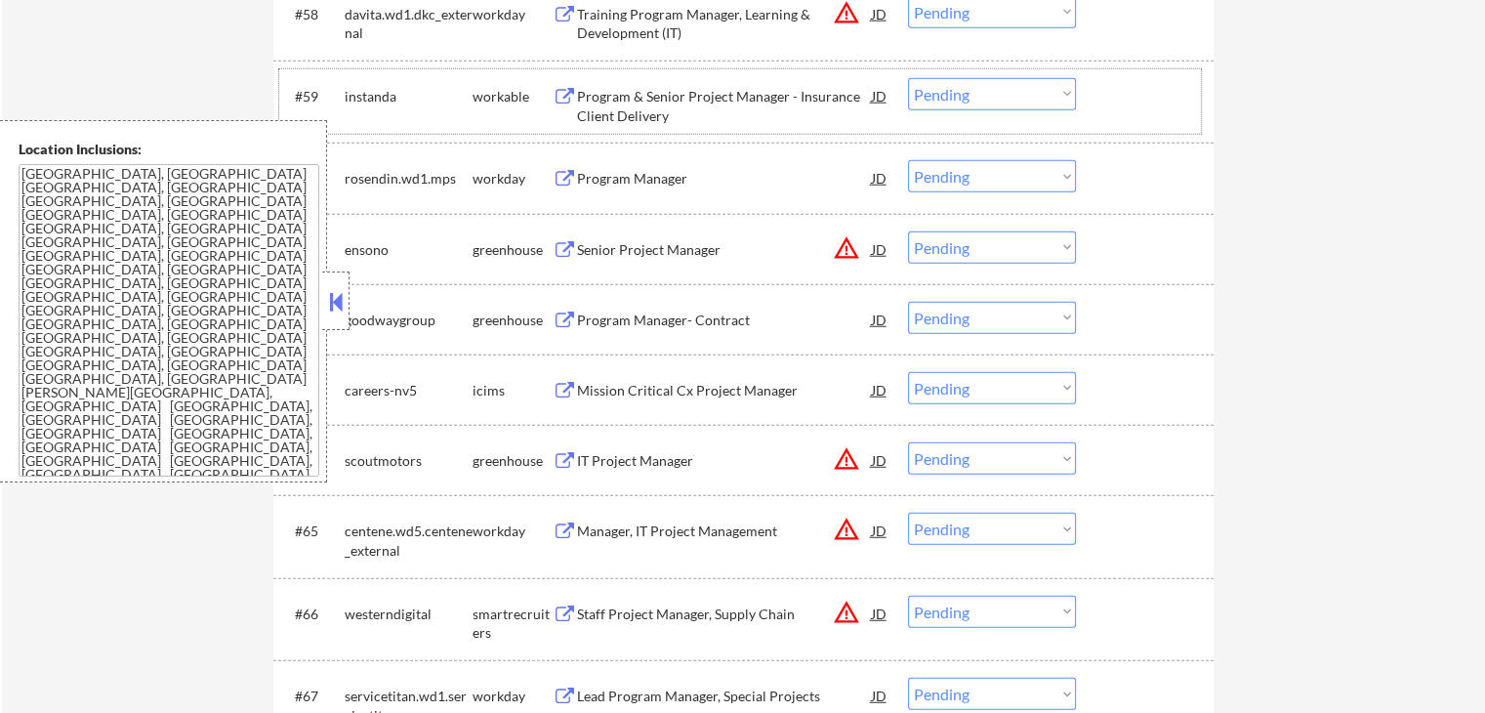
click at [550, 98] on div "workable" at bounding box center [513, 97] width 80 height 20
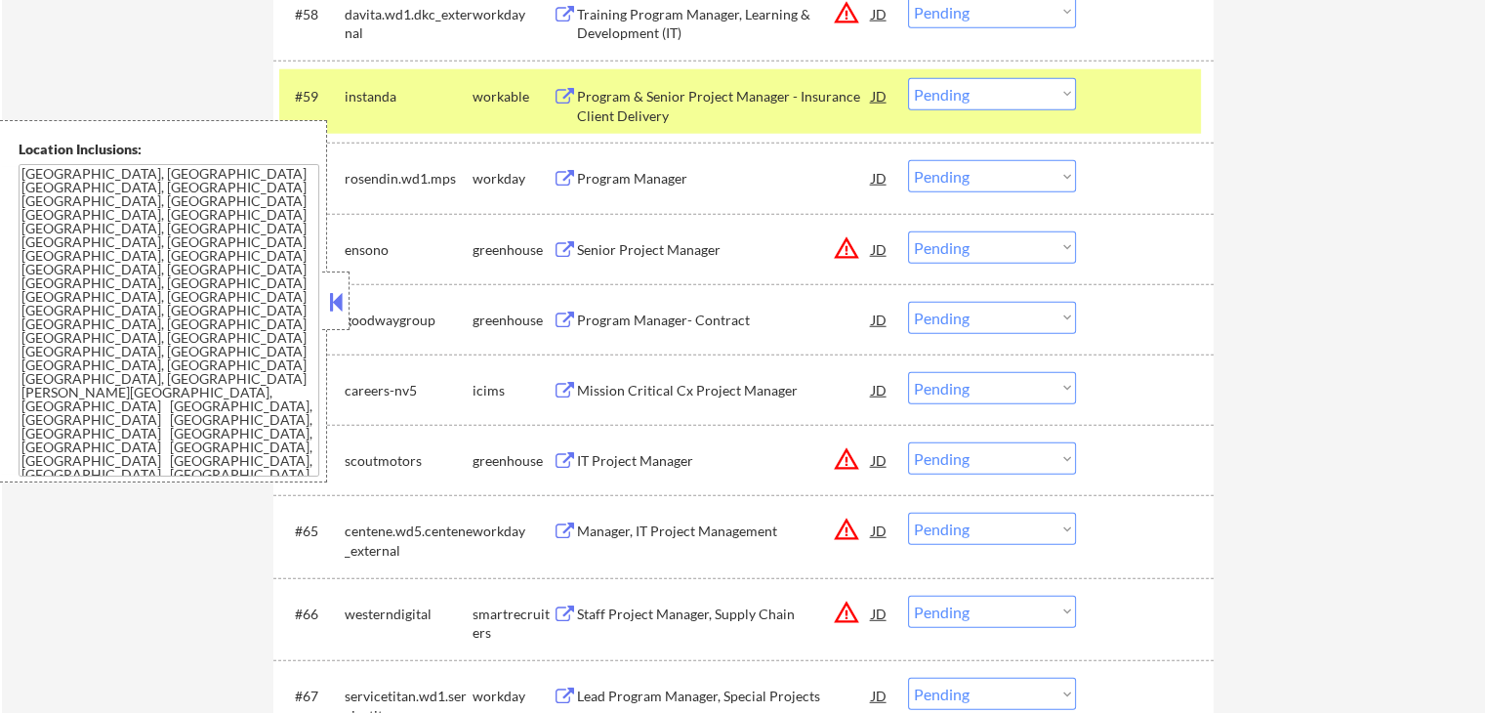
click at [568, 98] on button at bounding box center [565, 97] width 24 height 19
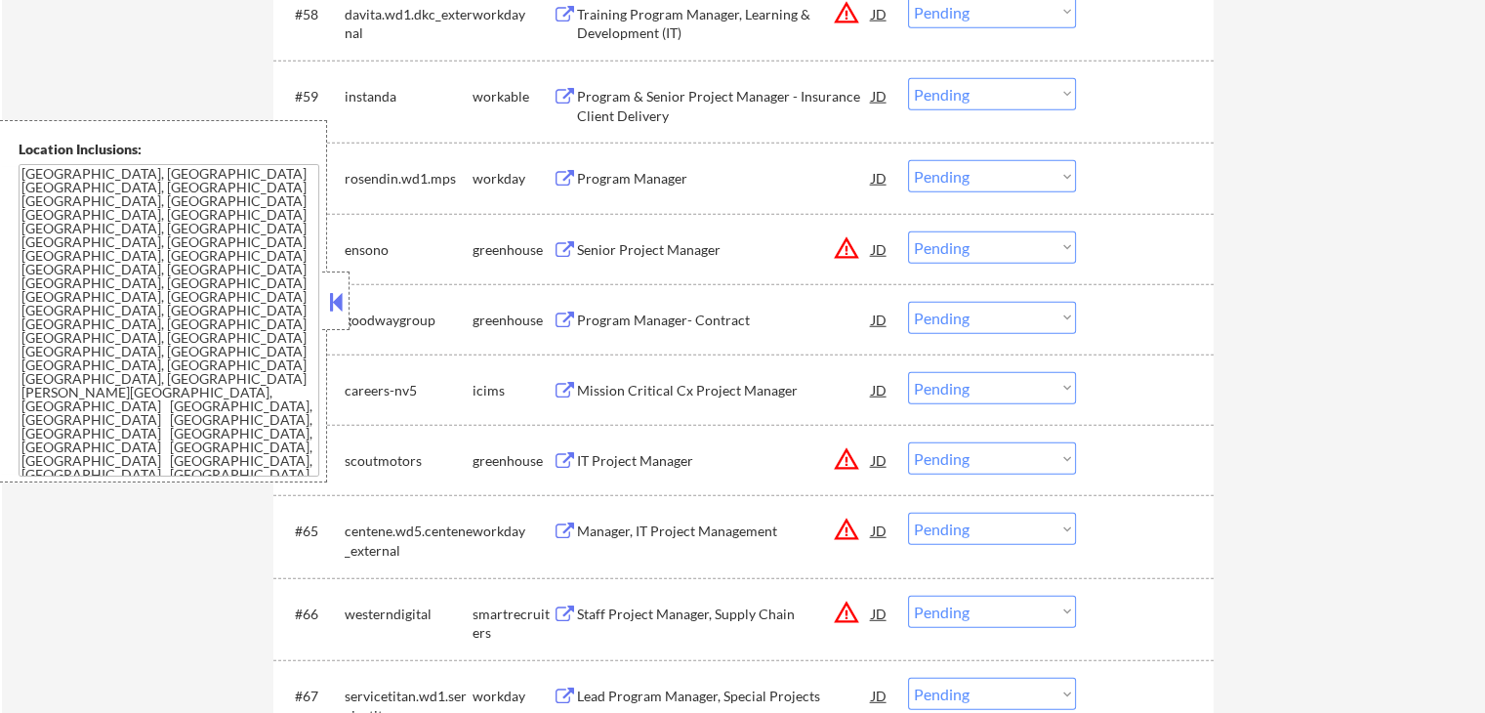
click at [567, 314] on button at bounding box center [565, 320] width 24 height 19
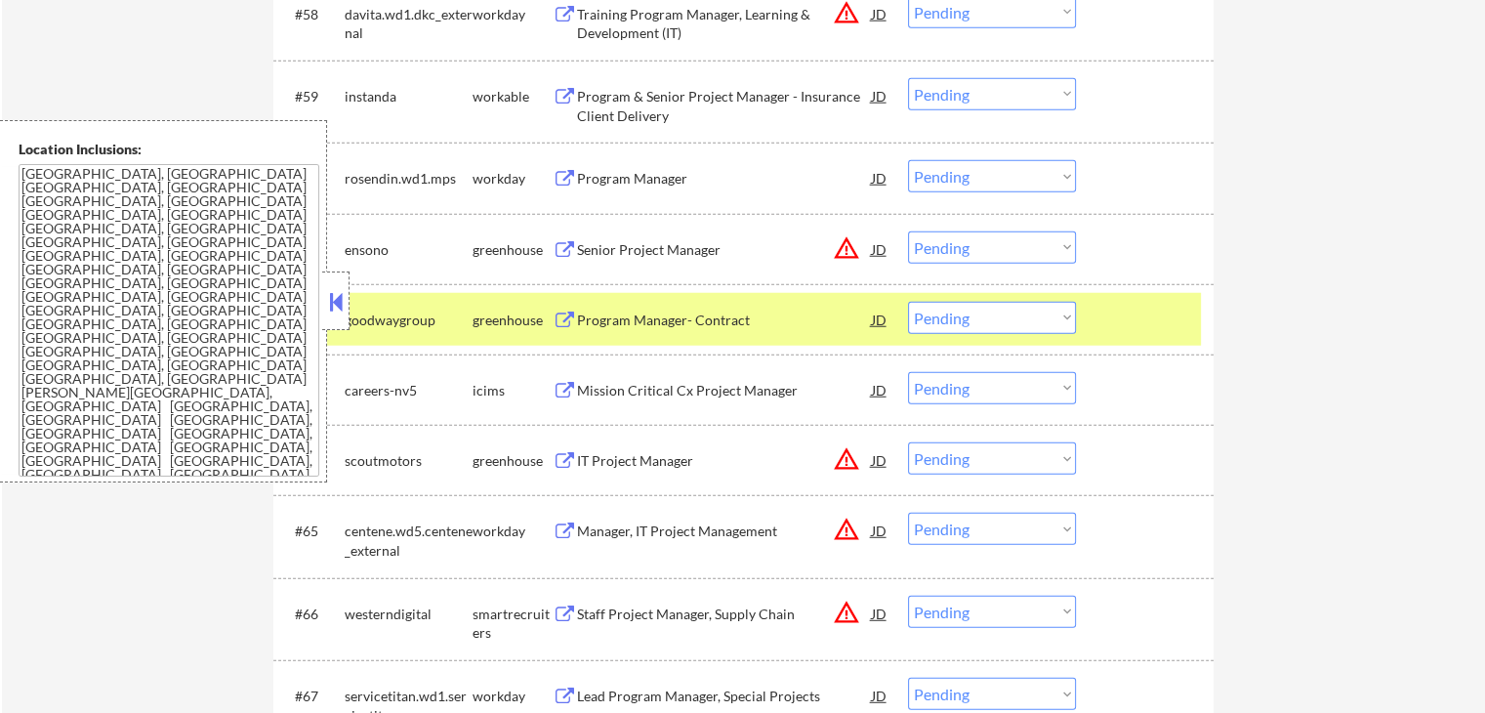
click at [976, 316] on select "Choose an option... Pending Applied Excluded (Questions) Excluded (Expired) Exc…" at bounding box center [992, 318] width 168 height 32
click at [908, 302] on select "Choose an option... Pending Applied Excluded (Questions) Excluded (Expired) Exc…" at bounding box center [992, 318] width 168 height 32
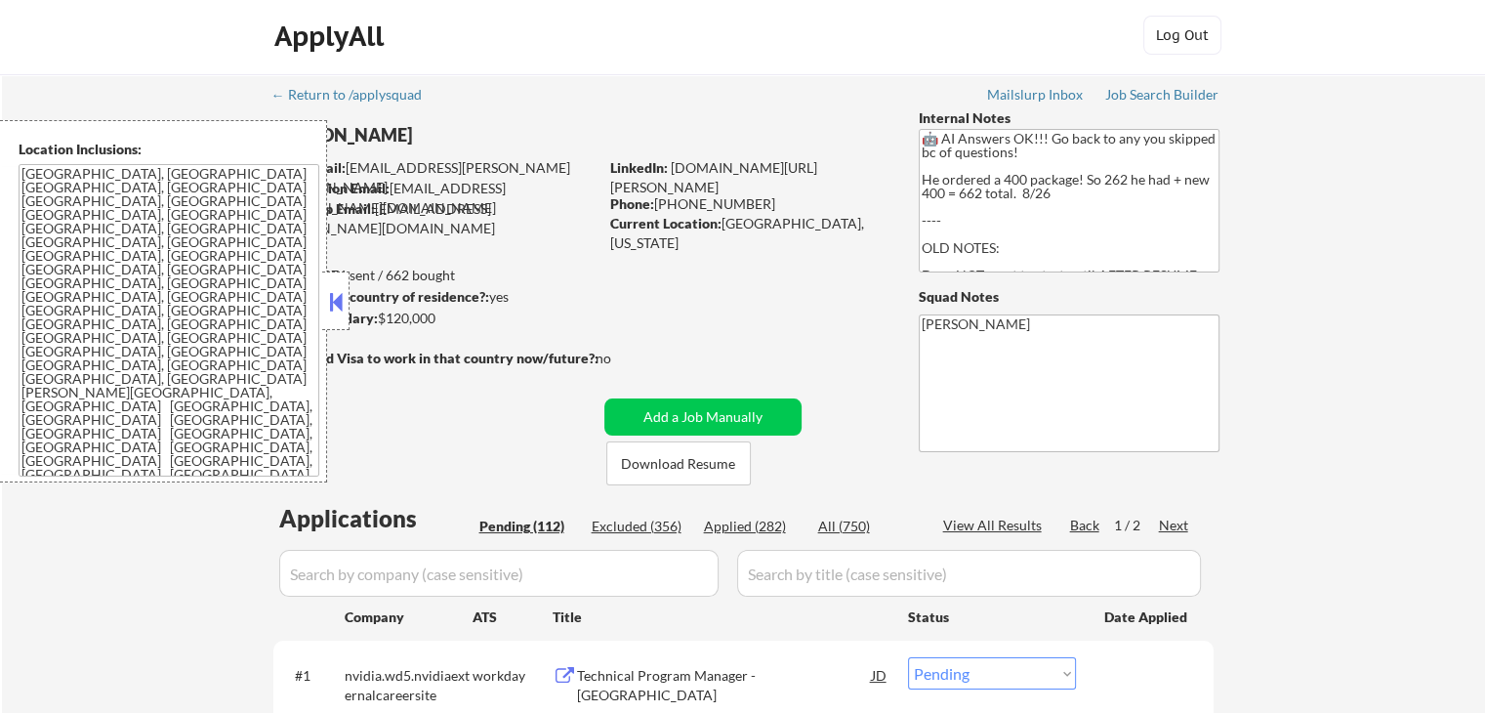
scroll to position [0, 0]
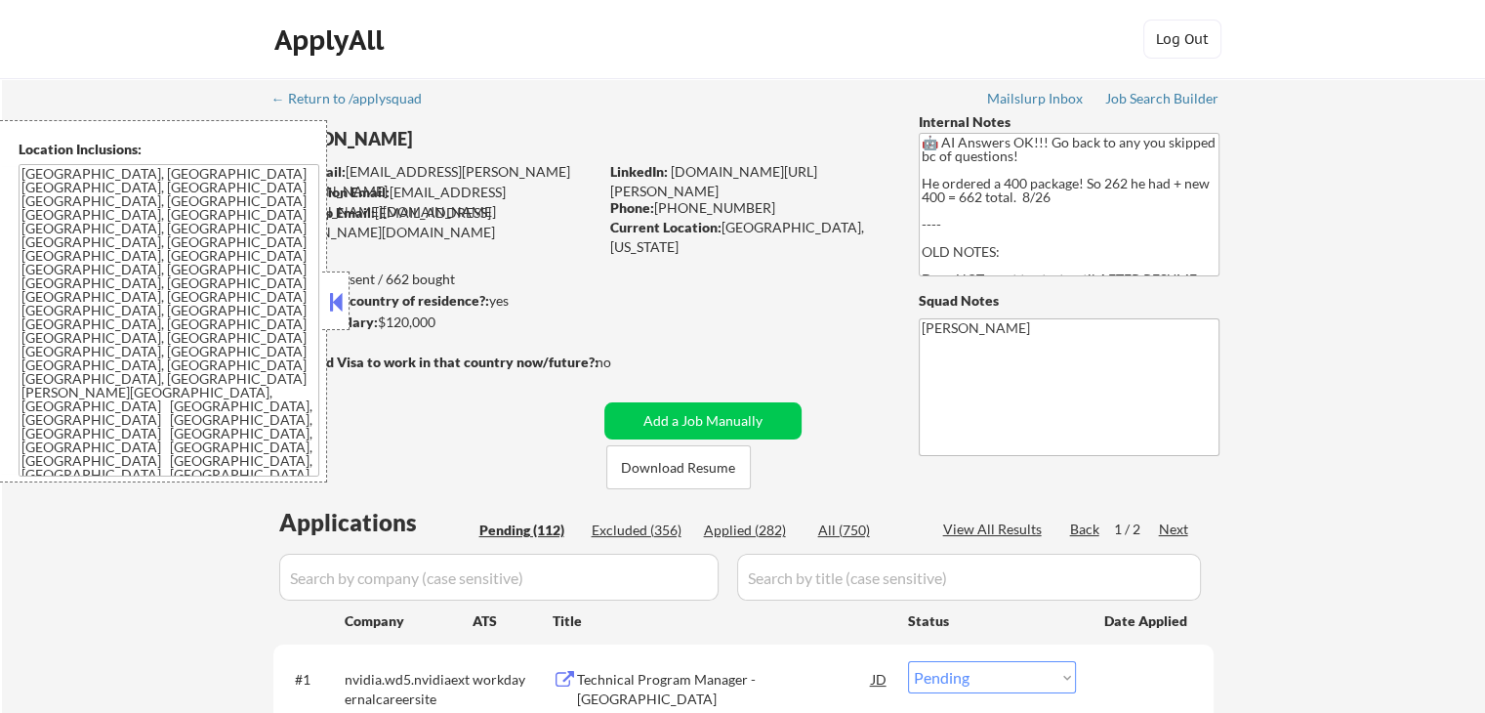
select select ""pending""
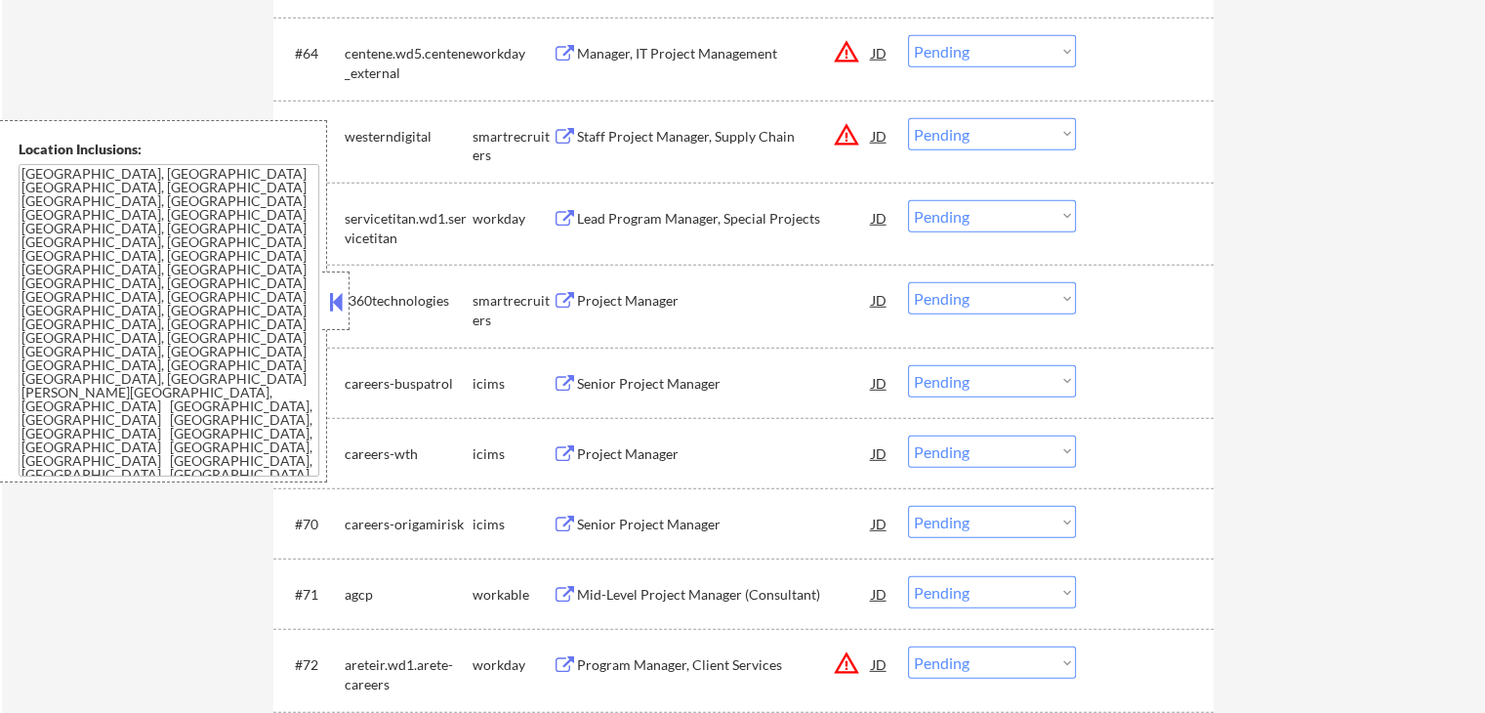
scroll to position [5613, 0]
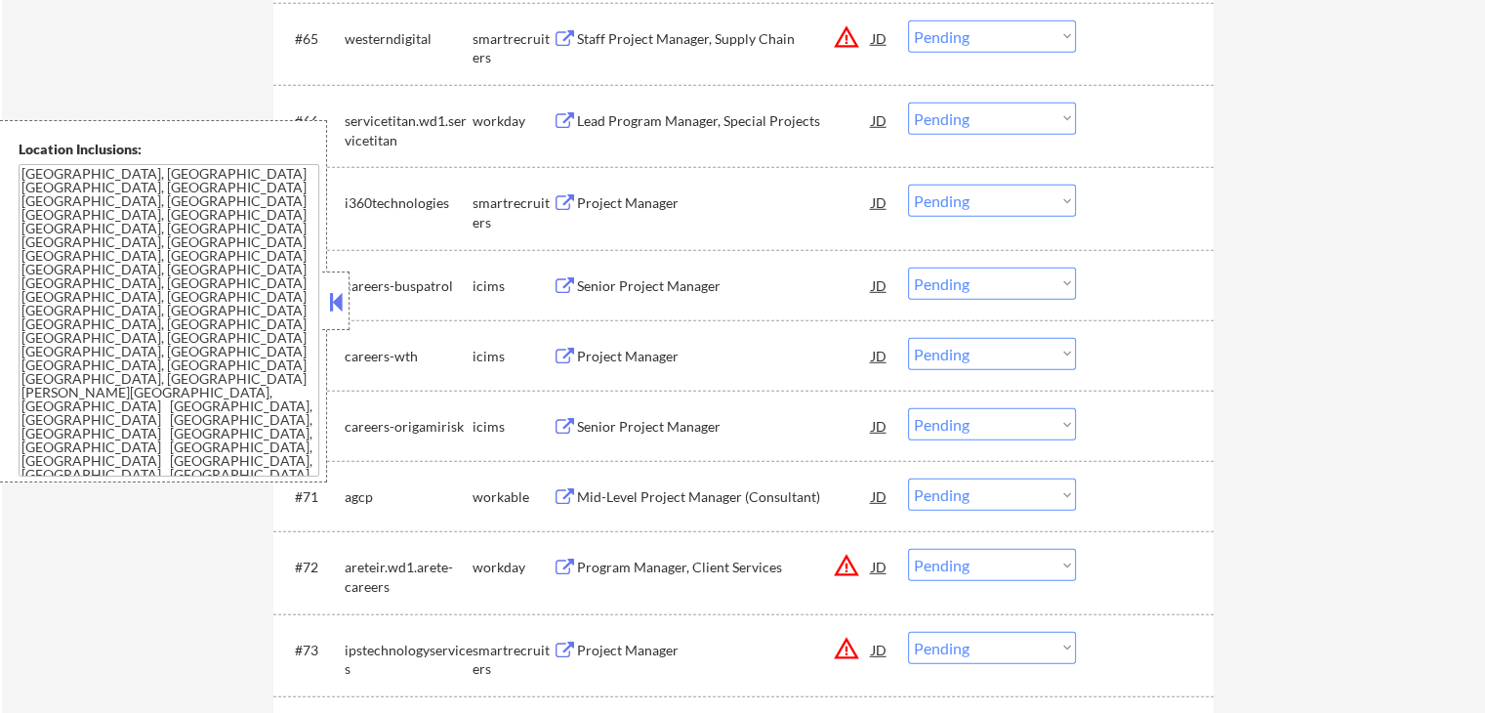
click at [570, 199] on button at bounding box center [565, 203] width 24 height 19
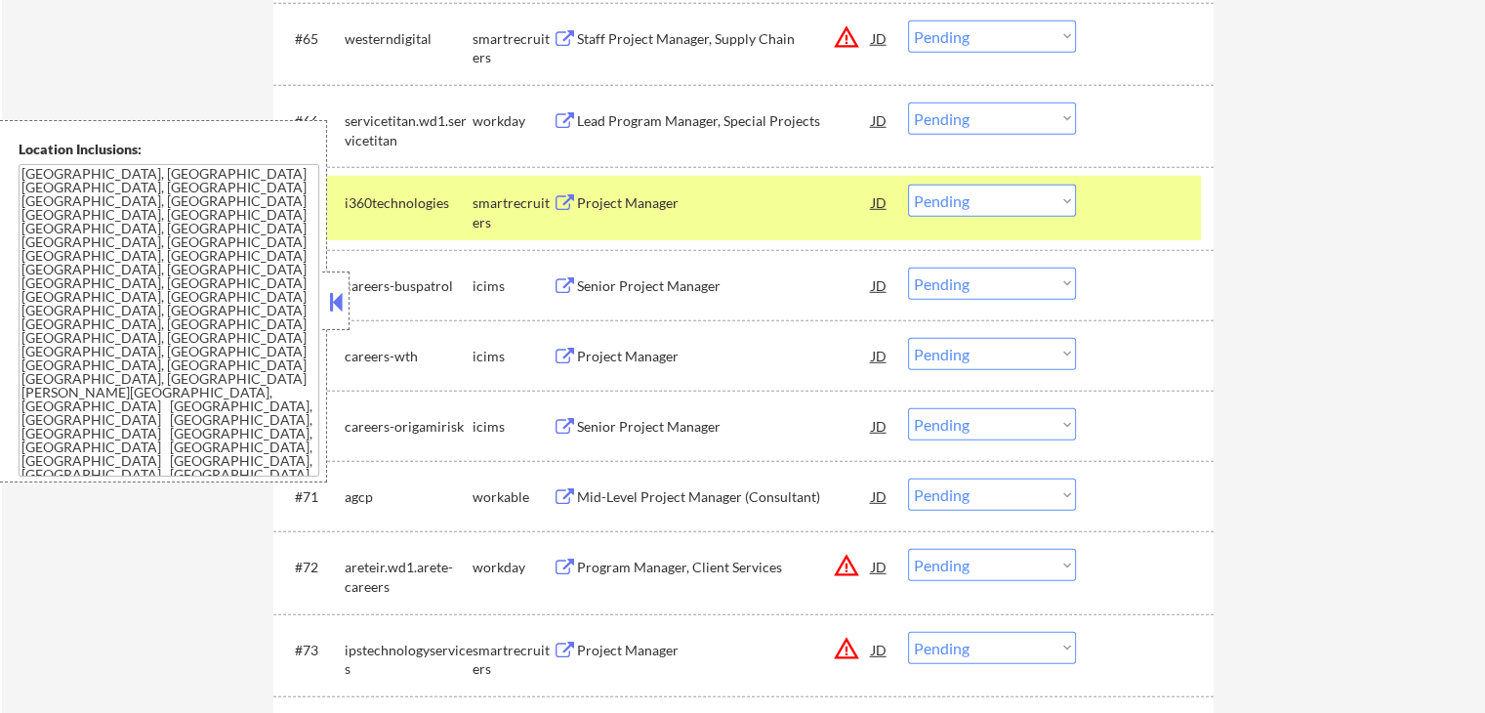
click at [963, 192] on select "Choose an option... Pending Applied Excluded (Questions) Excluded (Expired) Exc…" at bounding box center [992, 201] width 168 height 32
click at [908, 185] on select "Choose an option... Pending Applied Excluded (Questions) Excluded (Expired) Exc…" at bounding box center [992, 201] width 168 height 32
select select ""pending""
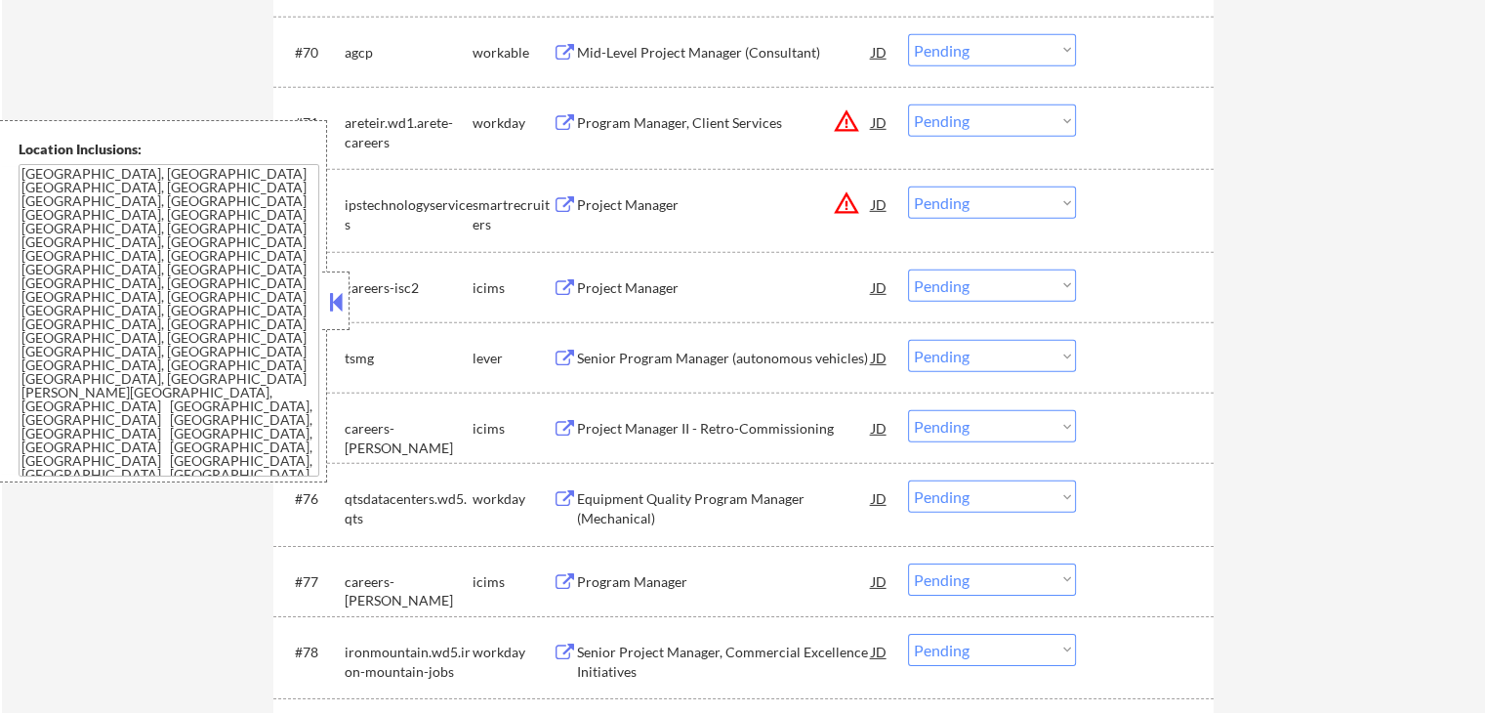
scroll to position [6003, 0]
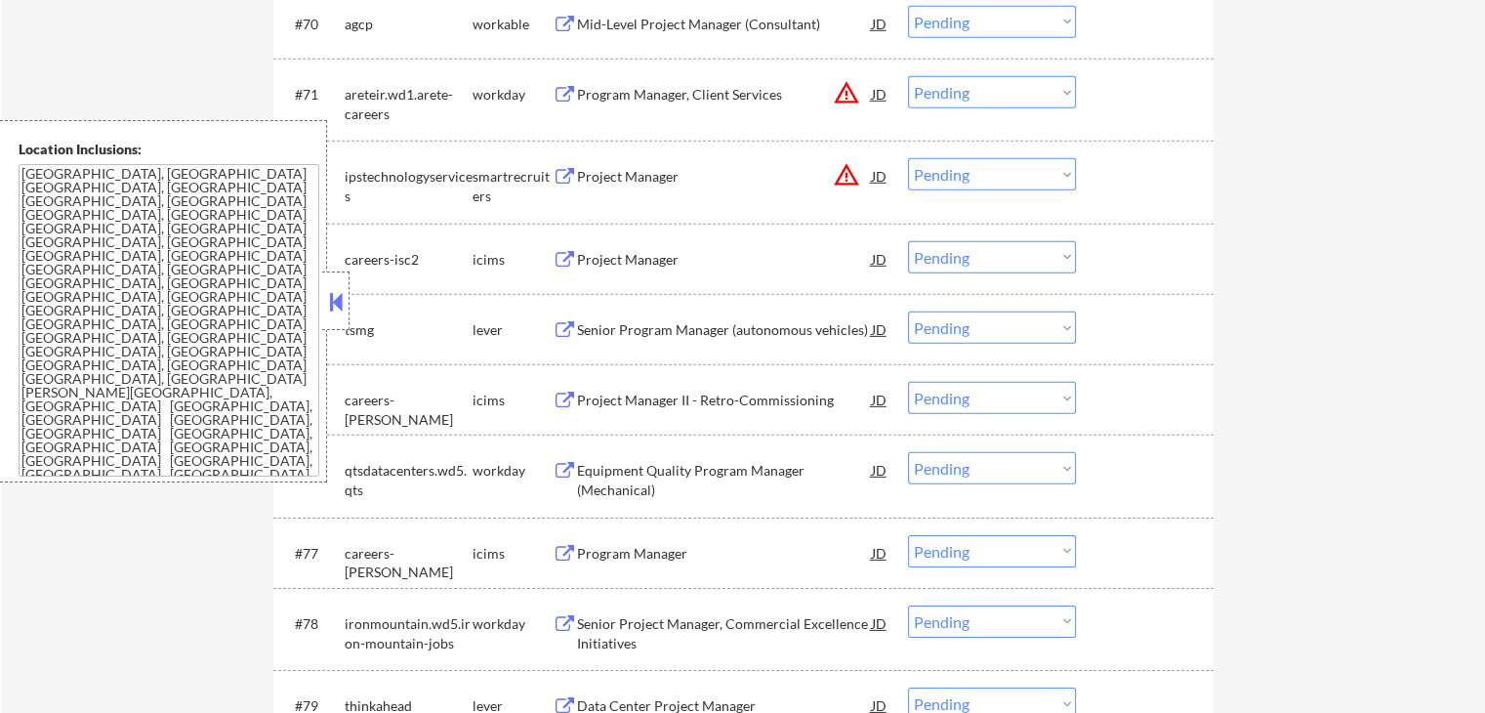
click at [559, 332] on button at bounding box center [565, 330] width 24 height 19
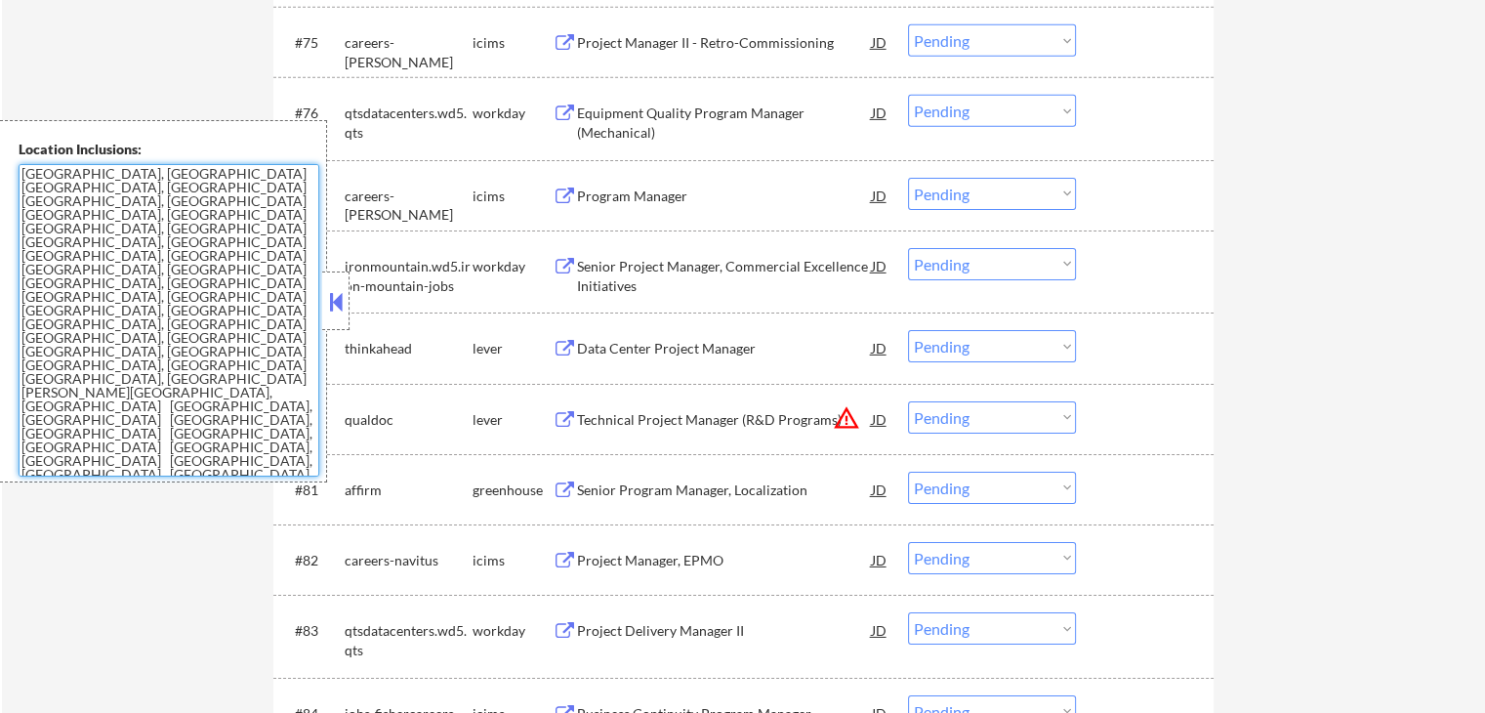
scroll to position [6394, 0]
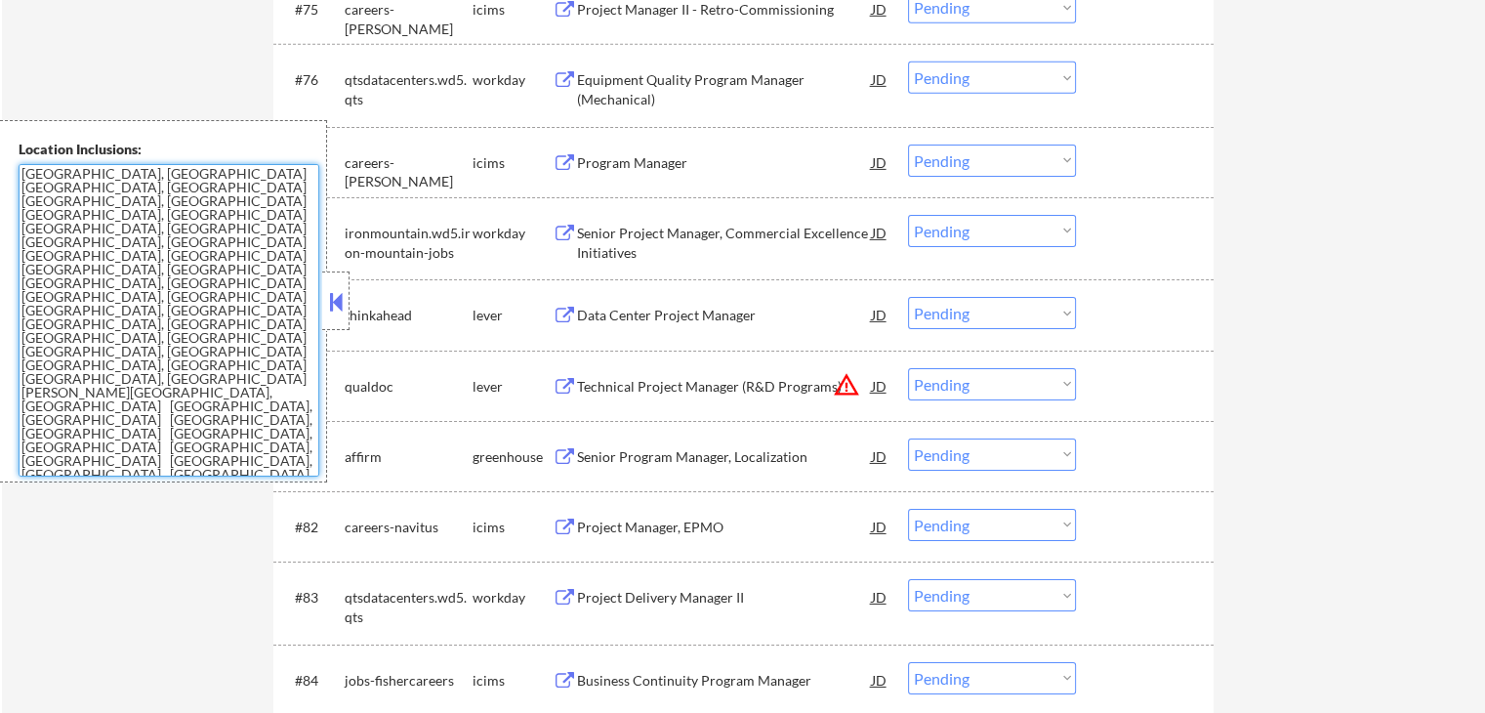
click at [563, 313] on button at bounding box center [565, 316] width 24 height 19
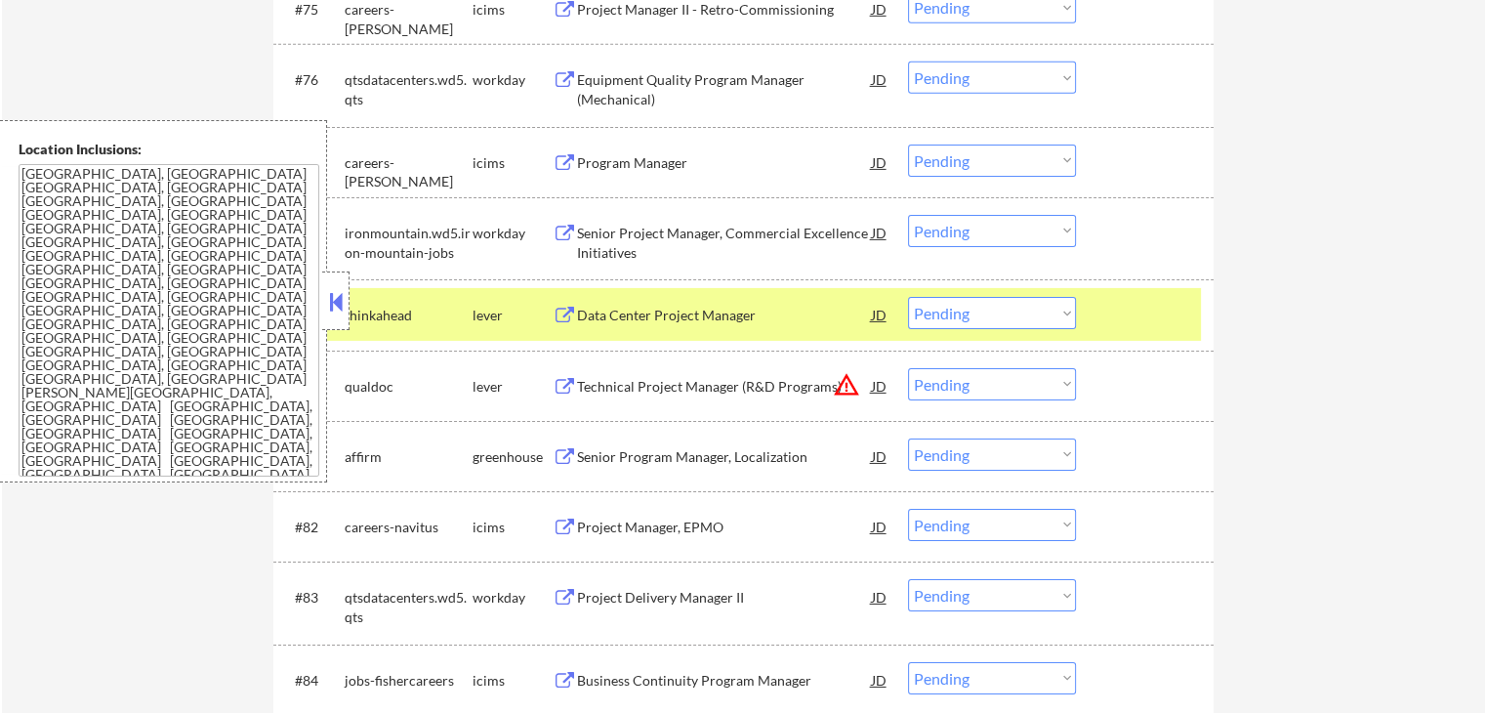
click at [559, 463] on button at bounding box center [565, 457] width 24 height 19
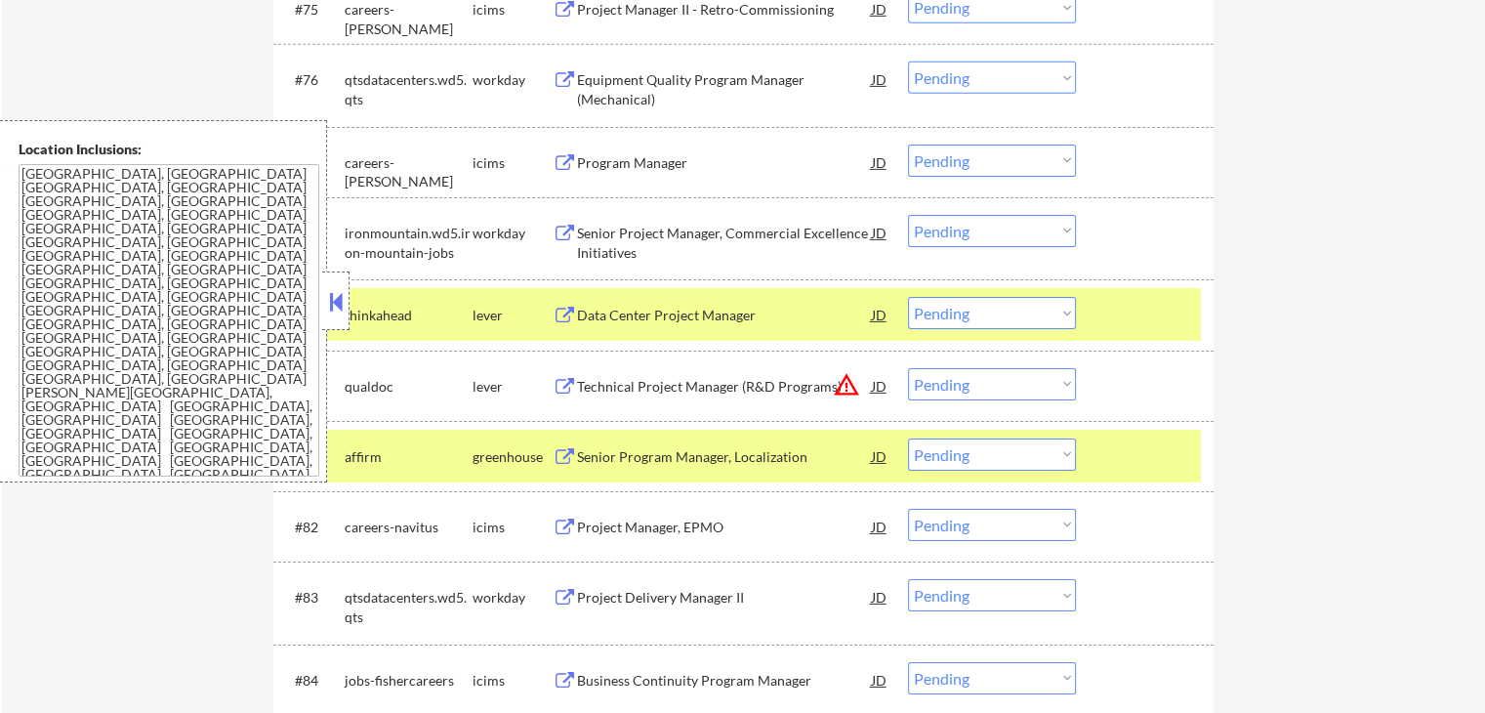
click at [971, 454] on select "Choose an option... Pending Applied Excluded (Questions) Excluded (Expired) Exc…" at bounding box center [992, 454] width 168 height 32
click at [908, 438] on select "Choose an option... Pending Applied Excluded (Questions) Excluded (Expired) Exc…" at bounding box center [992, 454] width 168 height 32
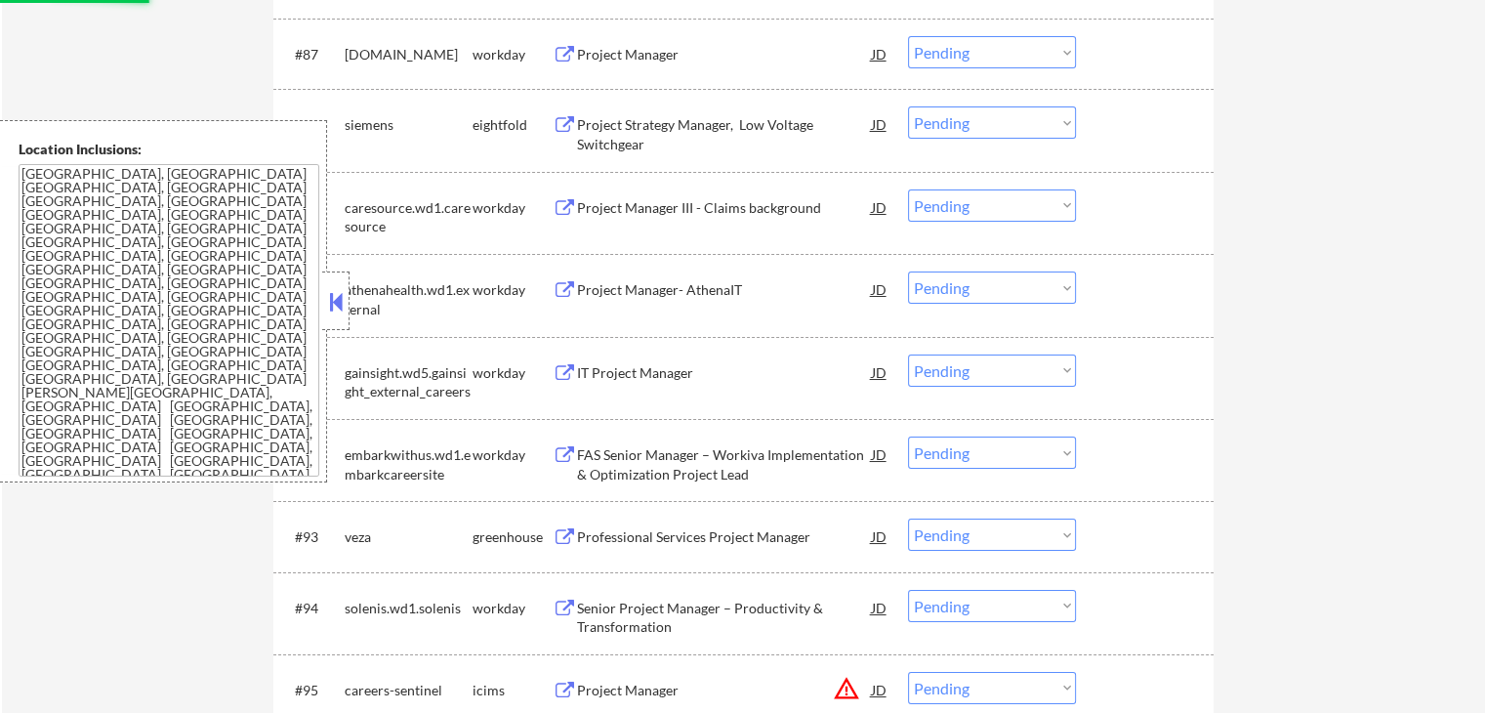
scroll to position [7272, 0]
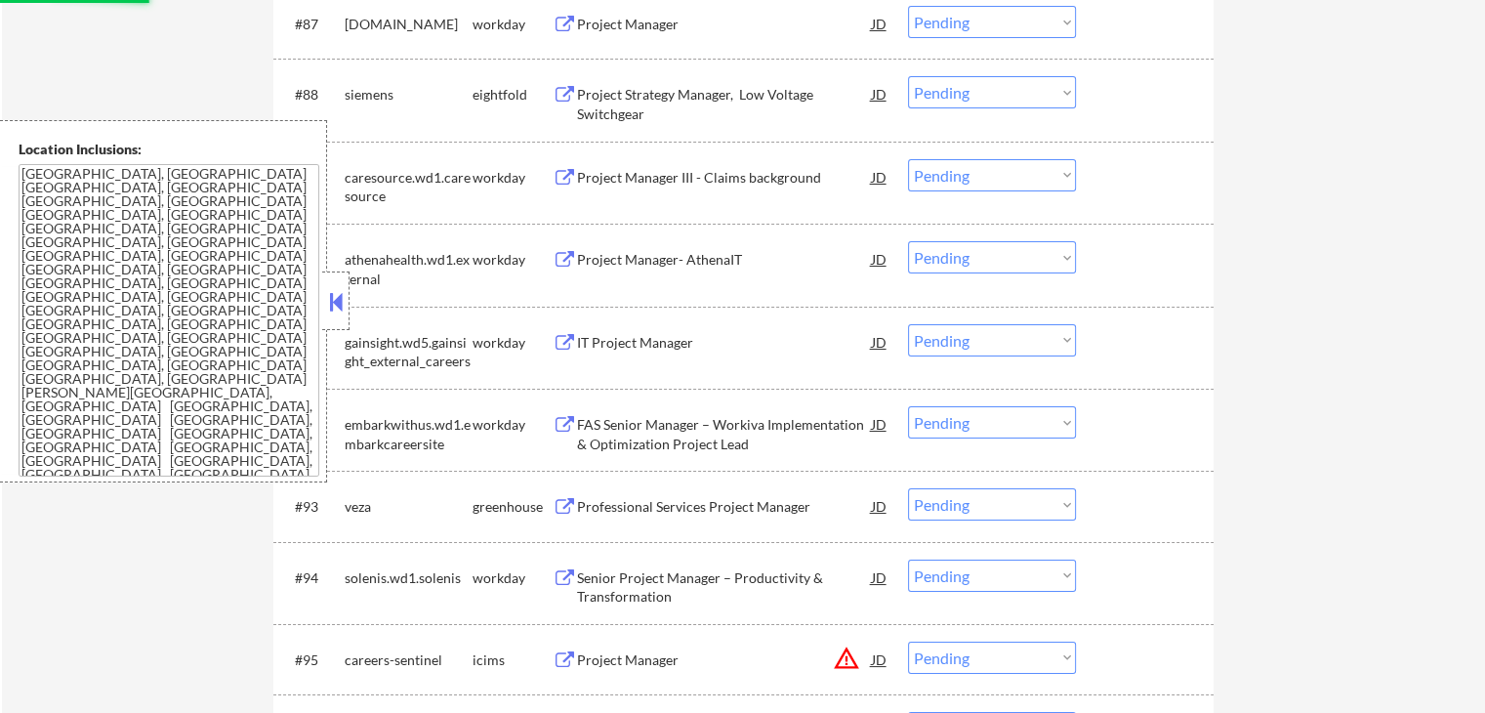
select select ""pending""
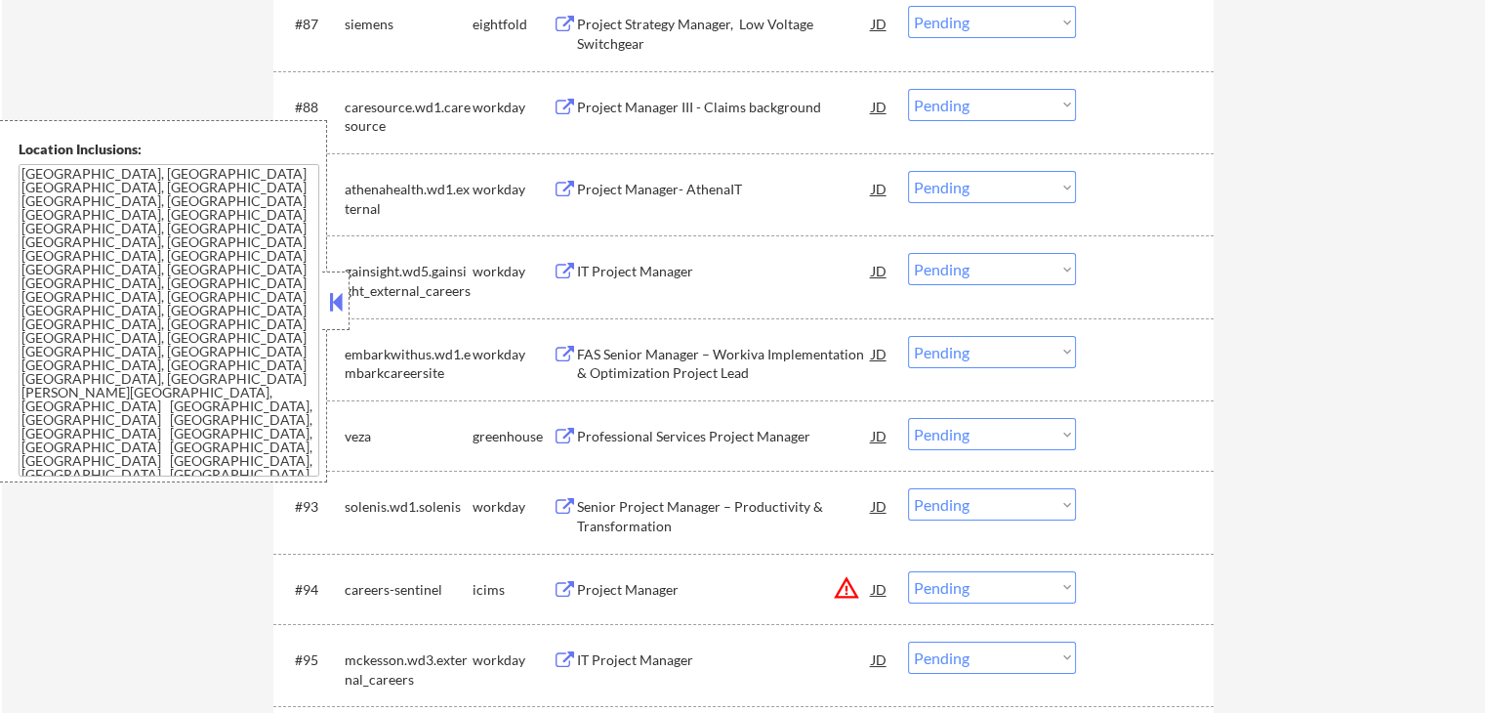
click at [562, 427] on div "Professional Services Project Manager JD" at bounding box center [721, 435] width 337 height 35
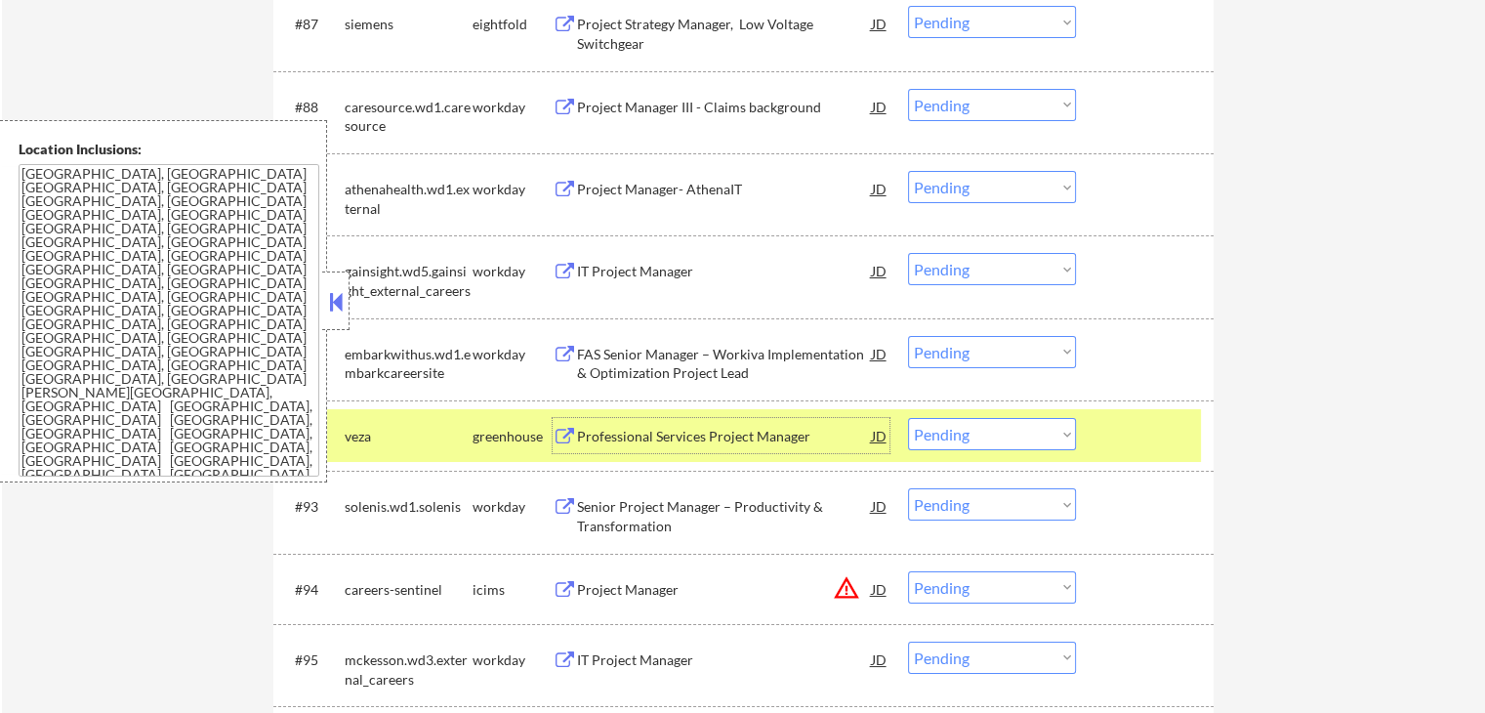
click at [974, 438] on select "Choose an option... Pending Applied Excluded (Questions) Excluded (Expired) Exc…" at bounding box center [992, 434] width 168 height 32
click at [908, 418] on select "Choose an option... Pending Applied Excluded (Questions) Excluded (Expired) Exc…" at bounding box center [992, 434] width 168 height 32
select select ""pending""
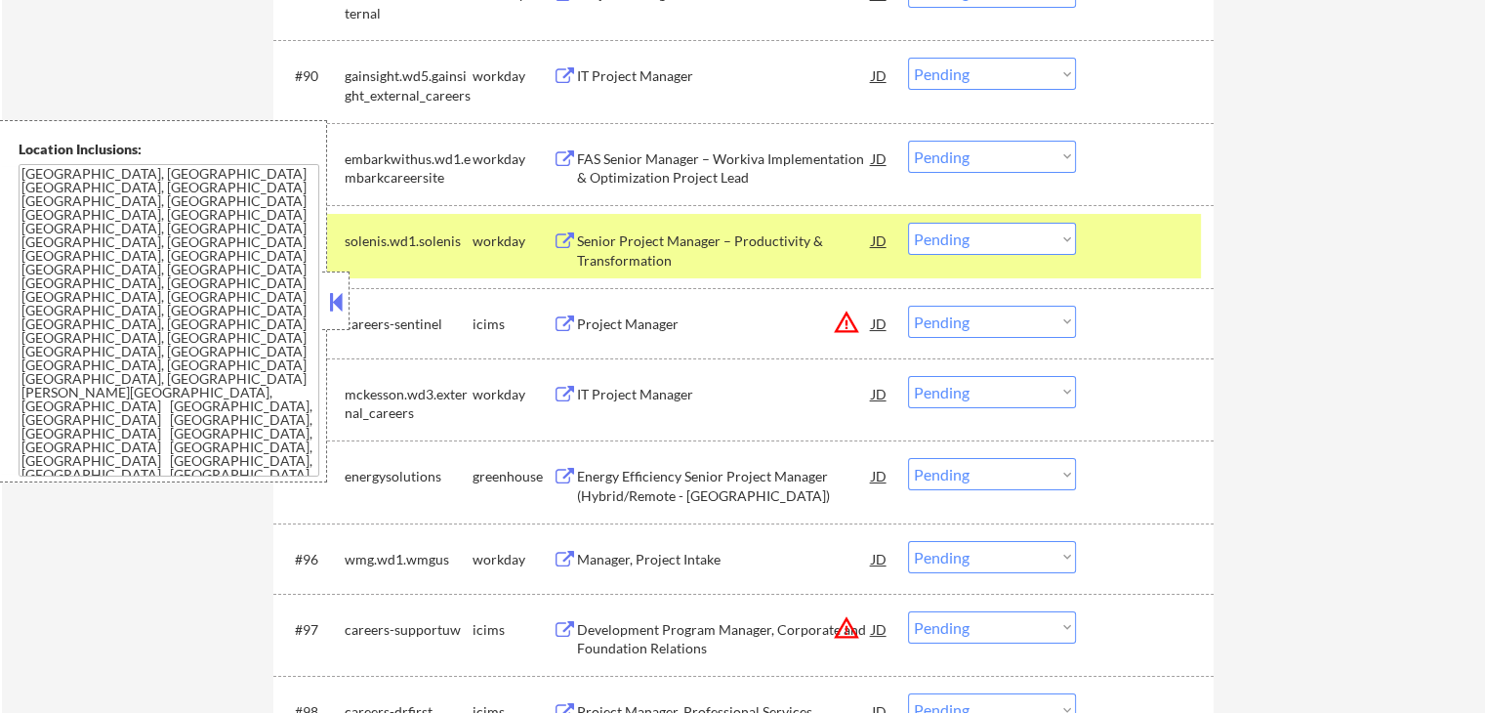
scroll to position [7565, 0]
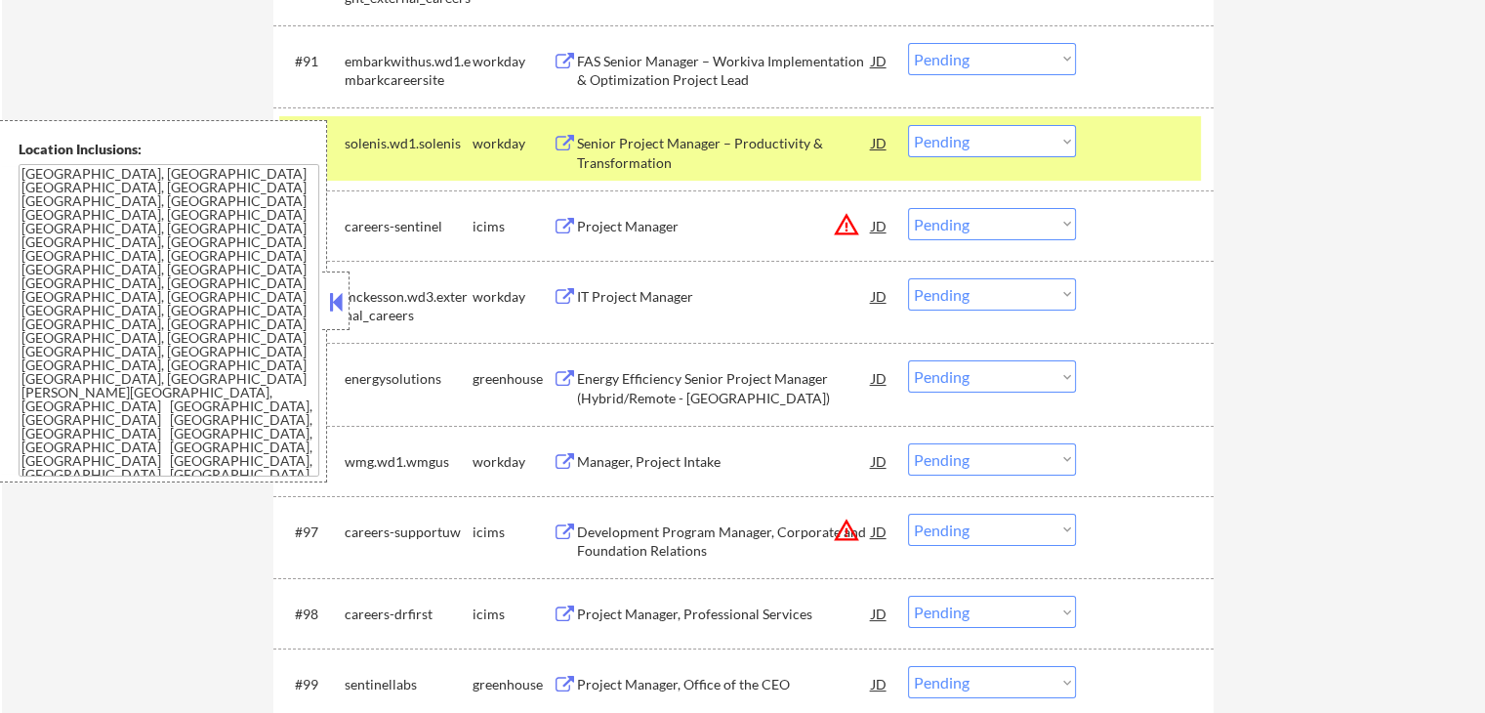
click at [567, 383] on button at bounding box center [565, 379] width 24 height 19
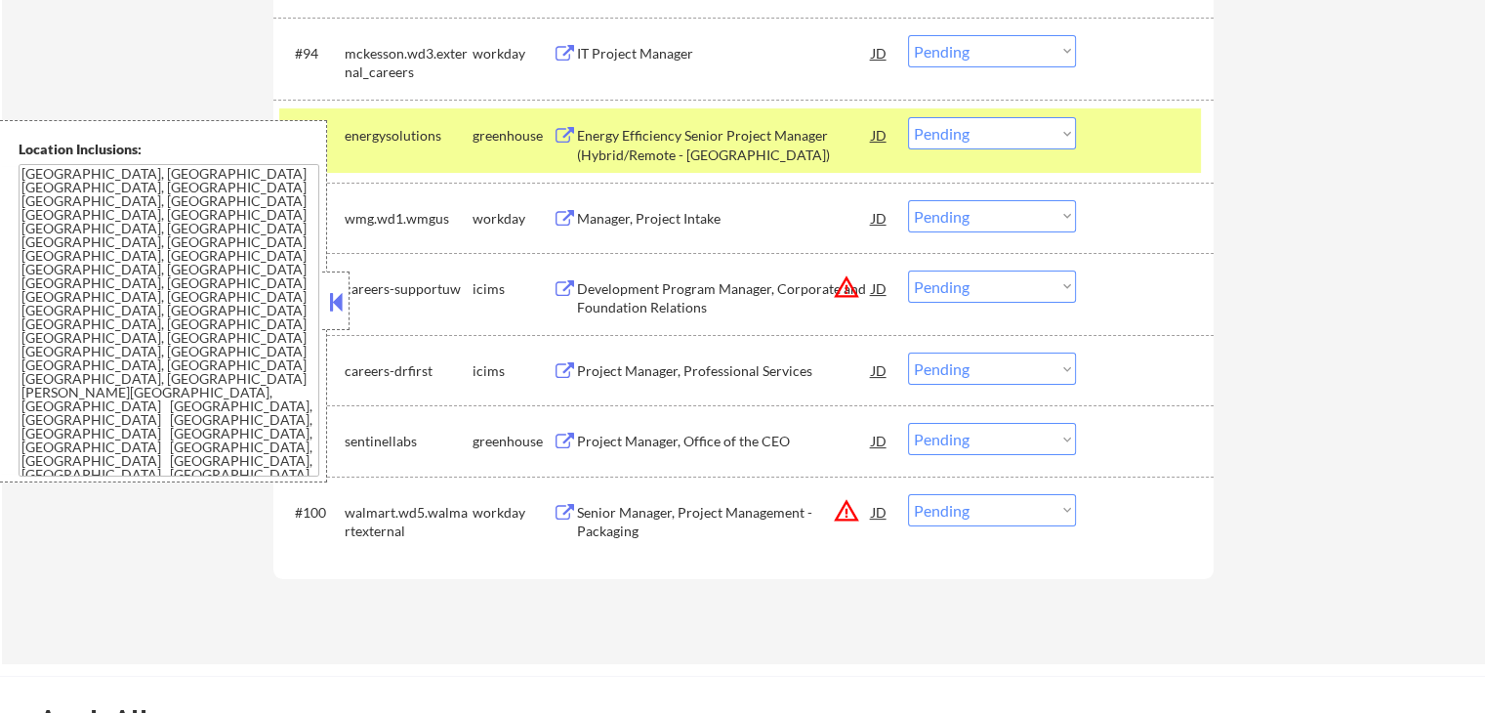
scroll to position [7858, 0]
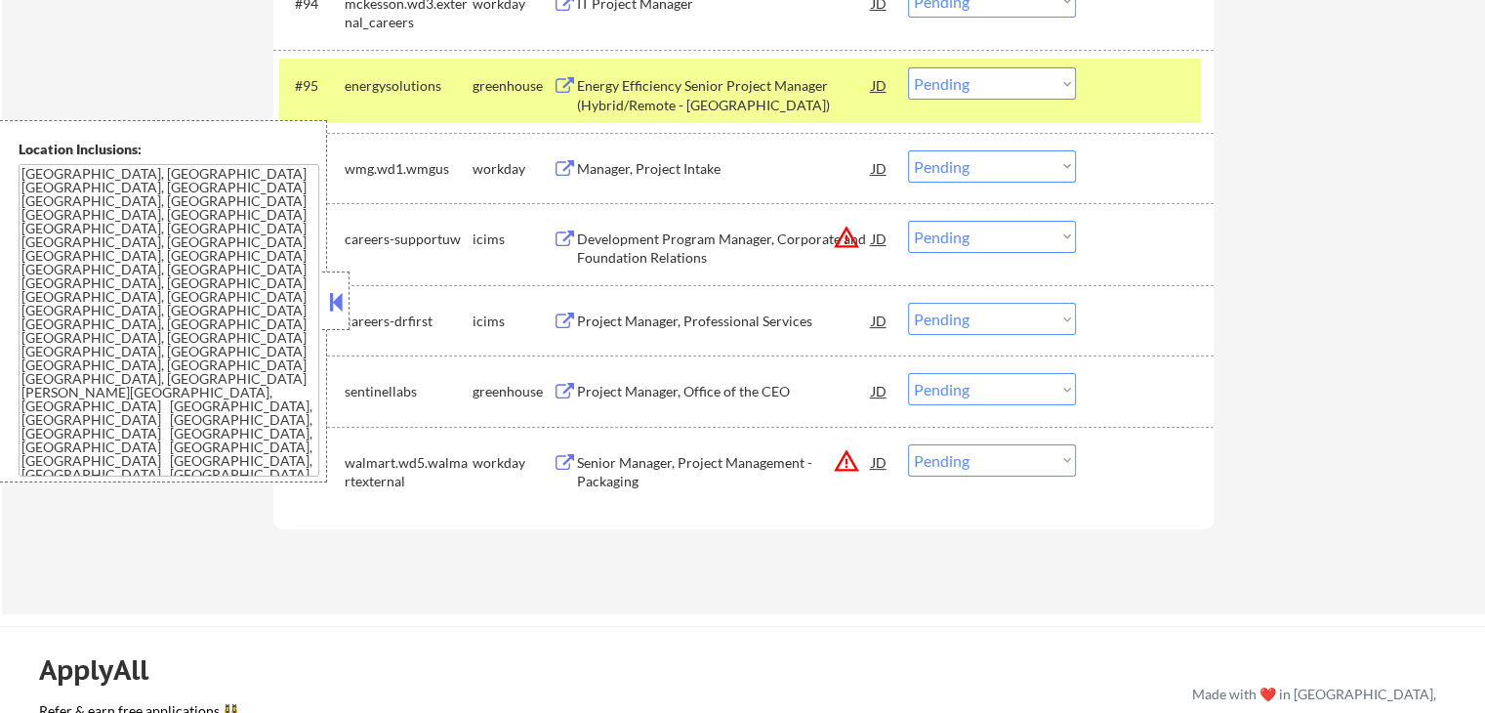
click at [562, 388] on button at bounding box center [565, 392] width 24 height 19
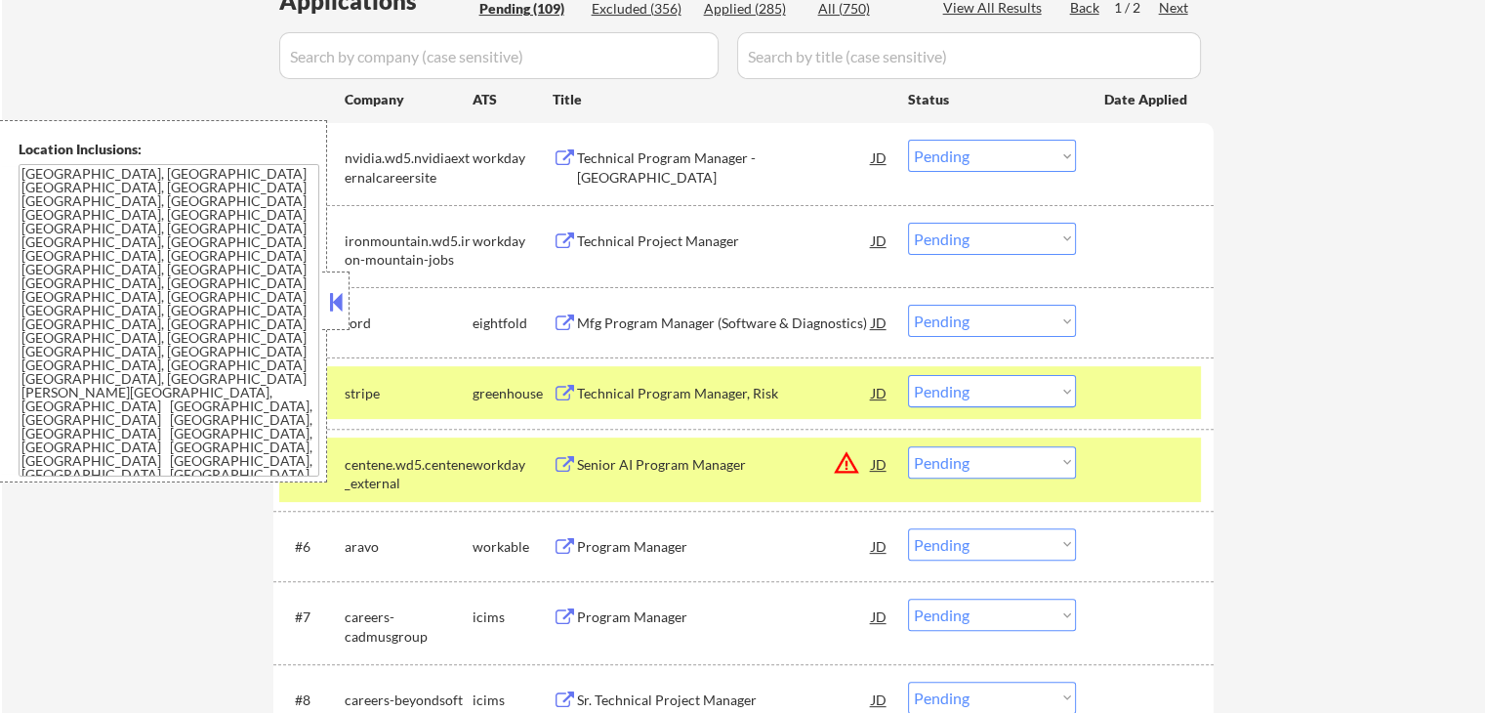
scroll to position [524, 0]
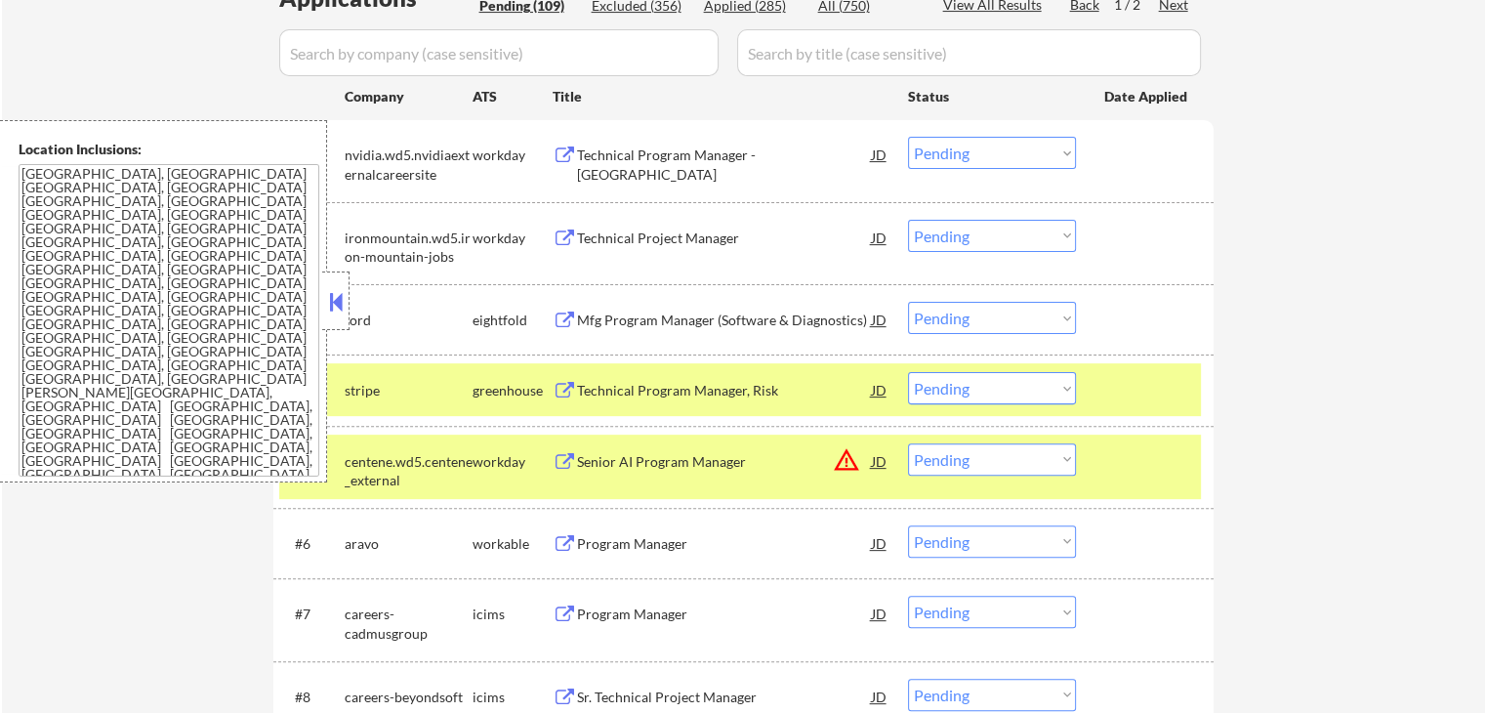
click at [563, 317] on button at bounding box center [565, 320] width 24 height 19
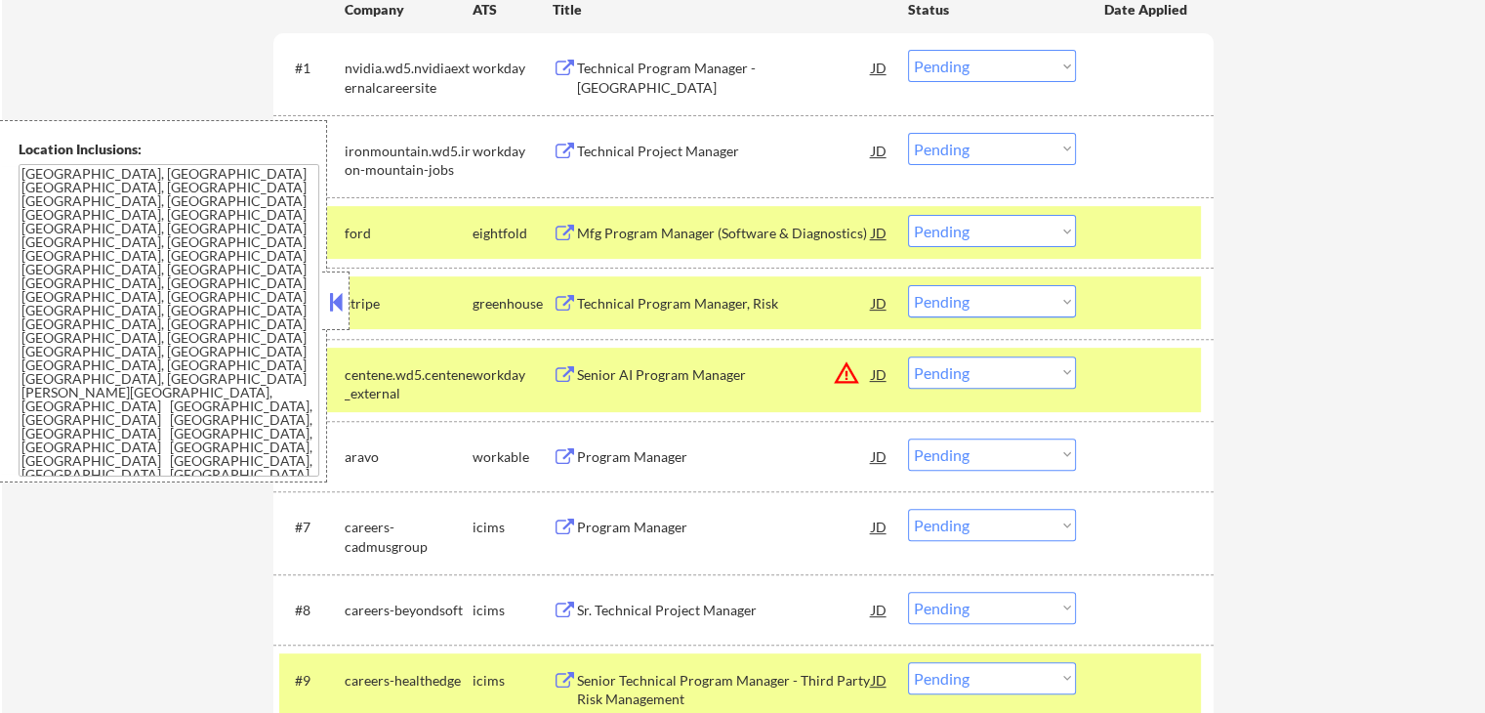
scroll to position [720, 0]
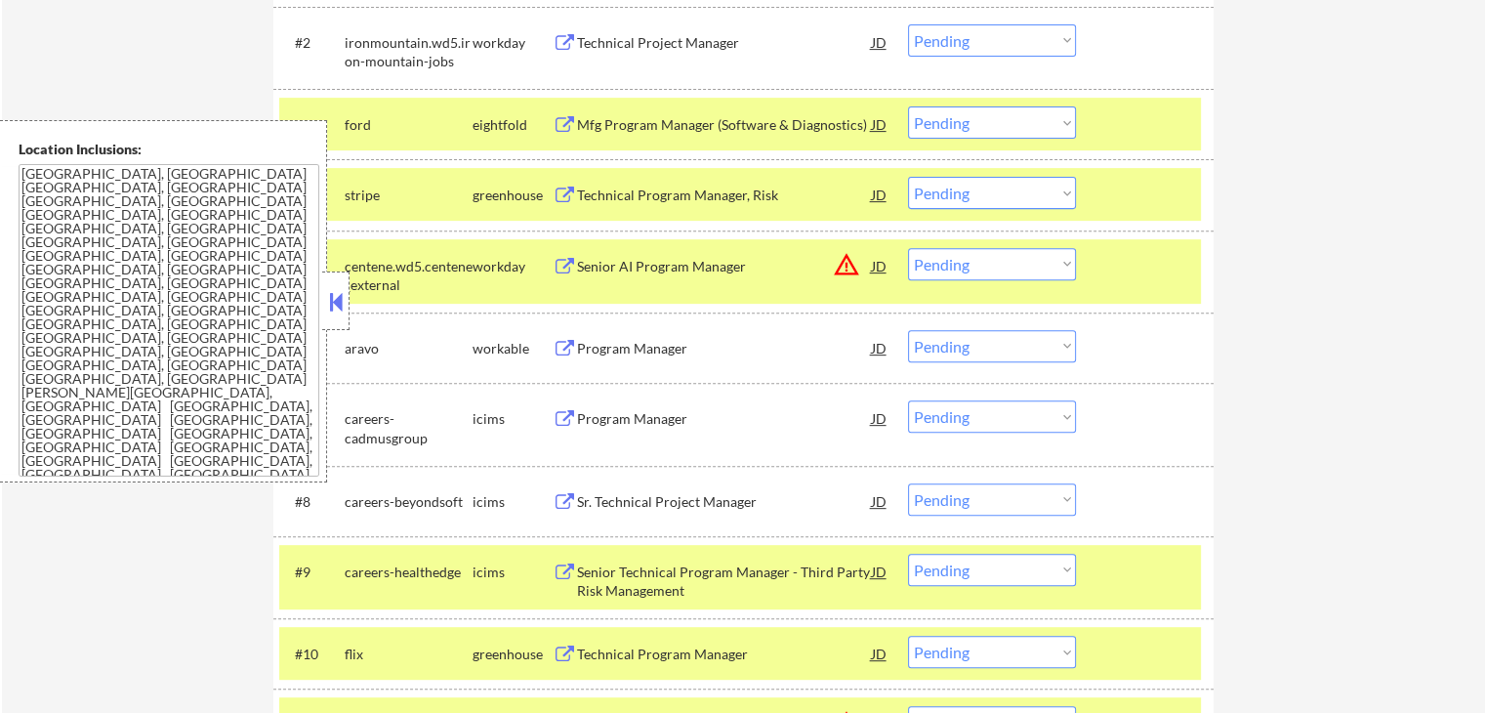
click at [570, 346] on button at bounding box center [565, 349] width 24 height 19
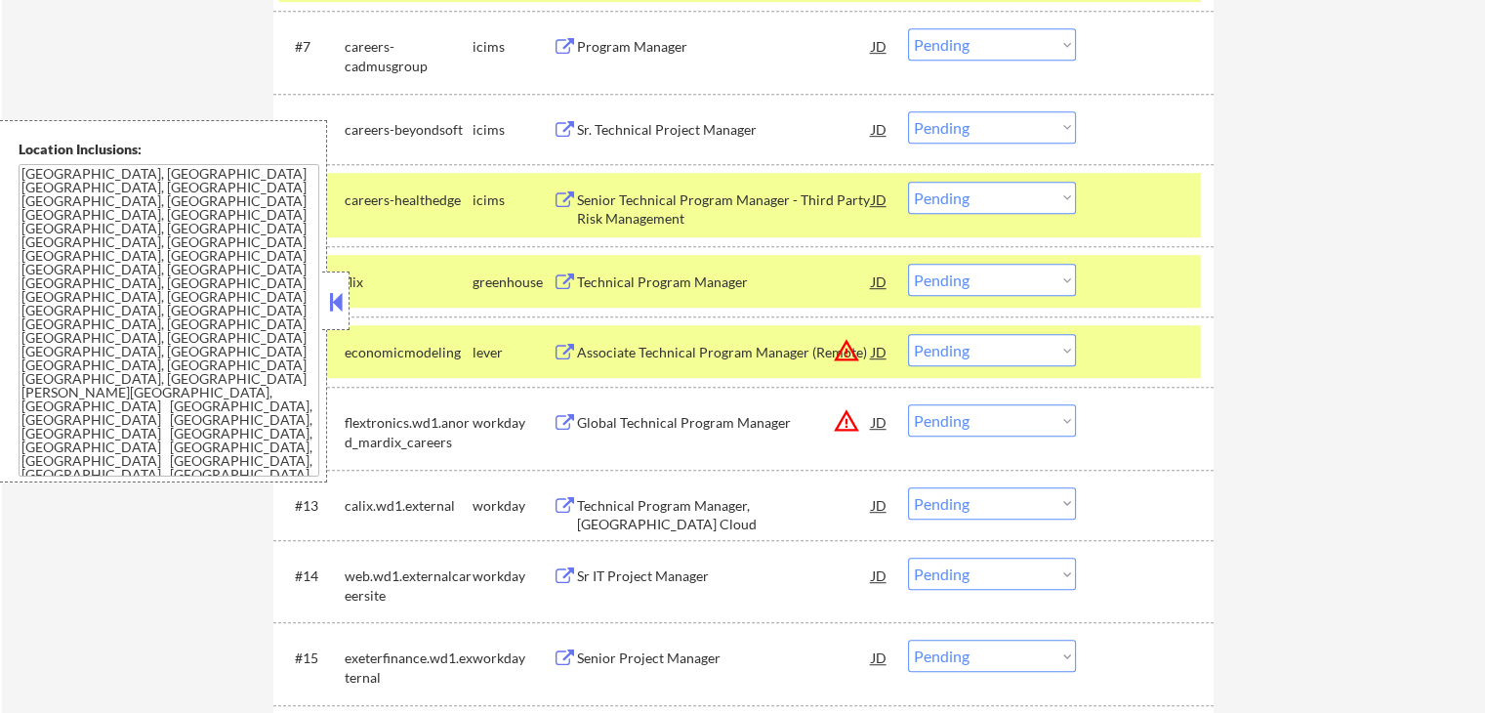
scroll to position [1208, 0]
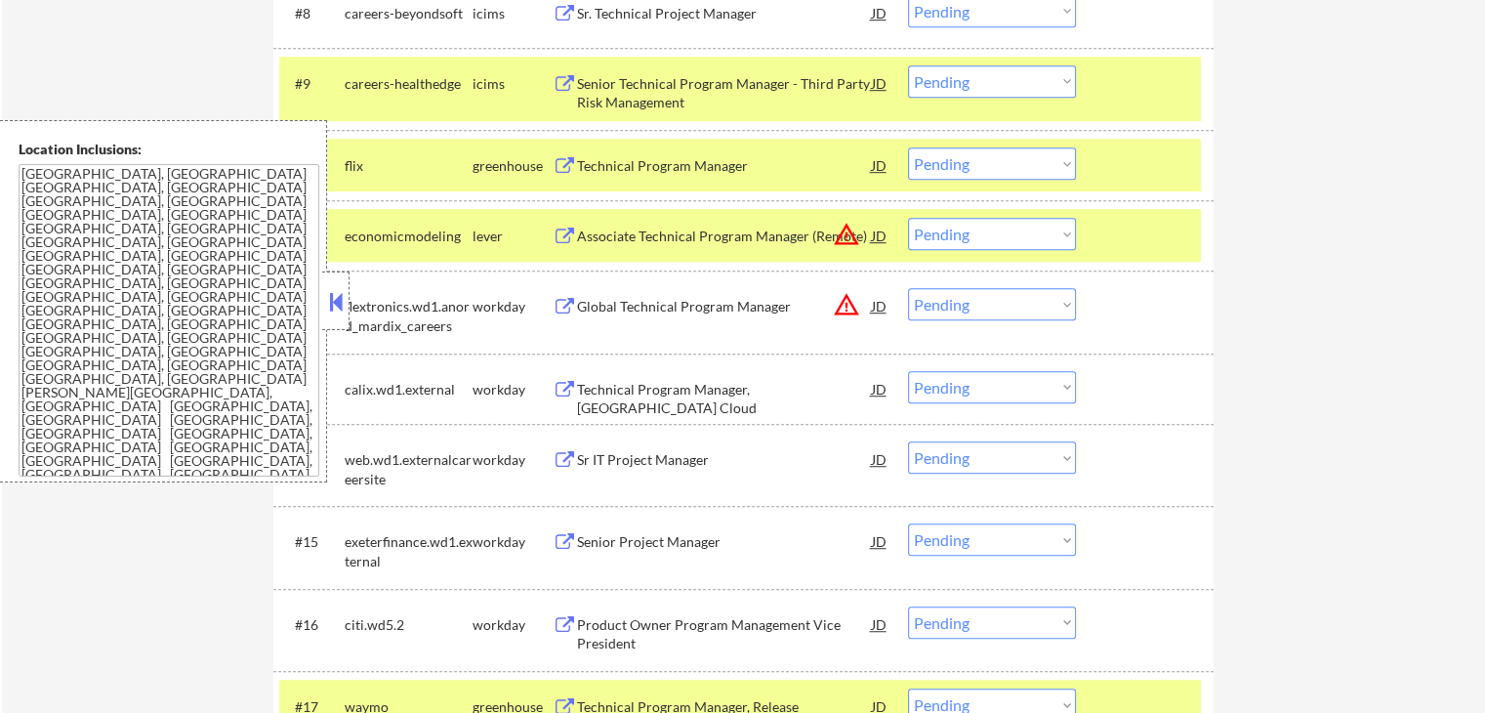
click at [562, 387] on button at bounding box center [565, 390] width 24 height 19
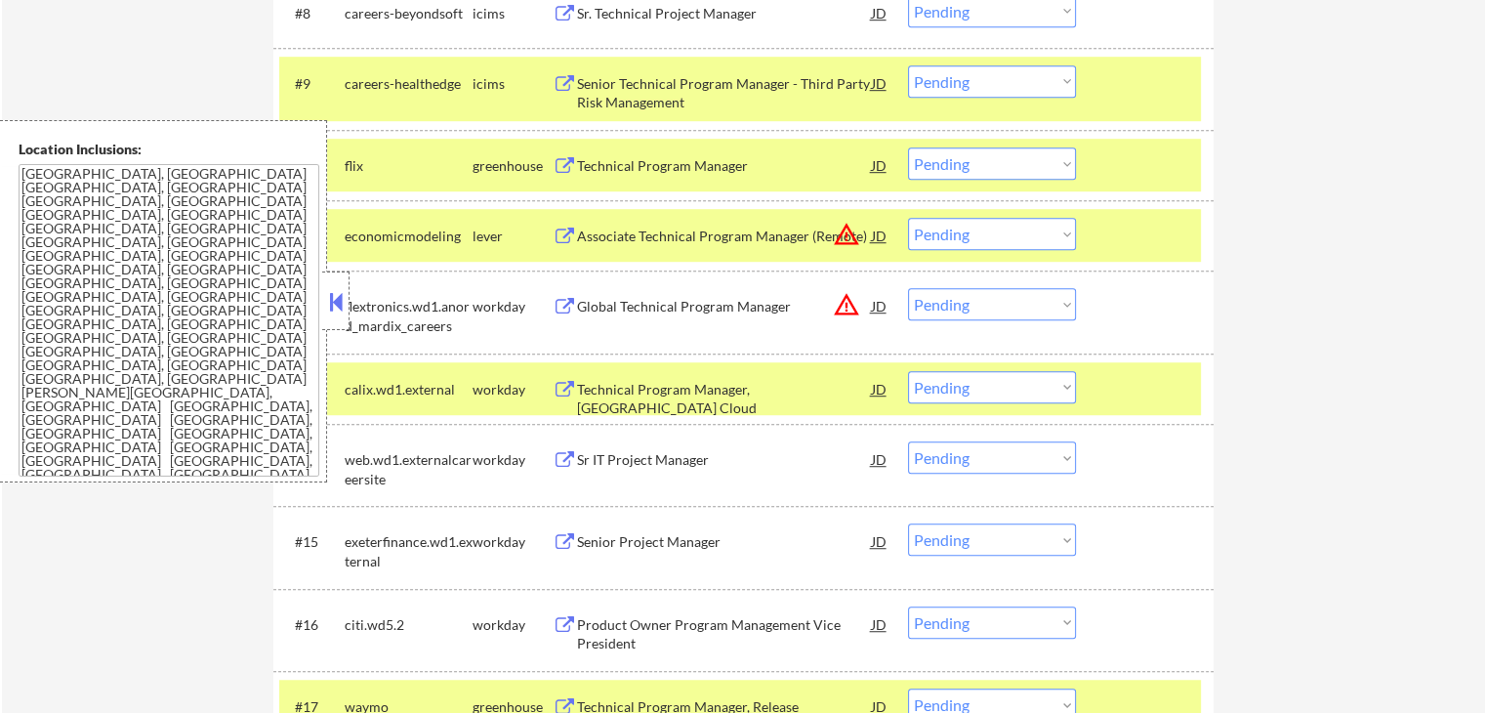
click at [559, 462] on button at bounding box center [565, 460] width 24 height 19
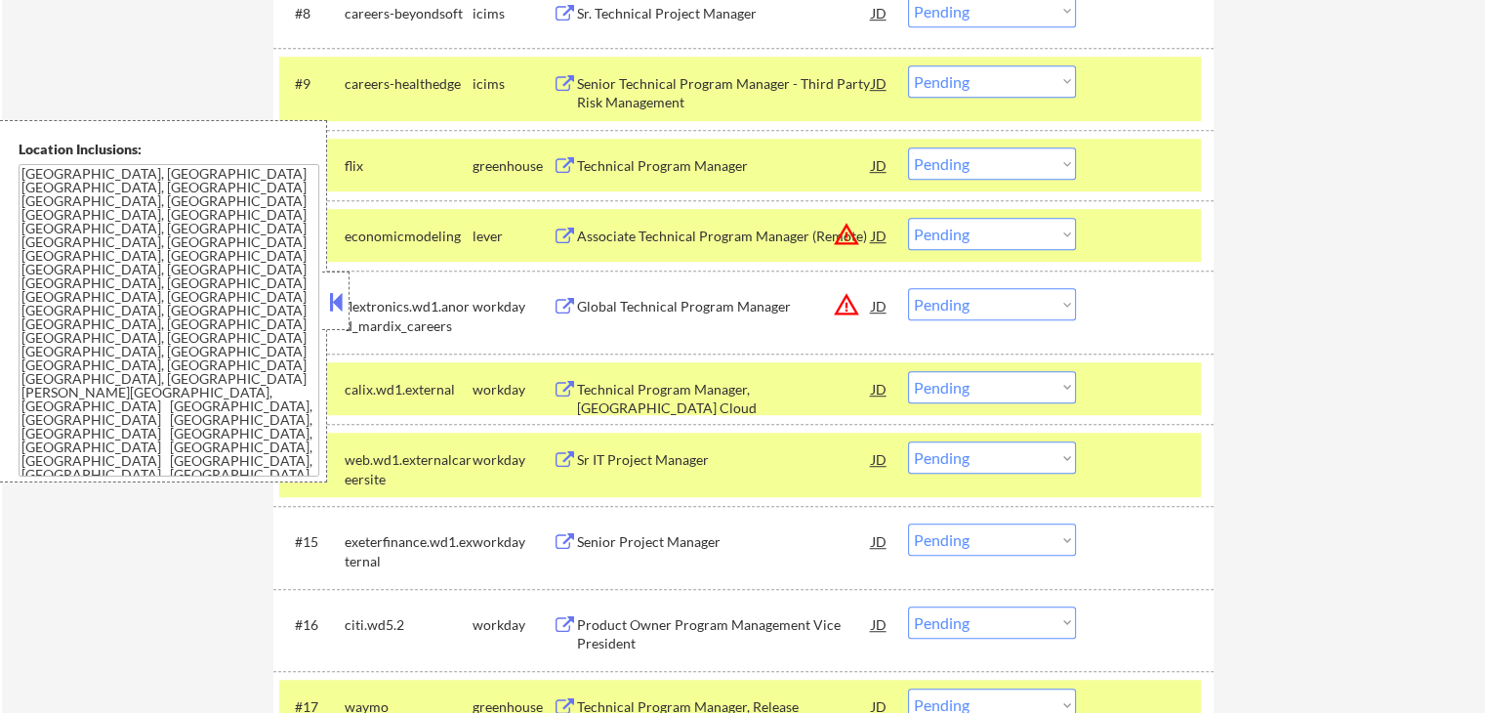
click at [964, 461] on select "Choose an option... Pending Applied Excluded (Questions) Excluded (Expired) Exc…" at bounding box center [992, 457] width 168 height 32
click at [908, 441] on select "Choose an option... Pending Applied Excluded (Questions) Excluded (Expired) Exc…" at bounding box center [992, 457] width 168 height 32
select select ""pending""
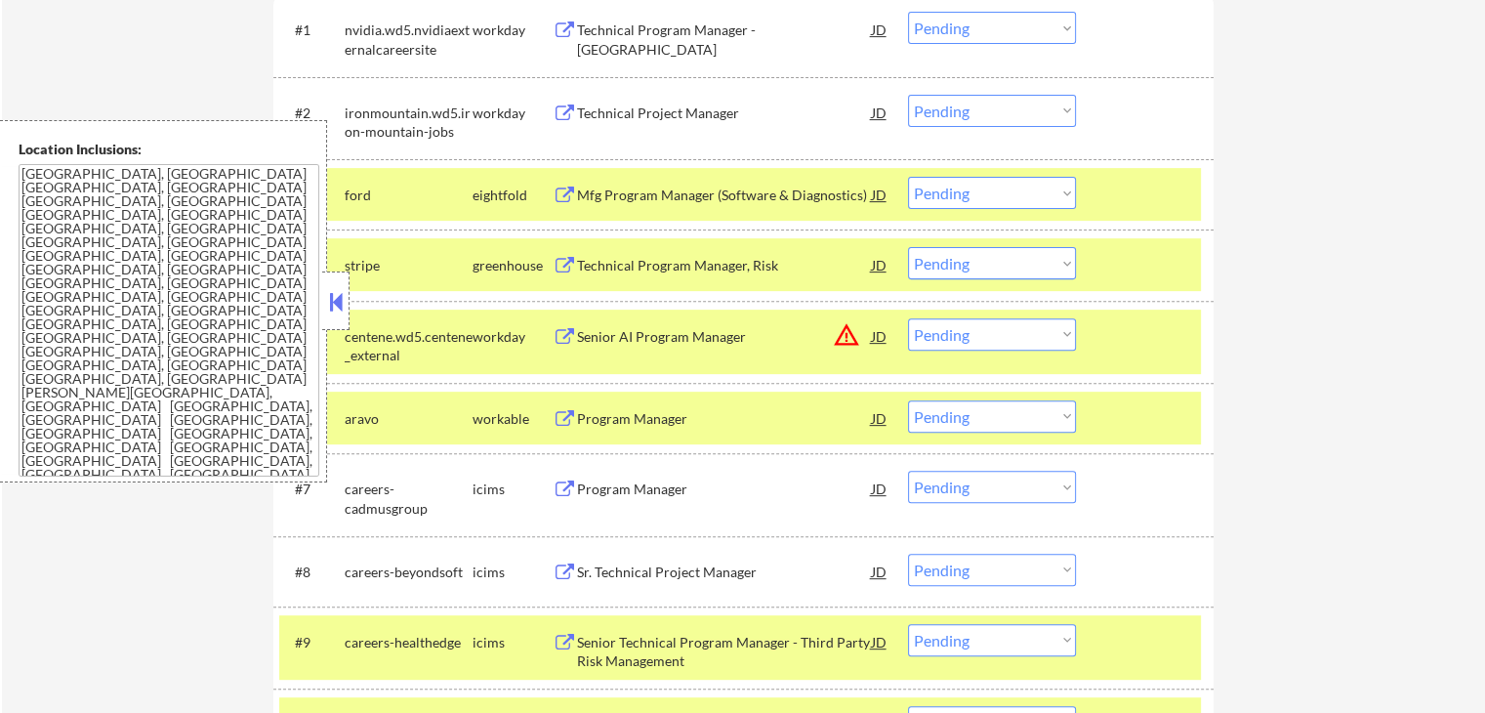
scroll to position [684, 0]
